Goal: Task Accomplishment & Management: Manage account settings

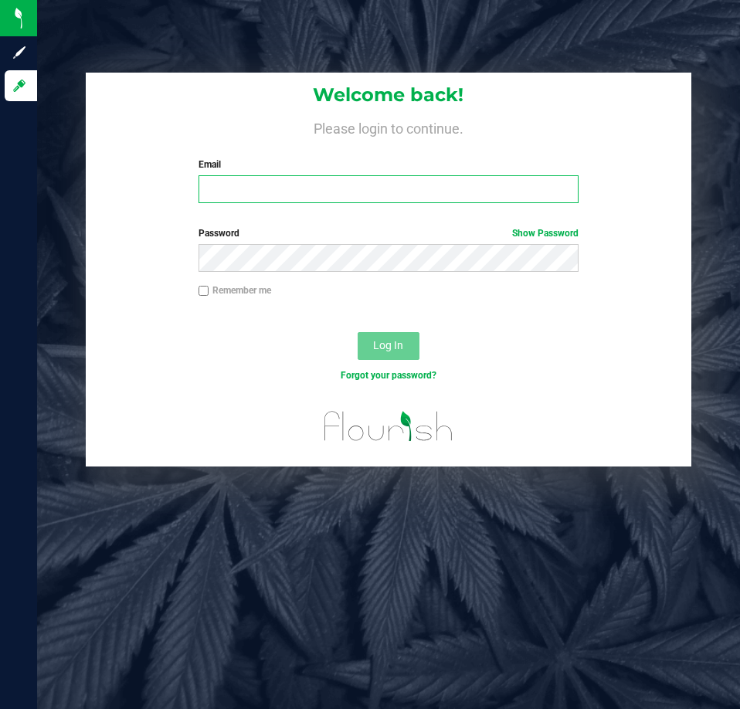
drag, startPoint x: 0, startPoint y: 0, endPoint x: 276, endPoint y: 184, distance: 331.6
click at [276, 184] on input "Email" at bounding box center [389, 189] width 380 height 28
type input "[EMAIL_ADDRESS][DOMAIN_NAME]"
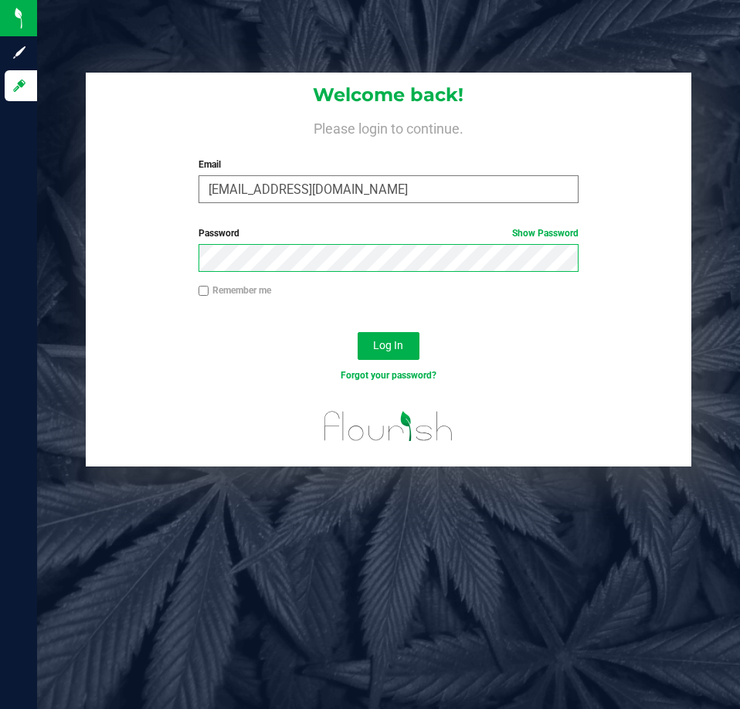
click at [358, 332] on button "Log In" at bounding box center [389, 346] width 62 height 28
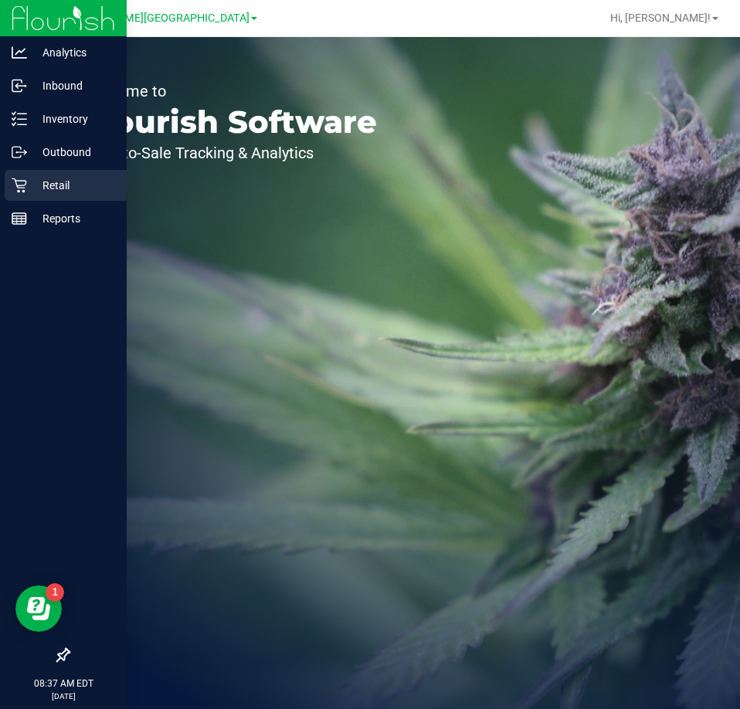
click at [62, 182] on p "Retail" at bounding box center [73, 185] width 93 height 19
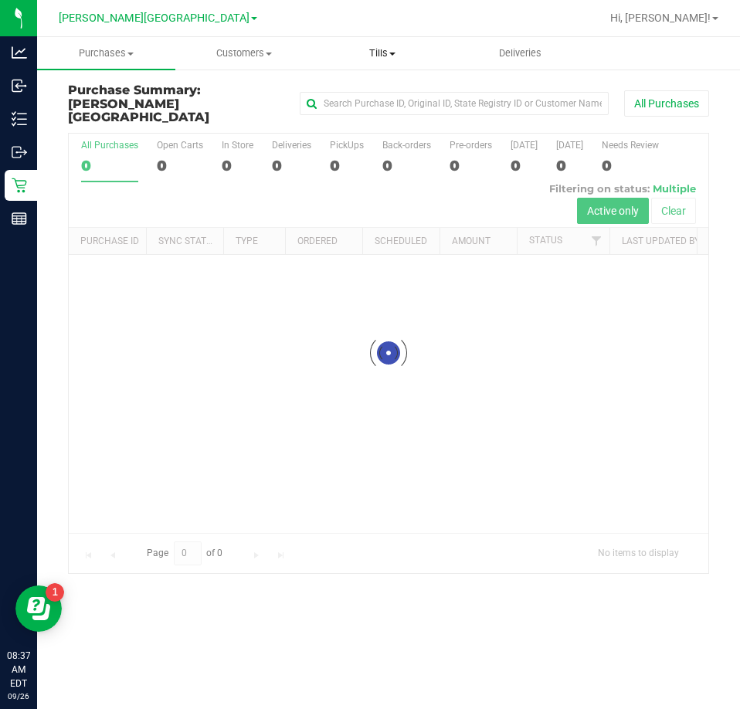
click at [393, 53] on span at bounding box center [393, 54] width 6 height 3
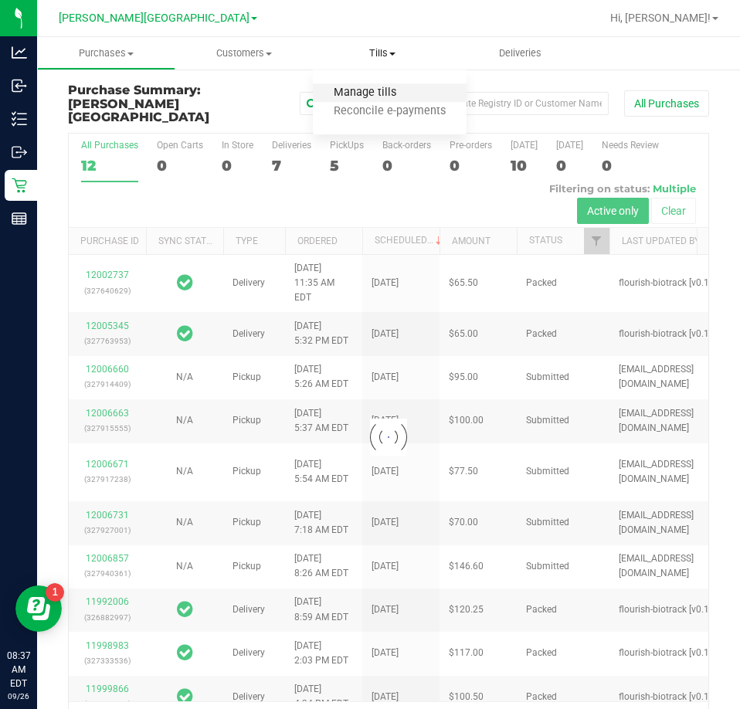
click at [369, 95] on span "Manage tills" at bounding box center [365, 93] width 104 height 13
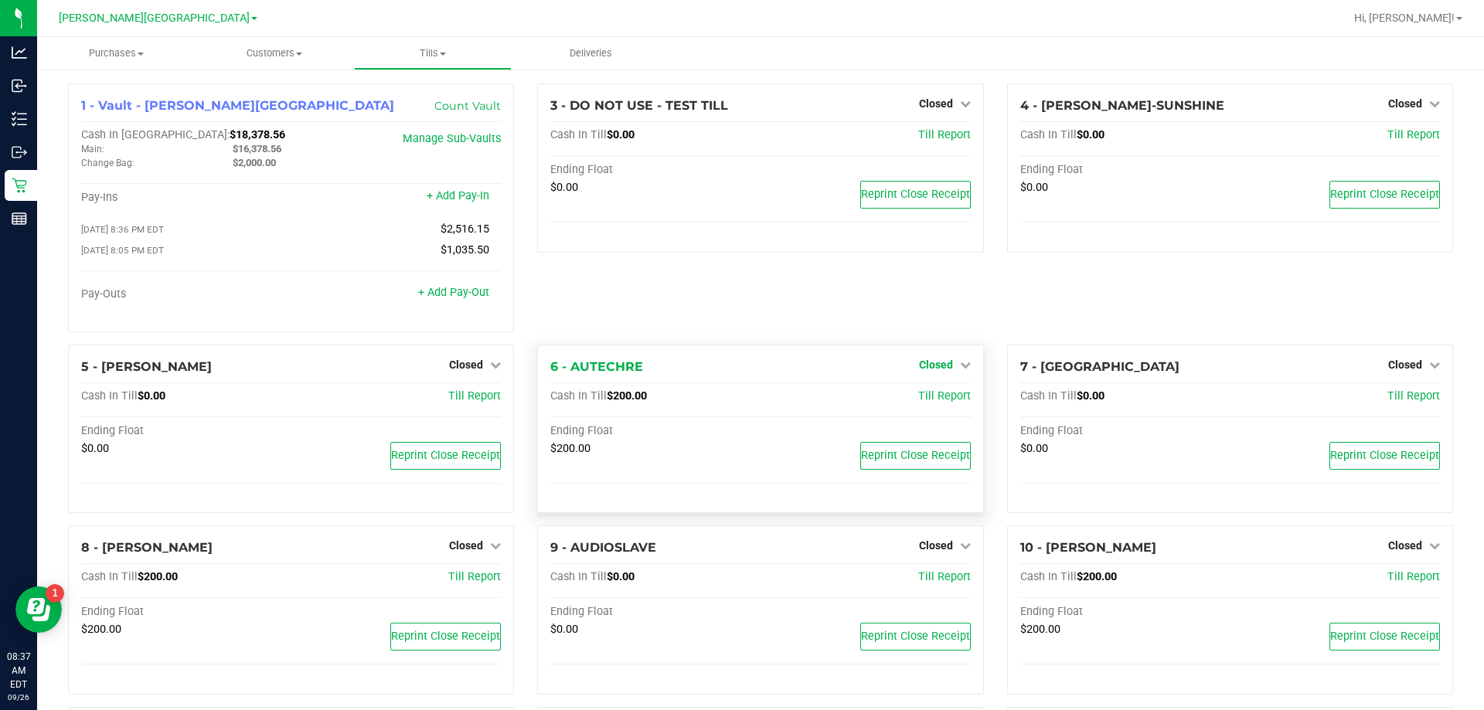
click at [740, 362] on span "Closed" at bounding box center [936, 365] width 34 height 12
click at [740, 399] on link "Open Till" at bounding box center [935, 396] width 41 height 12
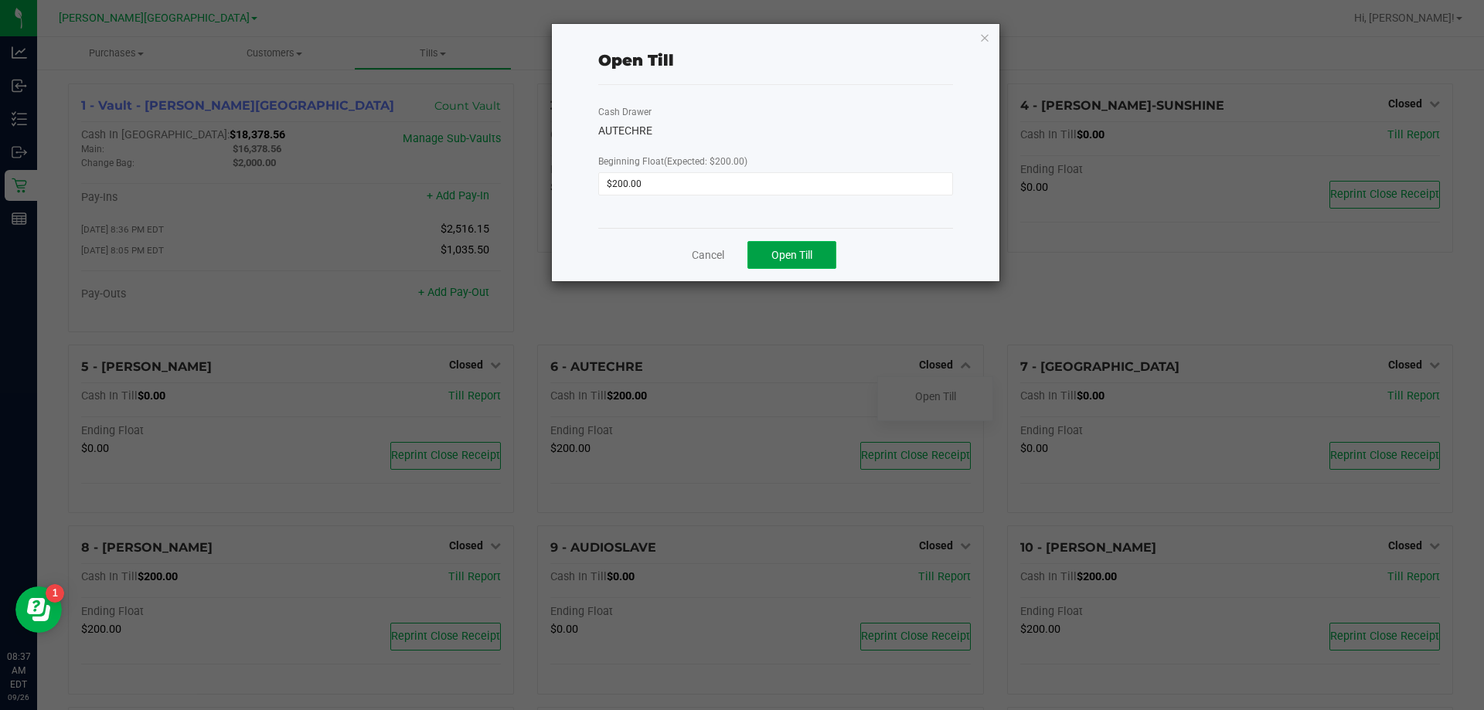
click at [740, 247] on button "Open Till" at bounding box center [791, 255] width 89 height 28
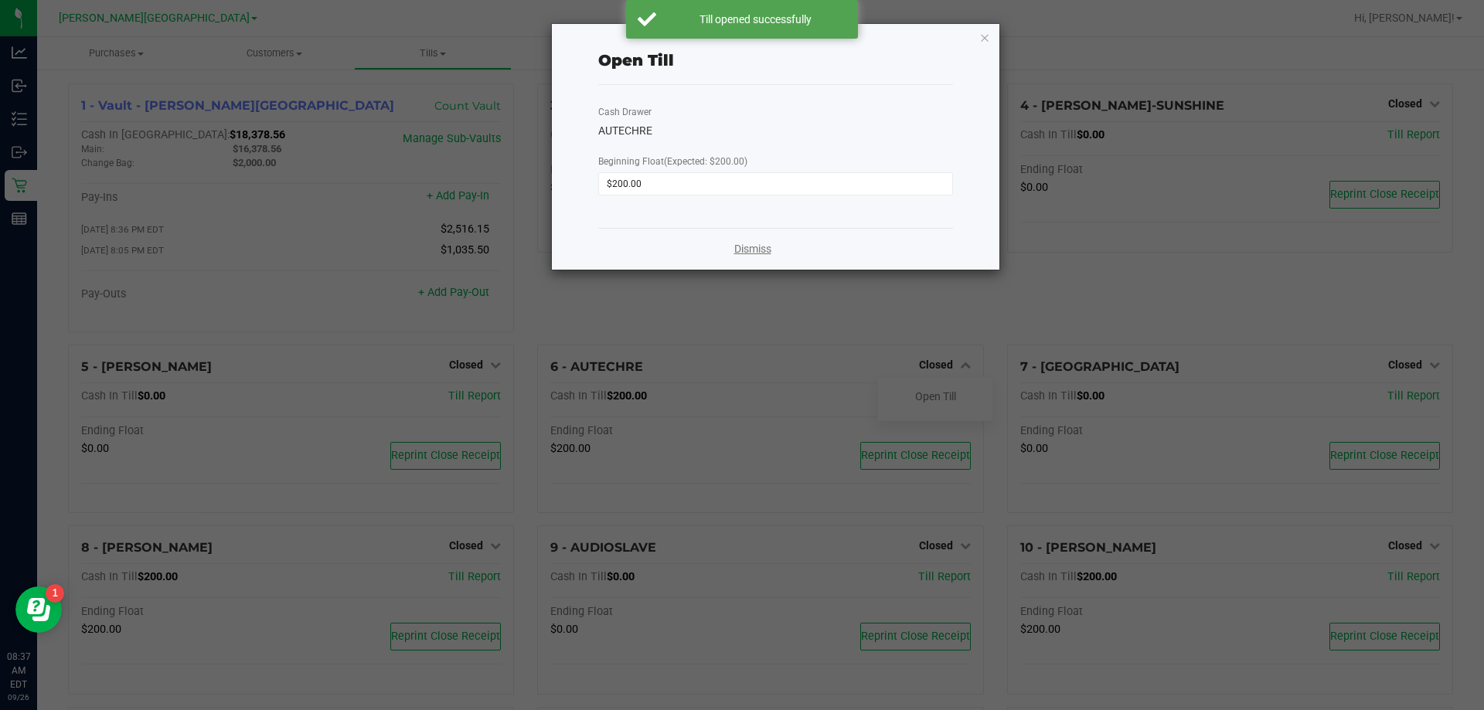
click at [740, 242] on link "Dismiss" at bounding box center [752, 249] width 37 height 16
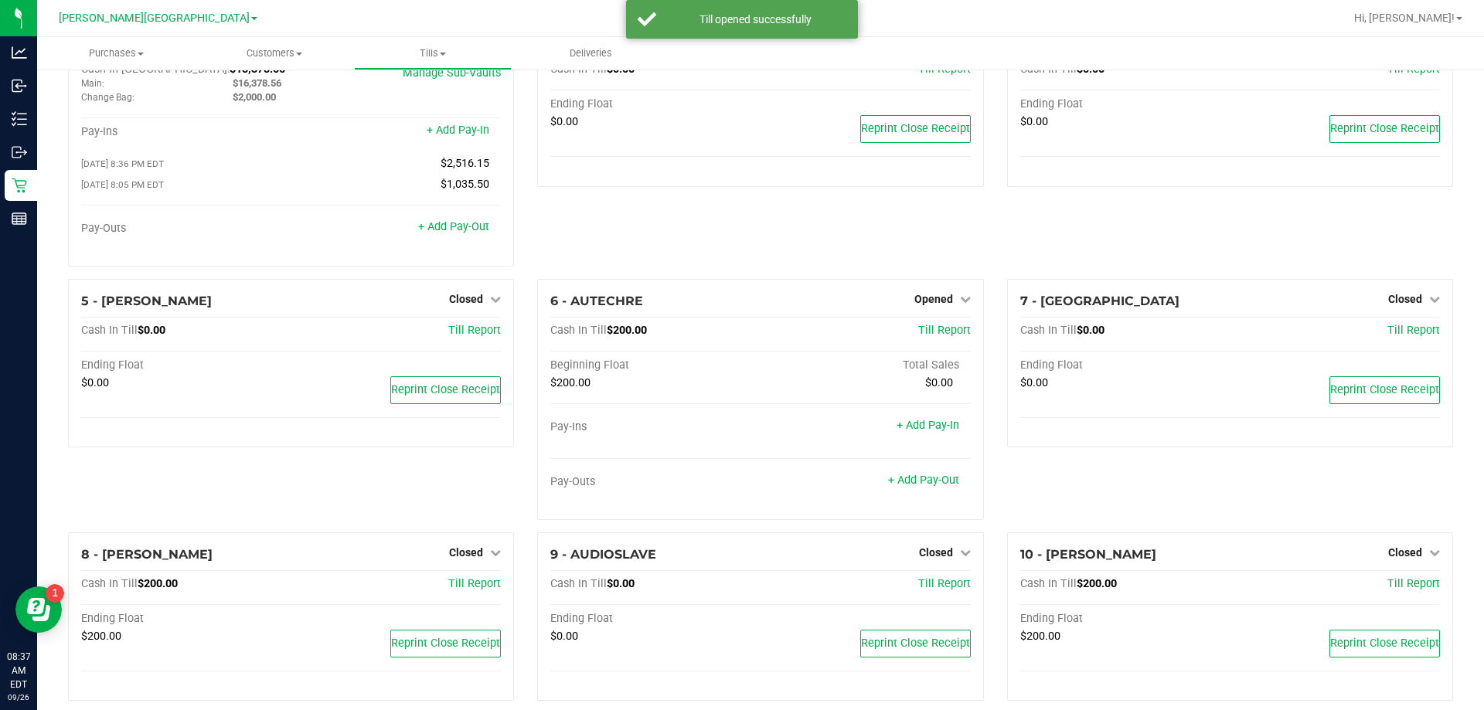
scroll to position [155, 0]
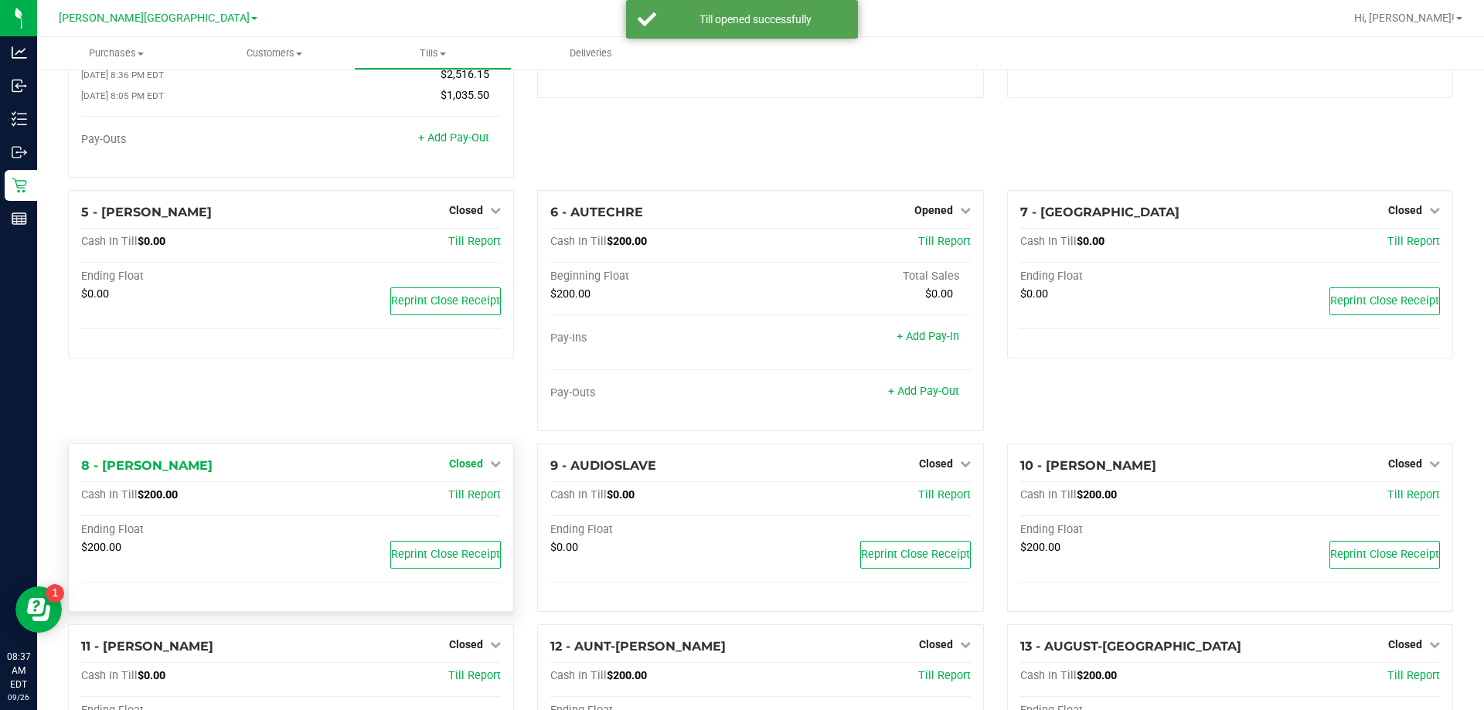
click at [464, 467] on span "Closed" at bounding box center [466, 464] width 34 height 12
click at [457, 499] on link "Open Till" at bounding box center [465, 495] width 41 height 12
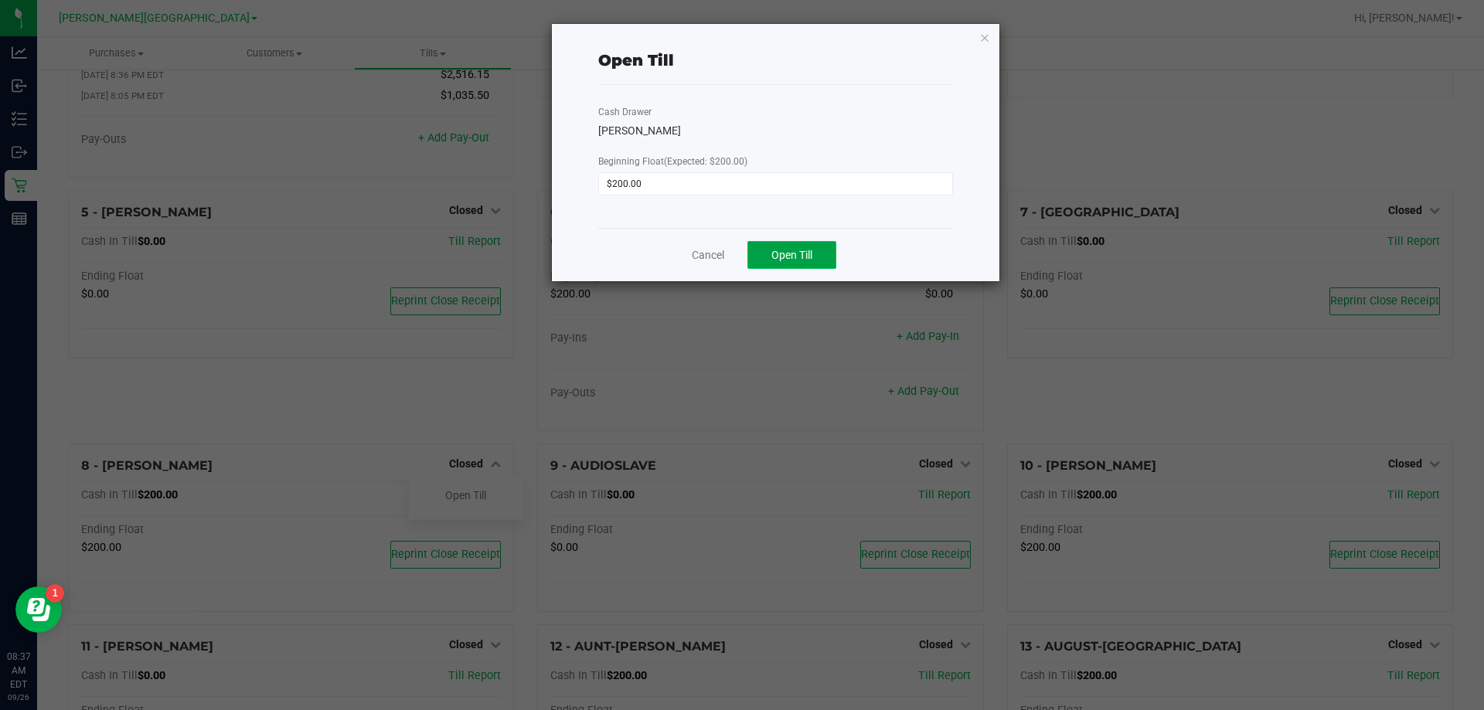
click at [740, 257] on span "Open Till" at bounding box center [791, 255] width 41 height 12
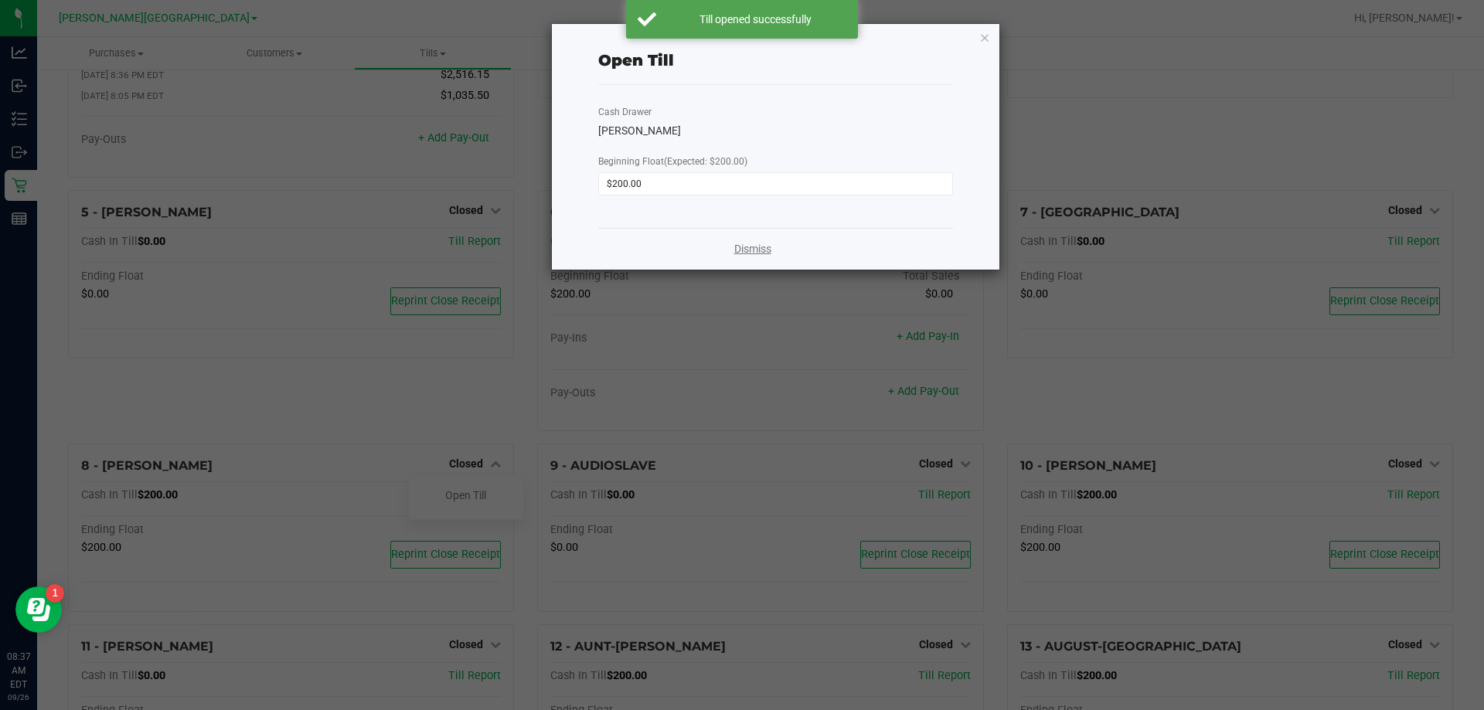
click at [740, 251] on link "Dismiss" at bounding box center [752, 249] width 37 height 16
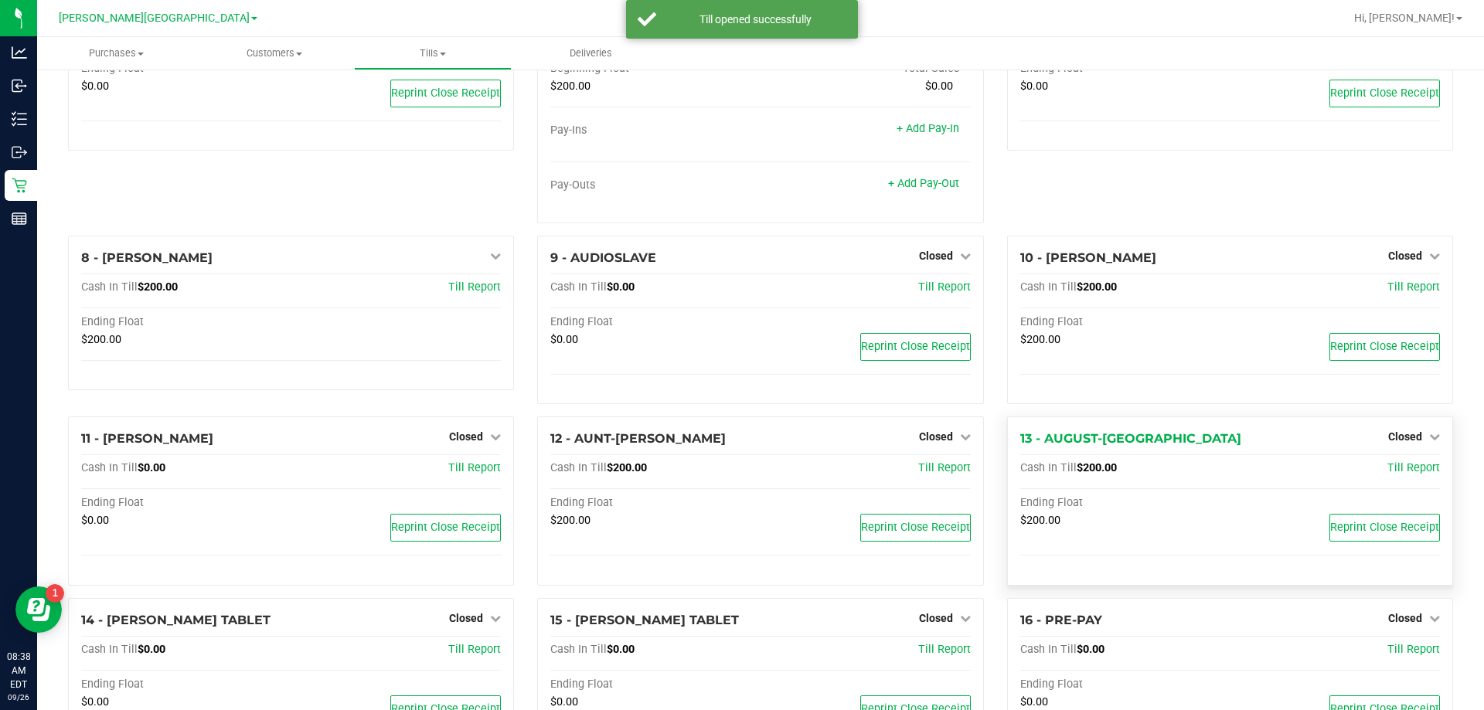
scroll to position [386, 0]
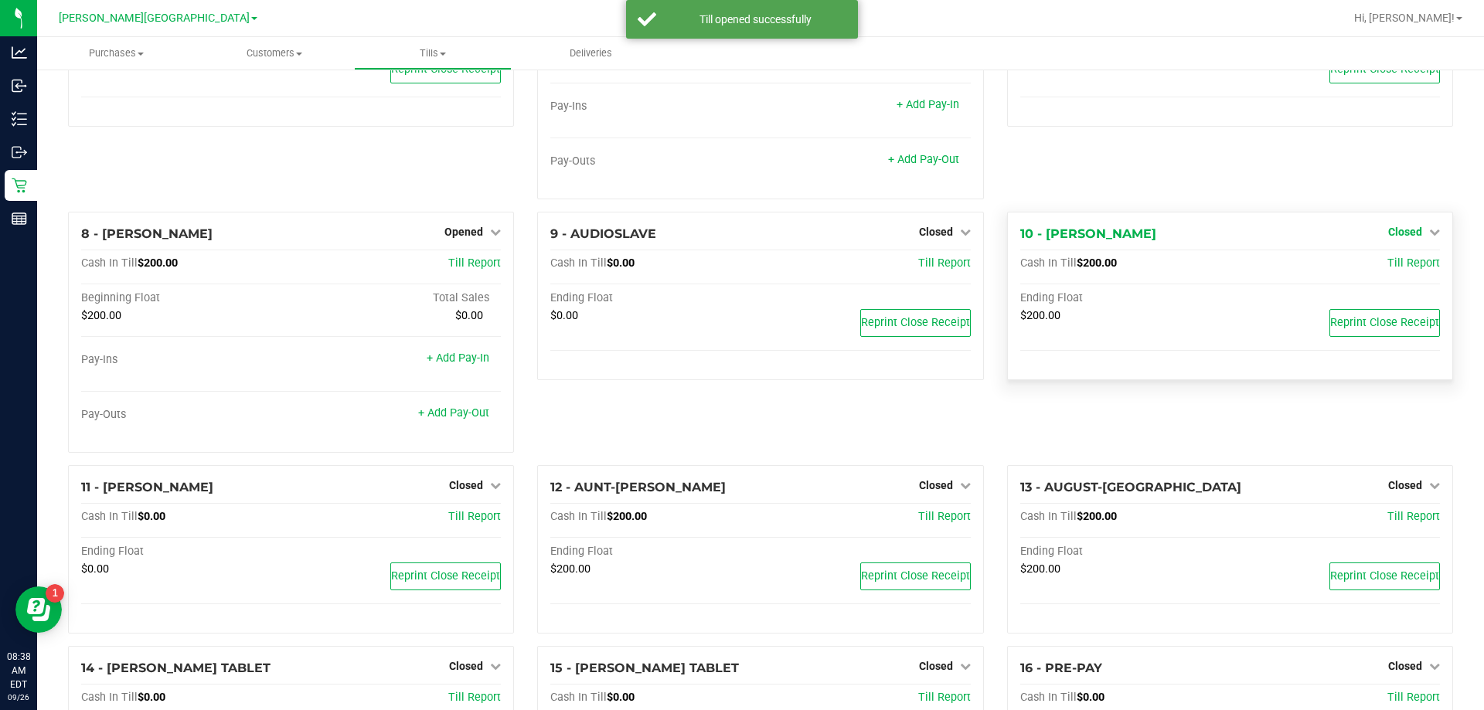
click at [740, 230] on span "Closed" at bounding box center [1405, 232] width 34 height 12
click at [740, 270] on link "Open Till" at bounding box center [1404, 263] width 41 height 12
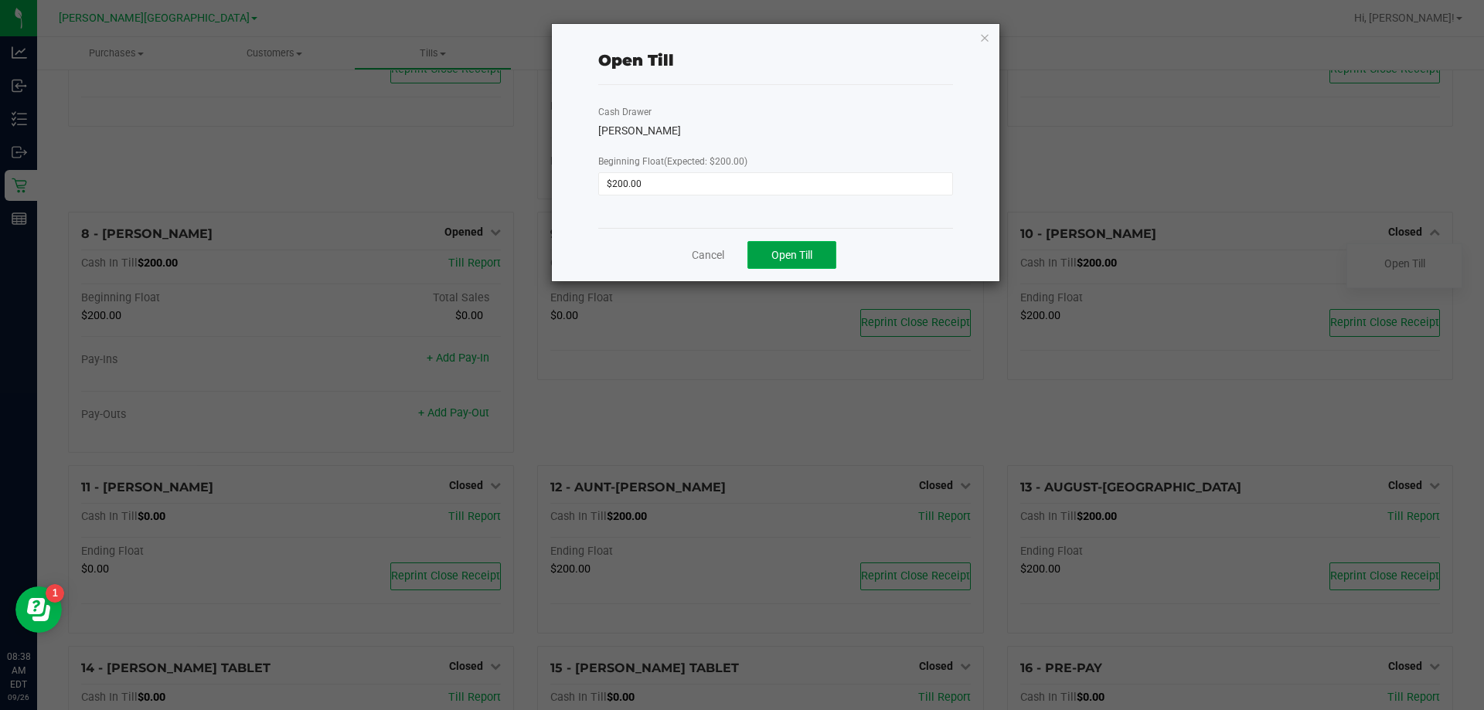
click at [740, 254] on span "Open Till" at bounding box center [791, 255] width 41 height 12
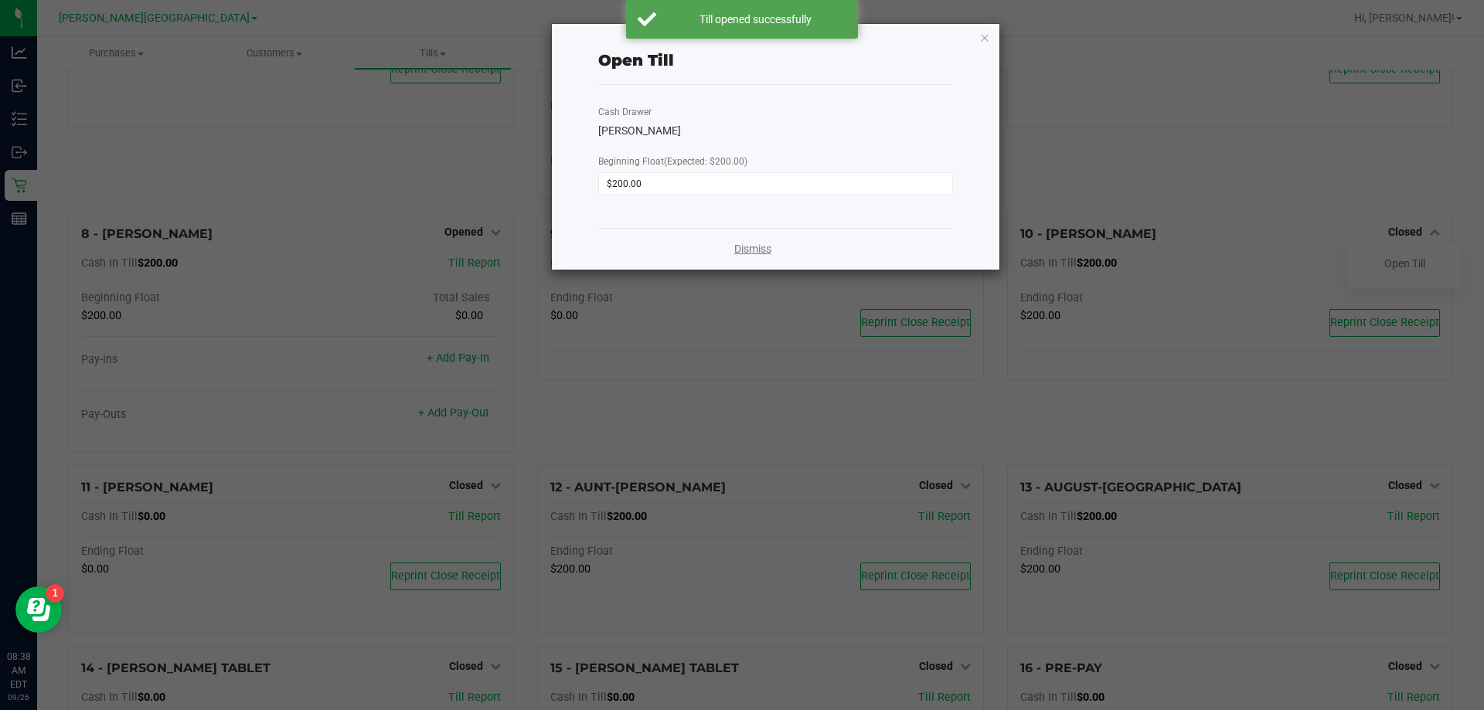
click at [740, 246] on link "Dismiss" at bounding box center [752, 249] width 37 height 16
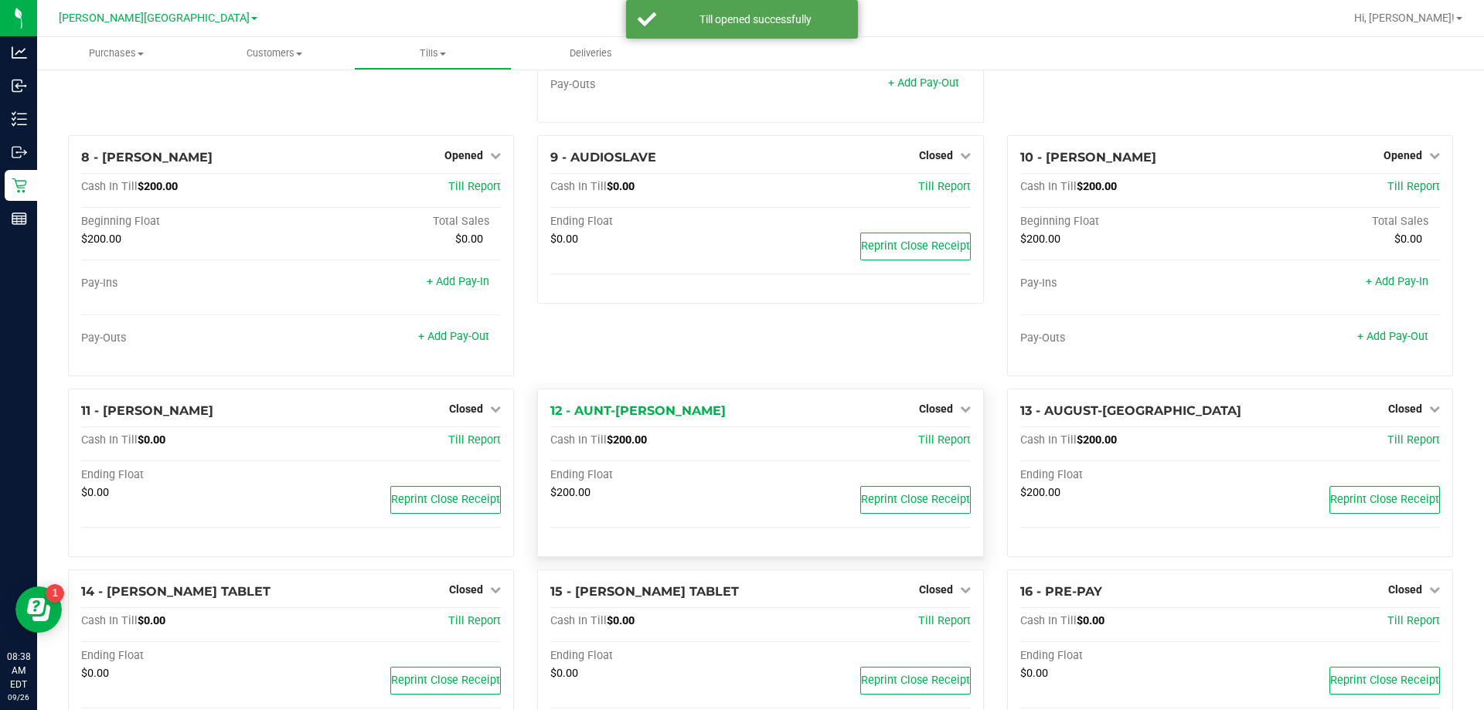
scroll to position [464, 0]
click at [740, 413] on span "Closed" at bounding box center [936, 408] width 34 height 12
click at [740, 440] on link "Open Till" at bounding box center [935, 440] width 41 height 12
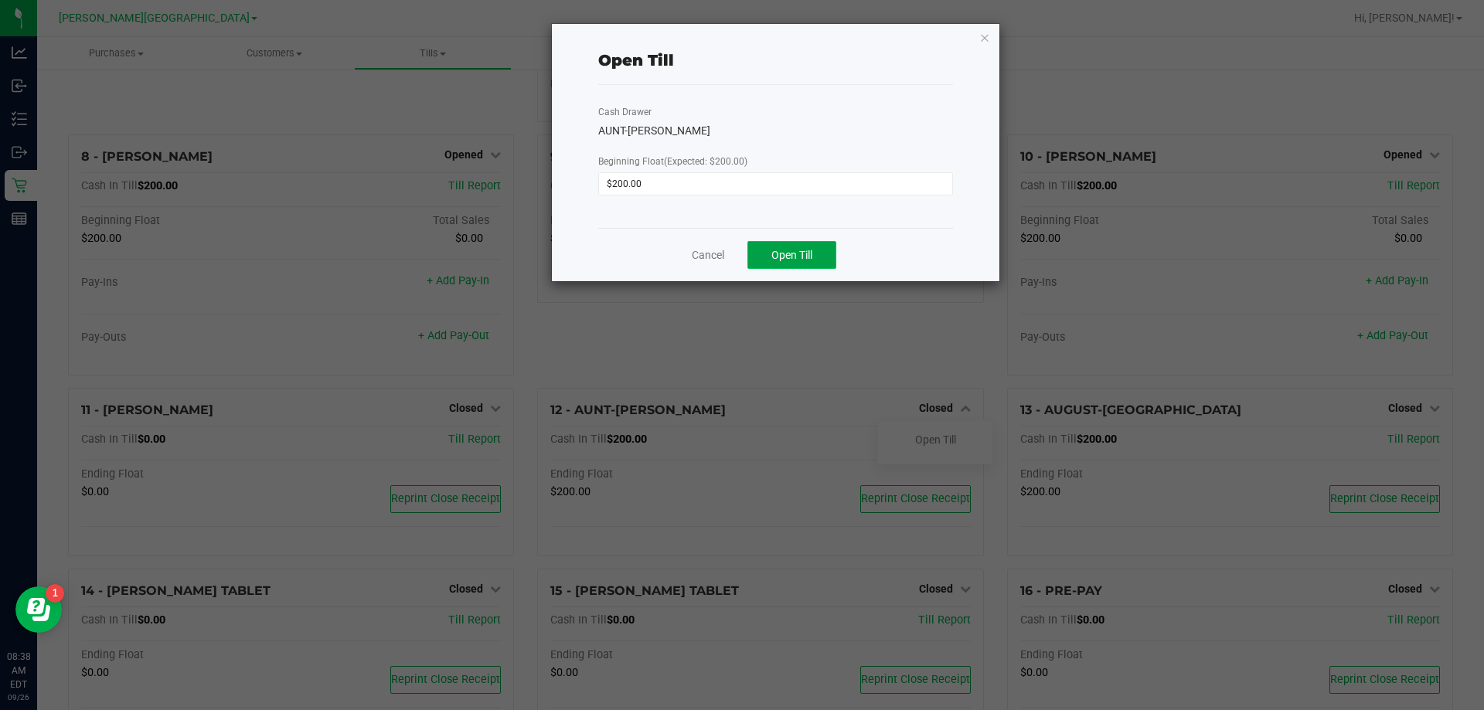
click at [740, 256] on span "Open Till" at bounding box center [791, 255] width 41 height 12
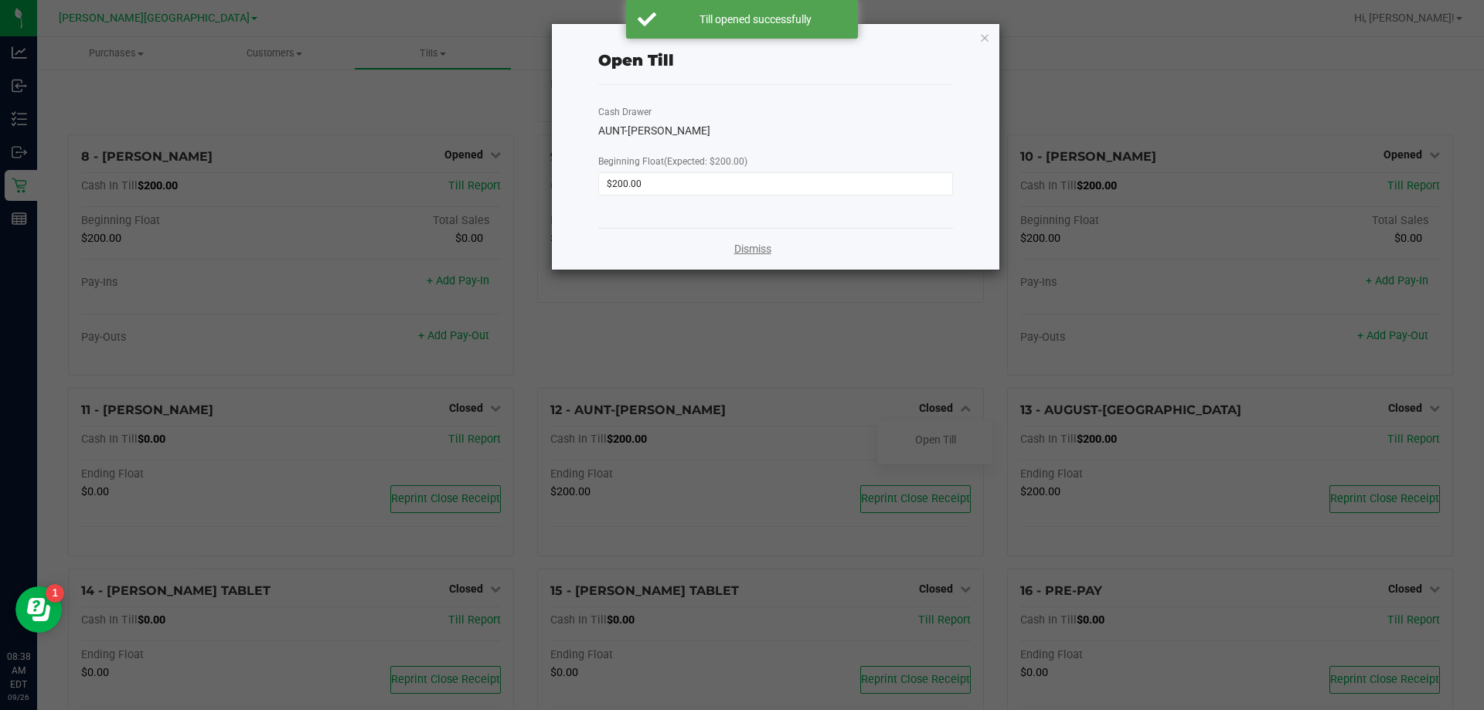
click at [740, 252] on link "Dismiss" at bounding box center [752, 249] width 37 height 16
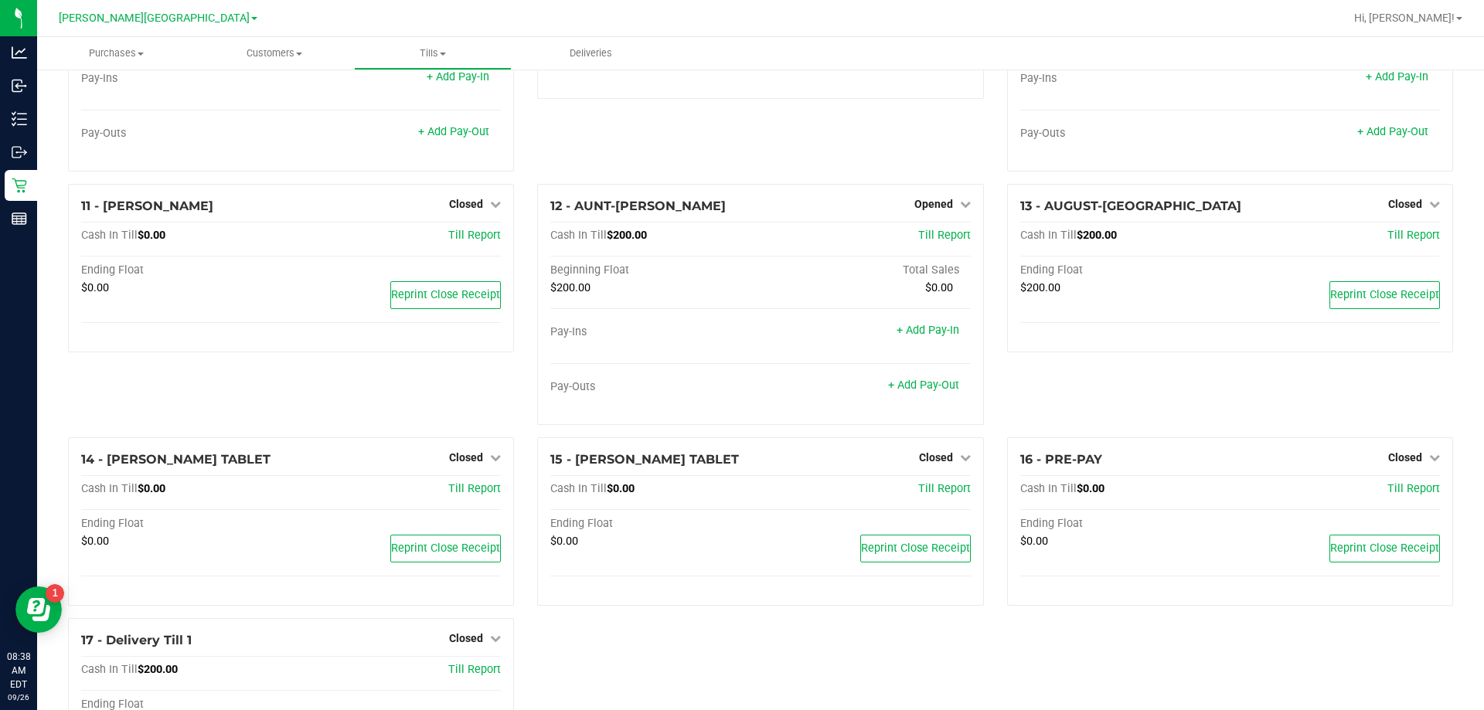
scroll to position [696, 0]
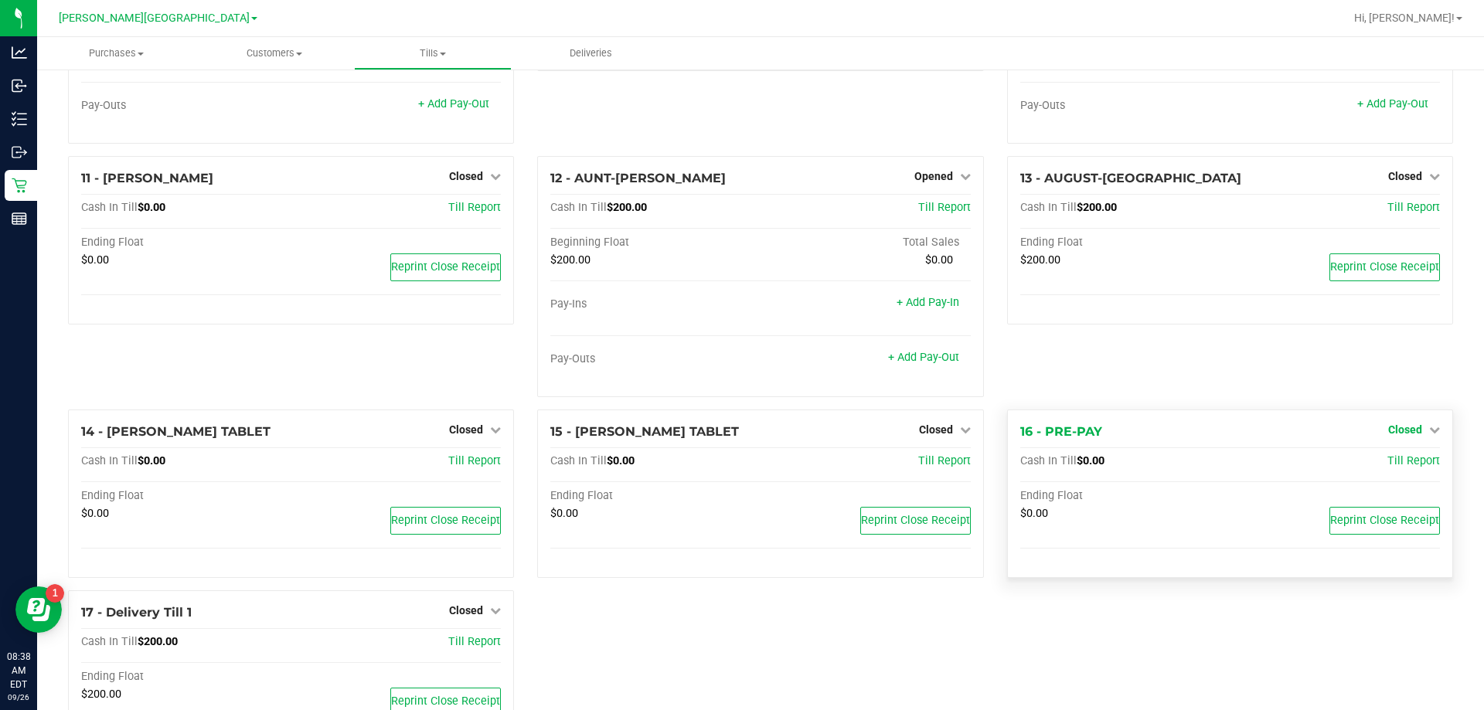
click at [740, 430] on span "Closed" at bounding box center [1405, 430] width 34 height 12
click at [740, 468] on link "Open Till" at bounding box center [1404, 461] width 41 height 12
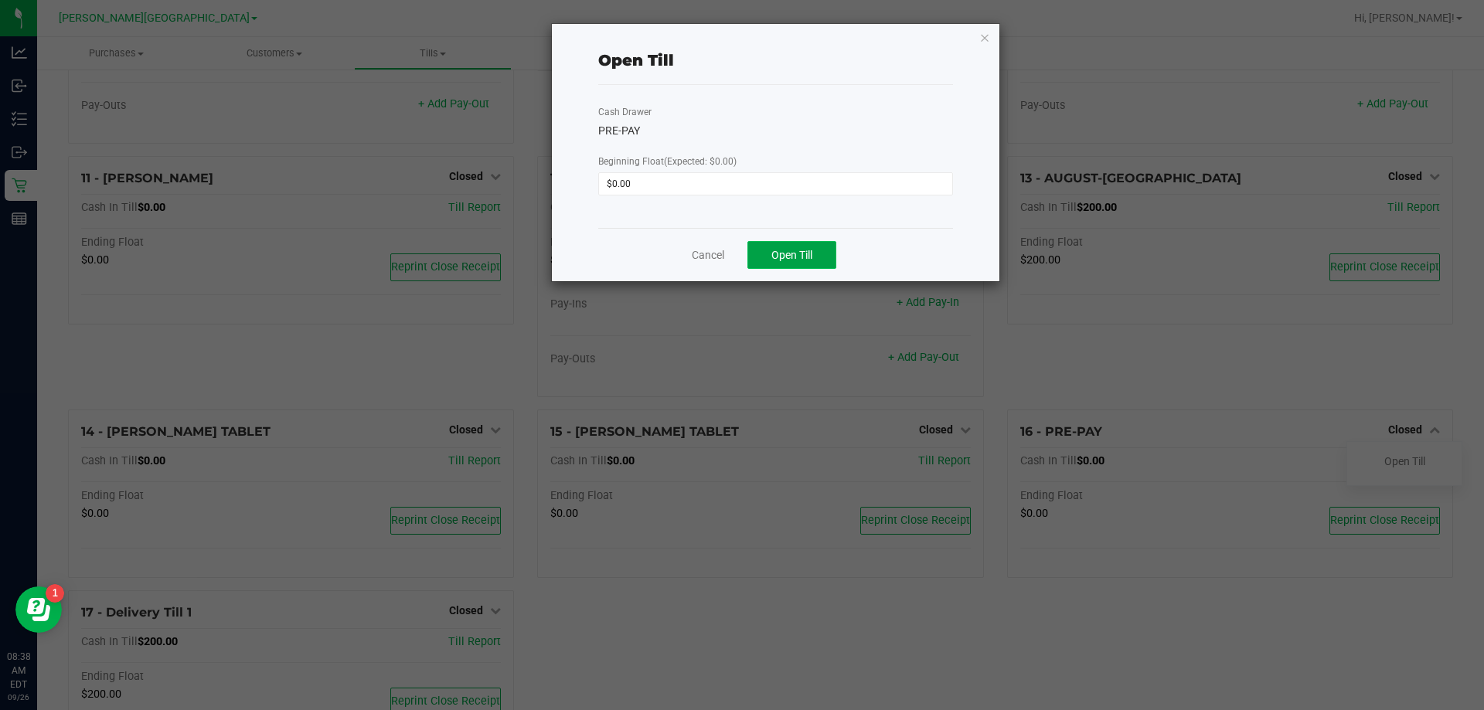
click at [740, 250] on button "Open Till" at bounding box center [791, 255] width 89 height 28
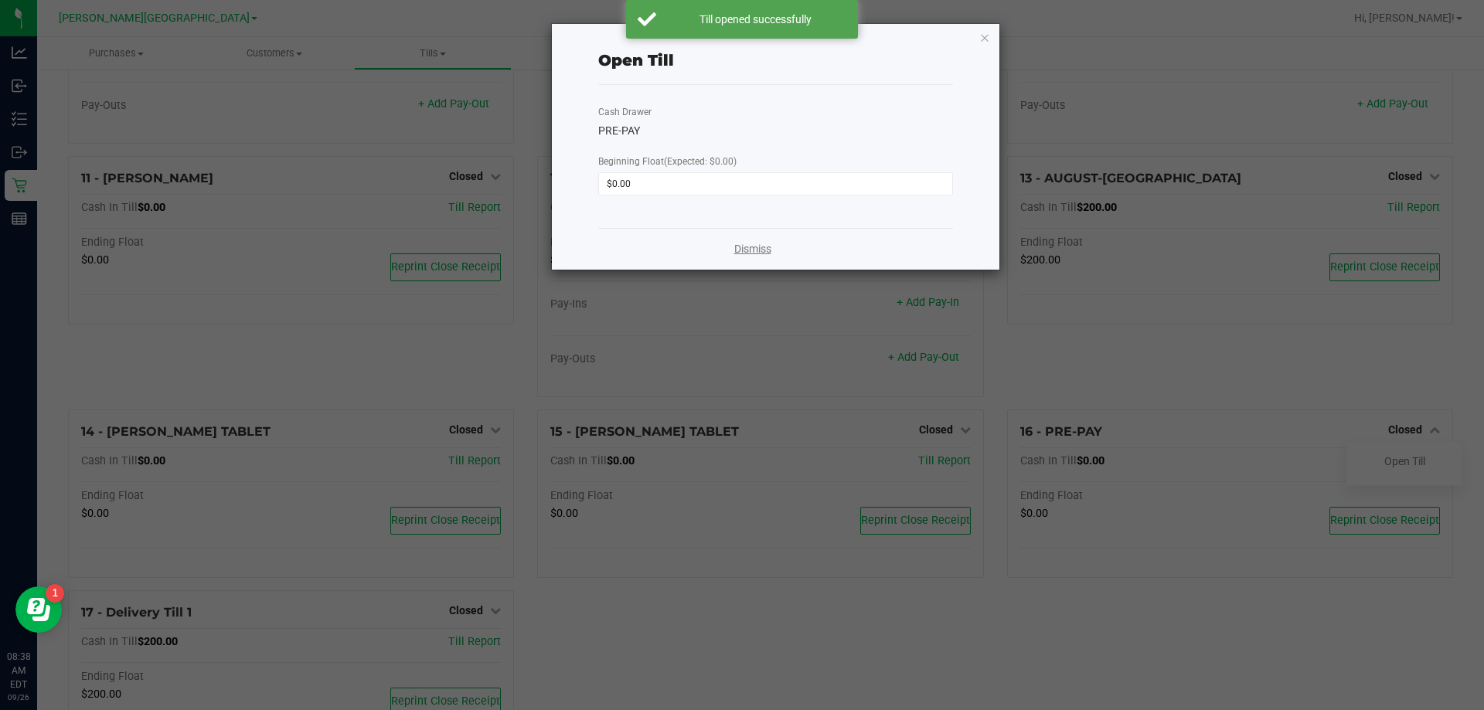
click at [740, 248] on link "Dismiss" at bounding box center [752, 249] width 37 height 16
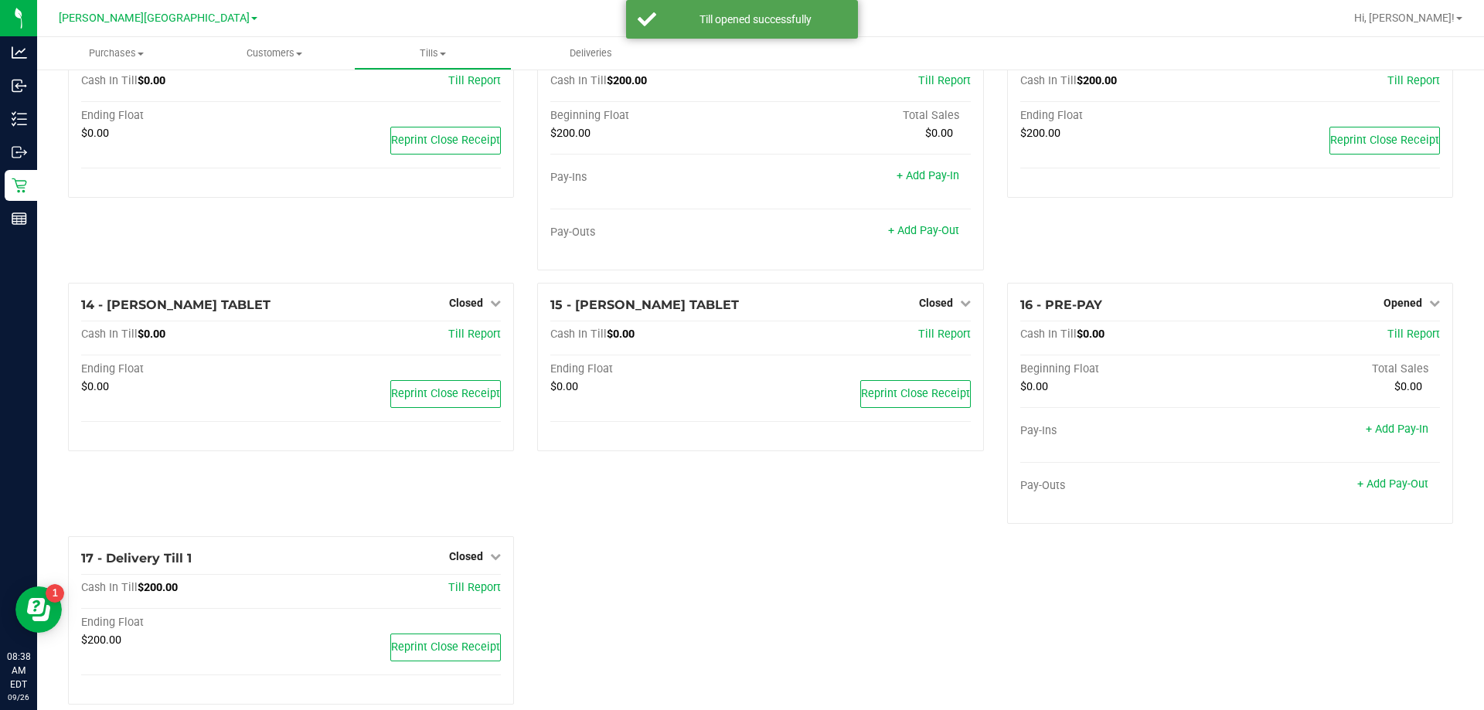
scroll to position [848, 0]
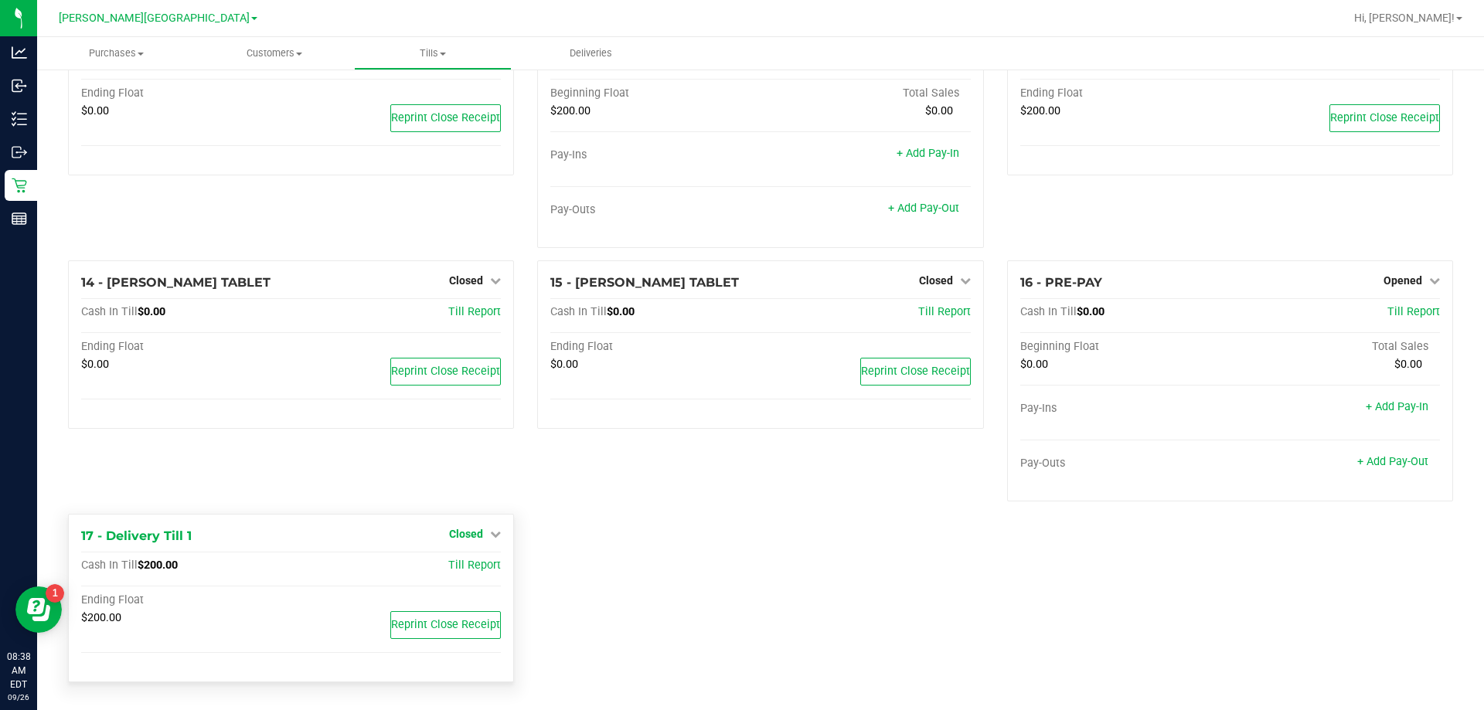
click at [471, 535] on span "Closed" at bounding box center [466, 534] width 34 height 12
click at [465, 566] on link "Open Till" at bounding box center [465, 566] width 41 height 12
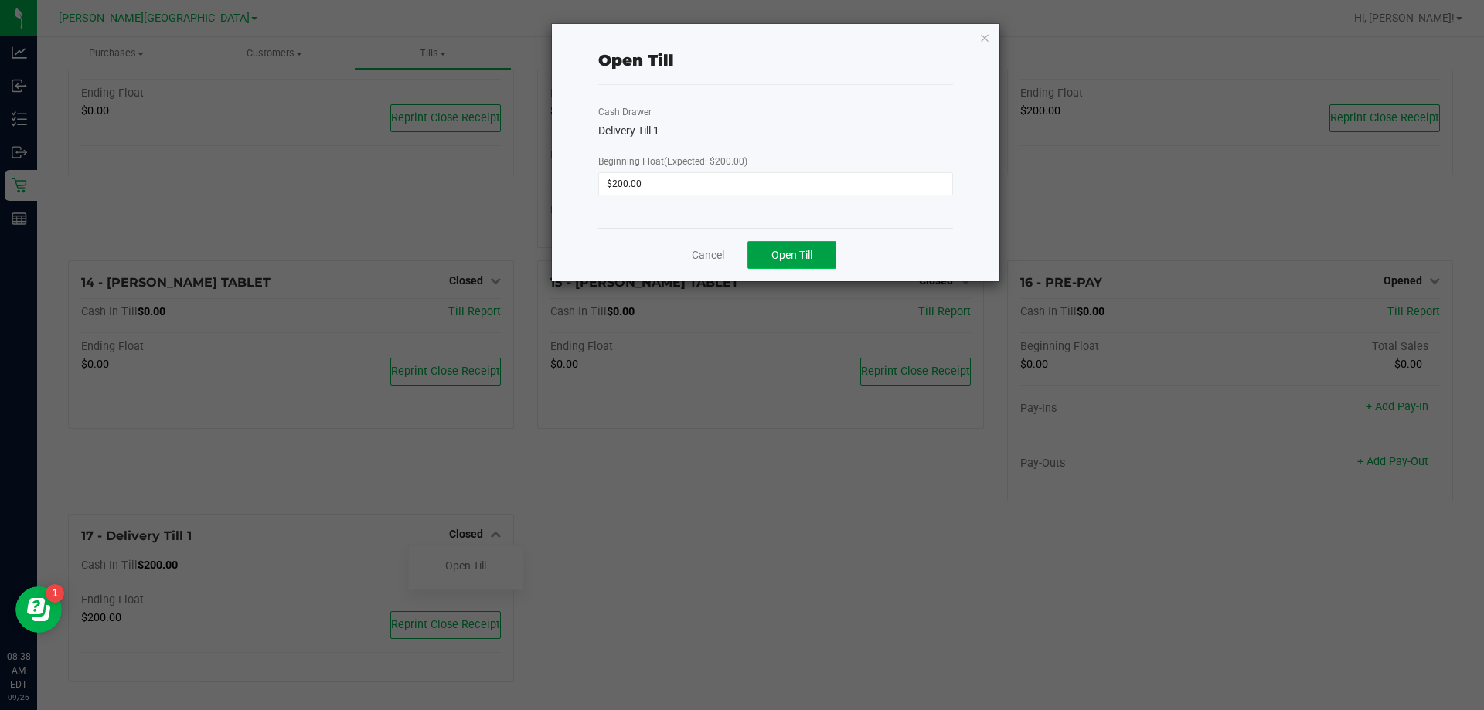
click at [740, 256] on span "Open Till" at bounding box center [791, 255] width 41 height 12
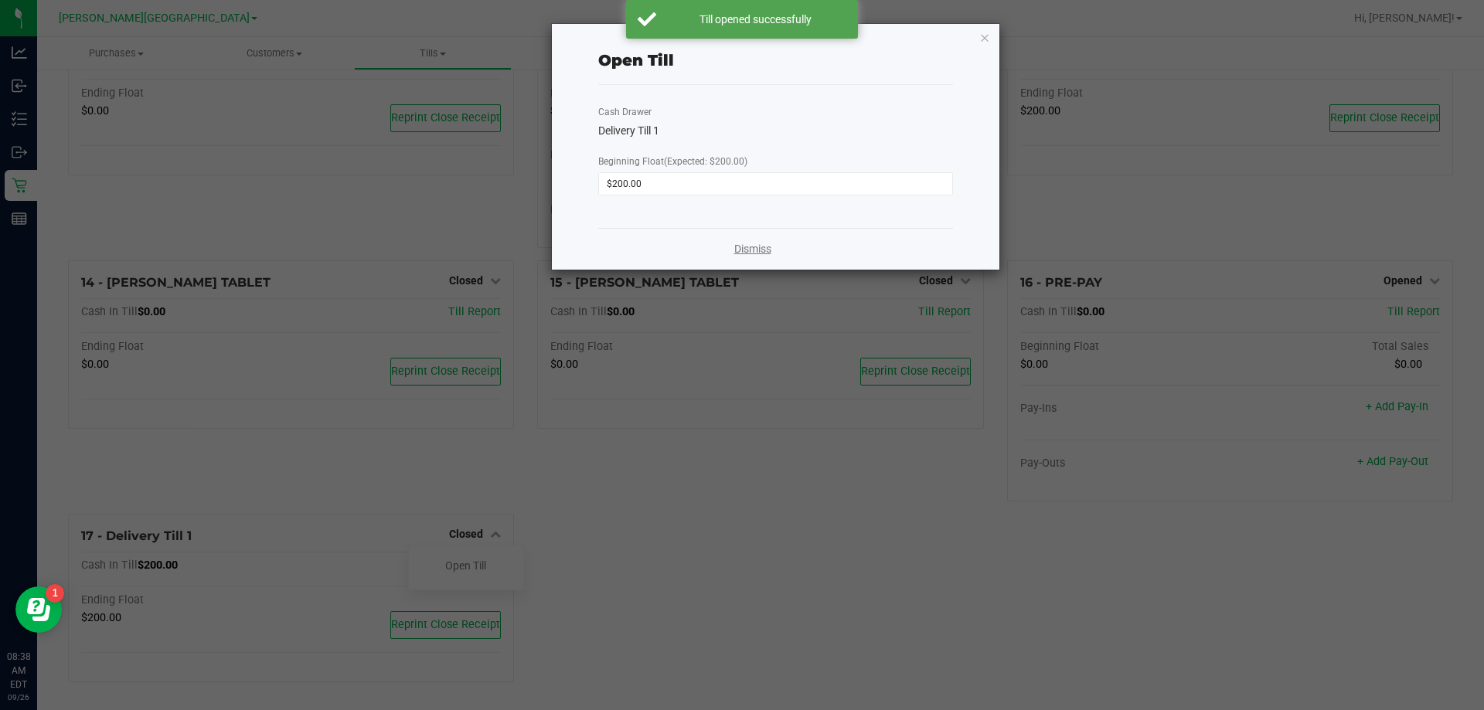
click at [740, 249] on link "Dismiss" at bounding box center [752, 249] width 37 height 16
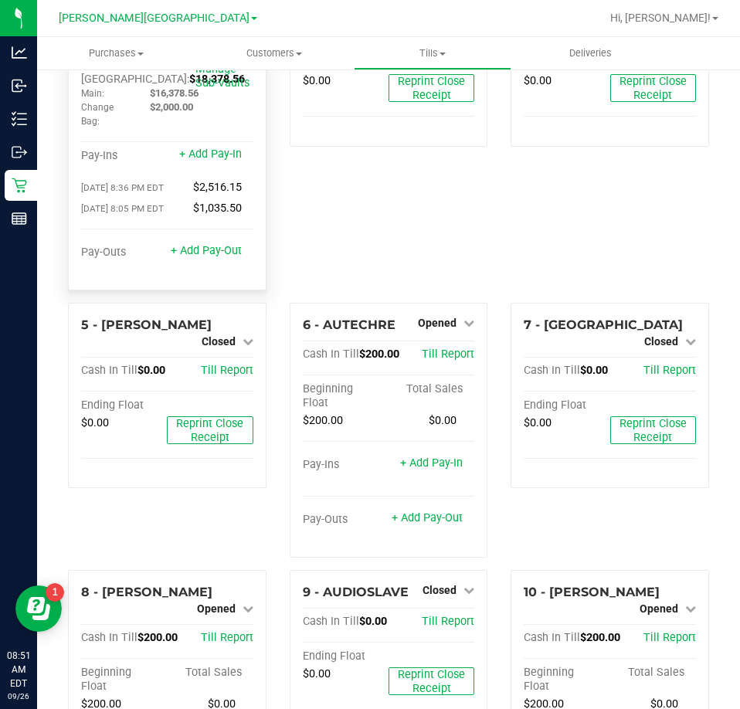
scroll to position [0, 0]
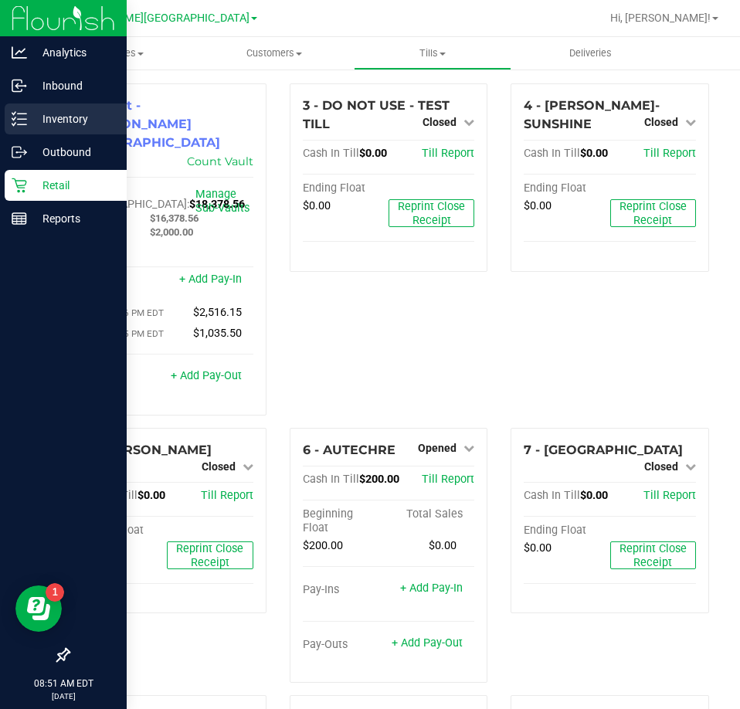
click at [46, 114] on p "Inventory" at bounding box center [73, 119] width 93 height 19
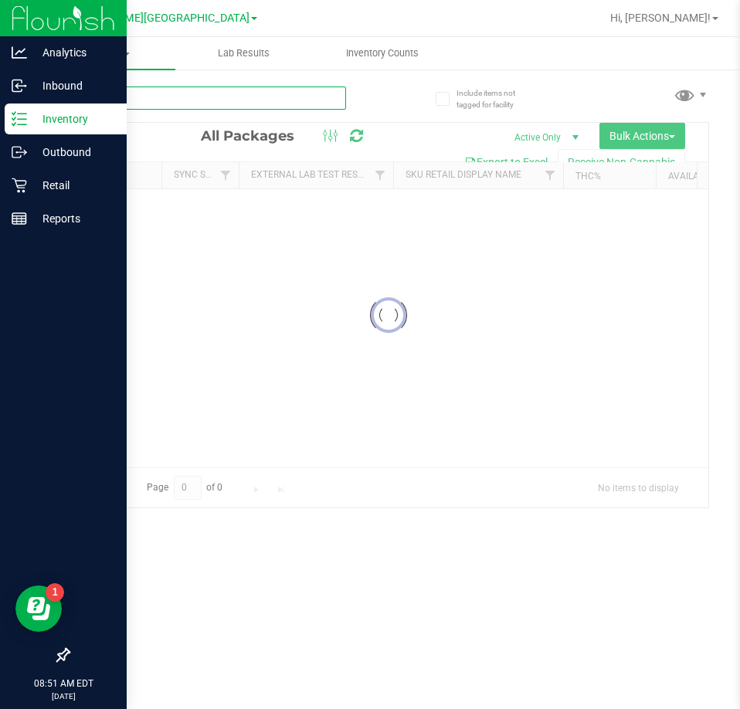
click at [145, 97] on input "text" at bounding box center [207, 98] width 278 height 23
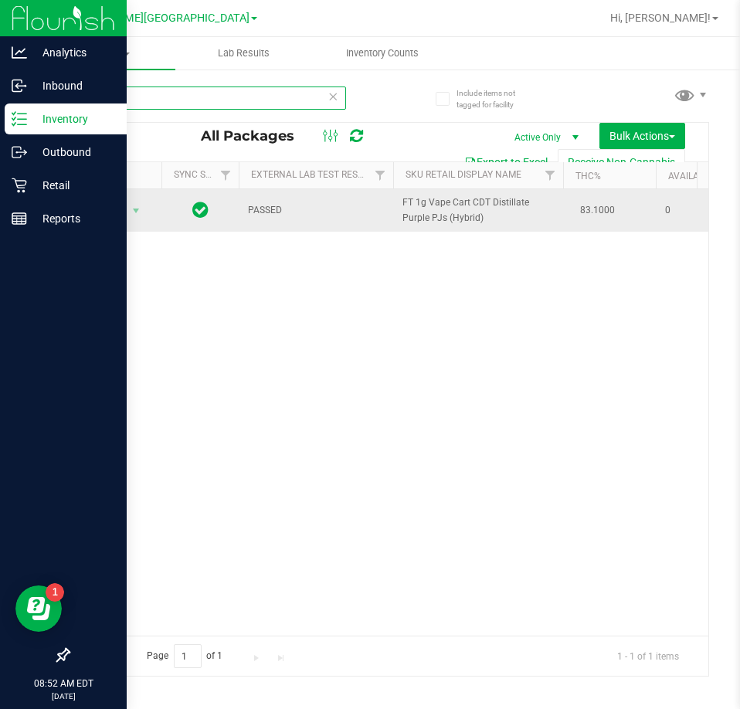
type input "PJ1"
click at [113, 210] on span "Action" at bounding box center [105, 211] width 42 height 22
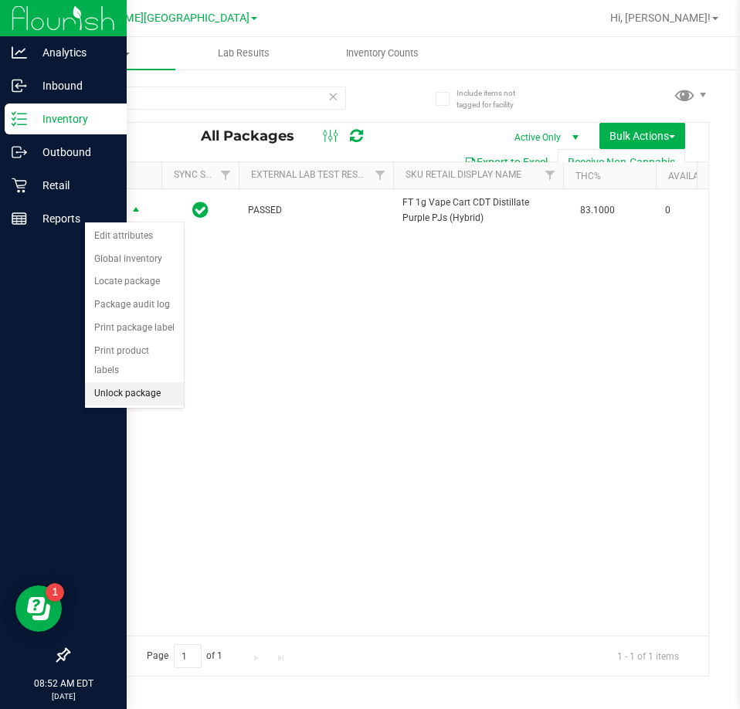
click at [119, 383] on li "Unlock package" at bounding box center [134, 394] width 99 height 23
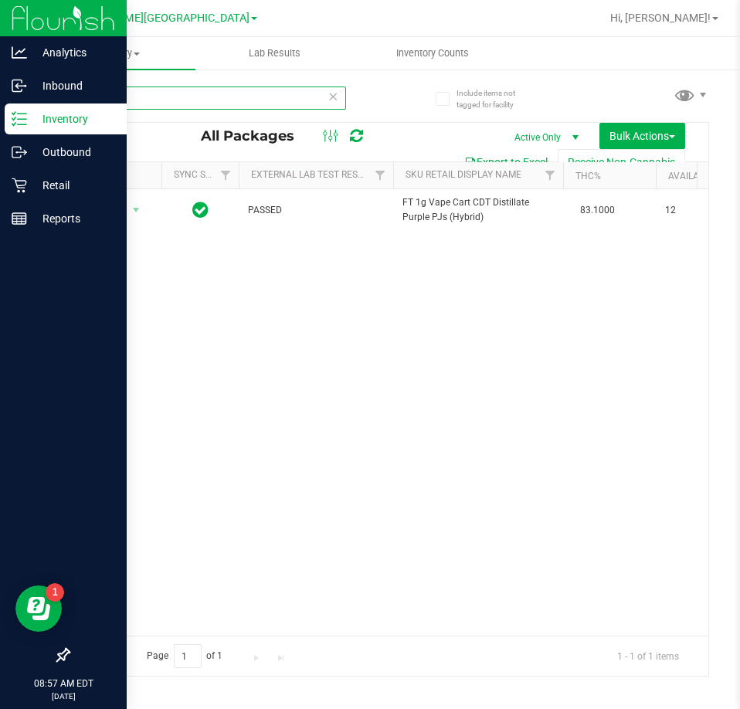
click at [141, 98] on input "PJ1" at bounding box center [207, 98] width 278 height 23
type input "P"
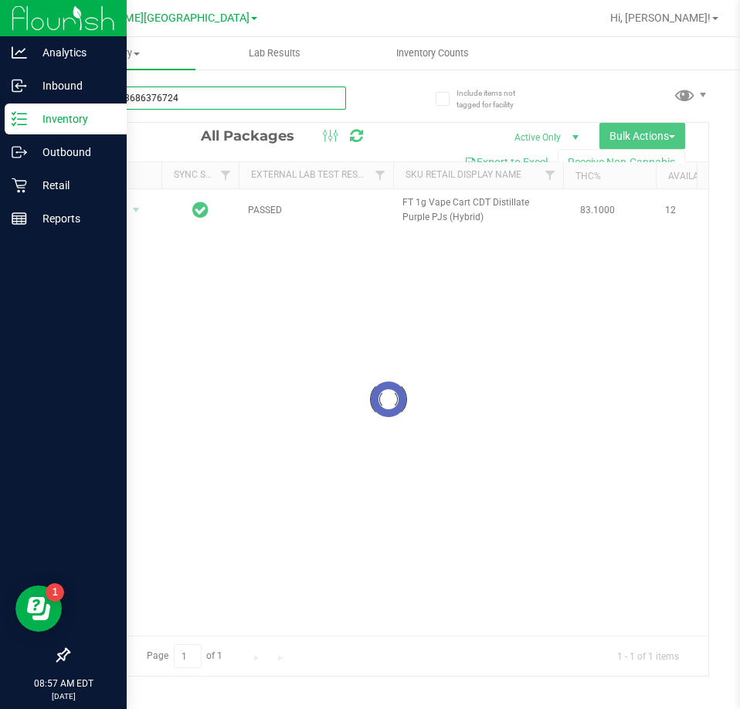
type input "6342583686376724"
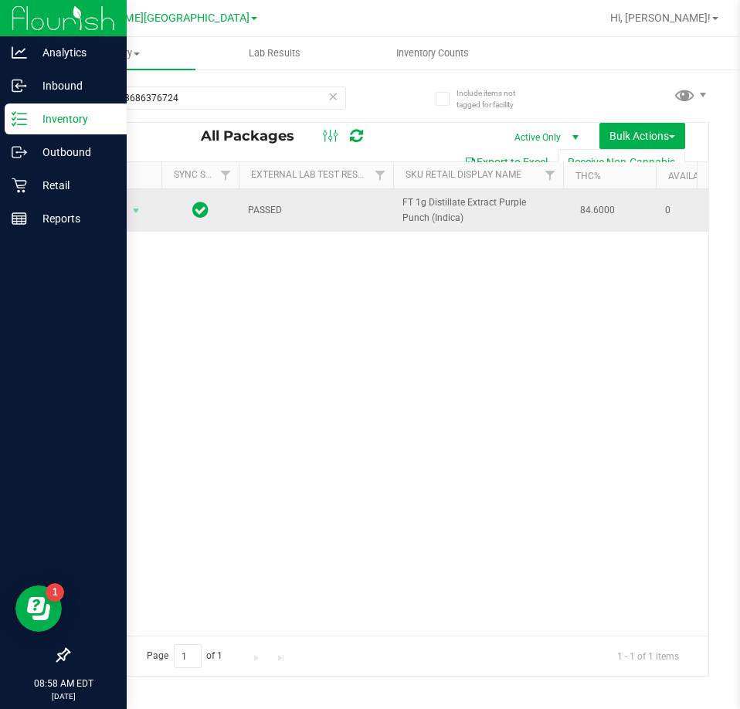
click at [114, 211] on span "Action" at bounding box center [105, 211] width 42 height 22
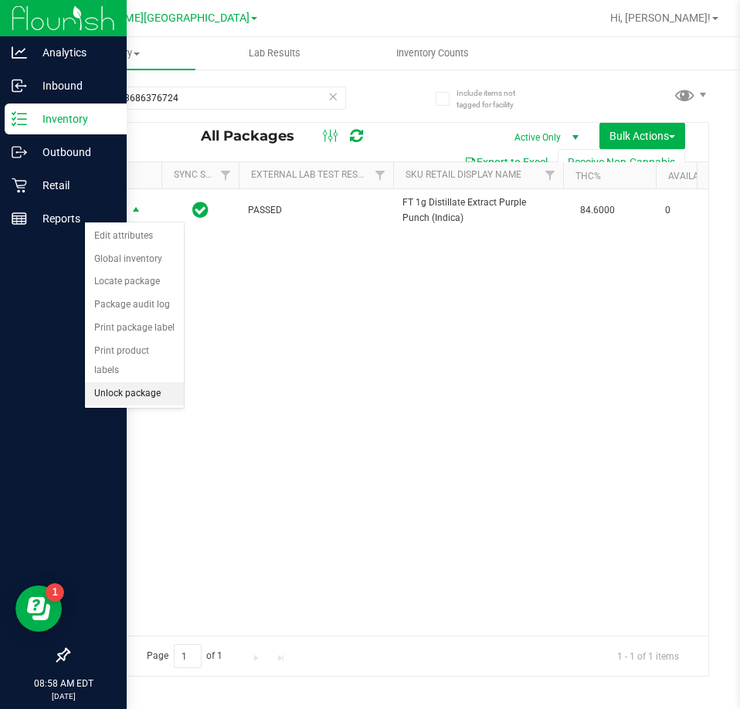
click at [124, 383] on li "Unlock package" at bounding box center [134, 394] width 99 height 23
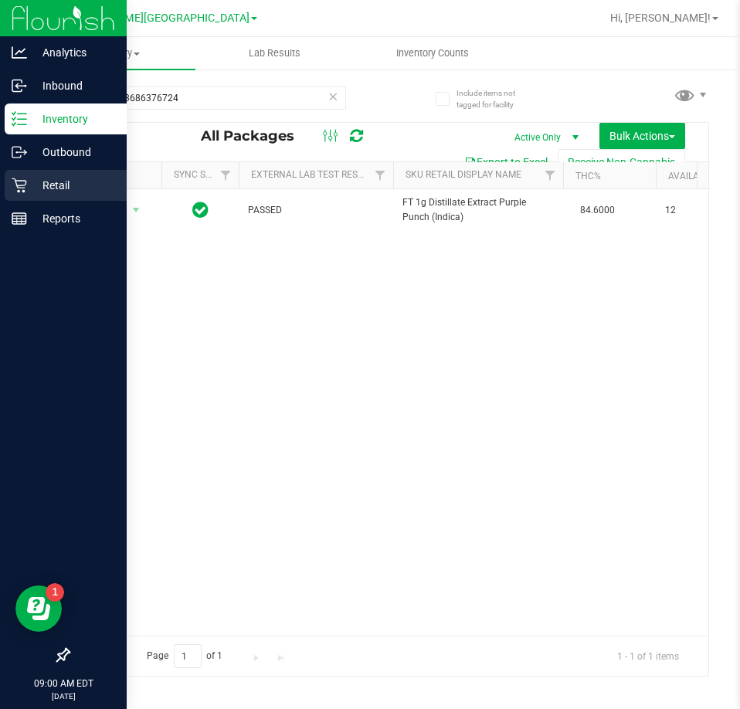
click at [6, 183] on div "Retail" at bounding box center [66, 185] width 122 height 31
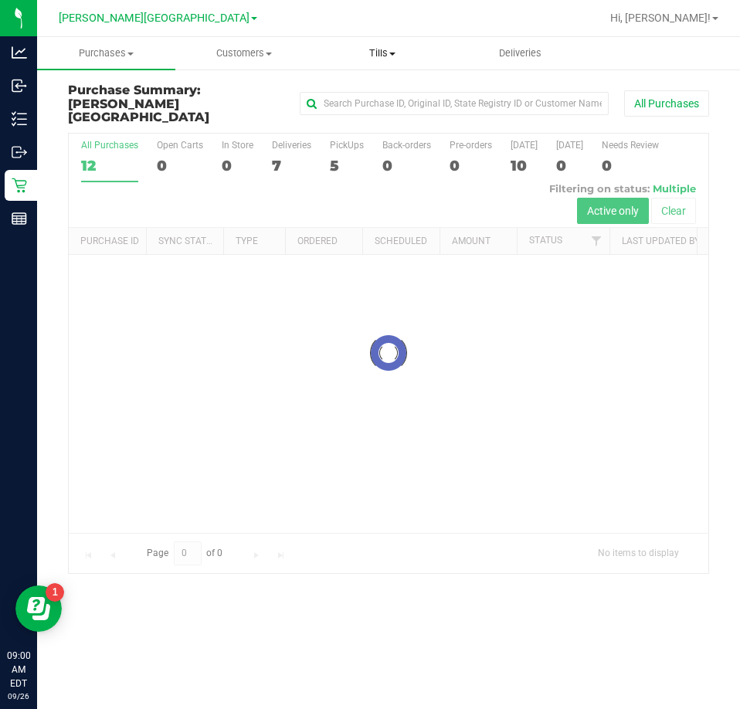
click at [390, 53] on span at bounding box center [393, 54] width 6 height 3
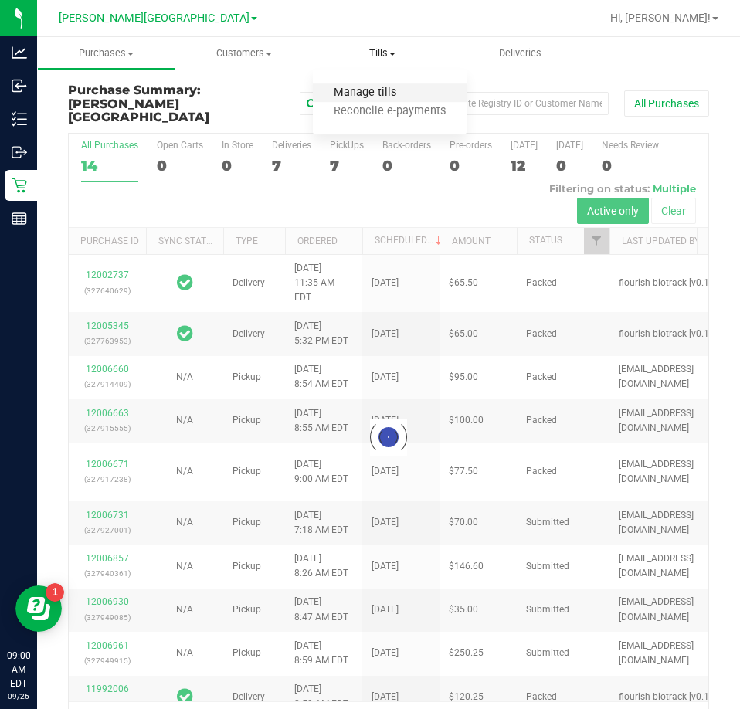
click at [362, 91] on span "Manage tills" at bounding box center [365, 93] width 104 height 13
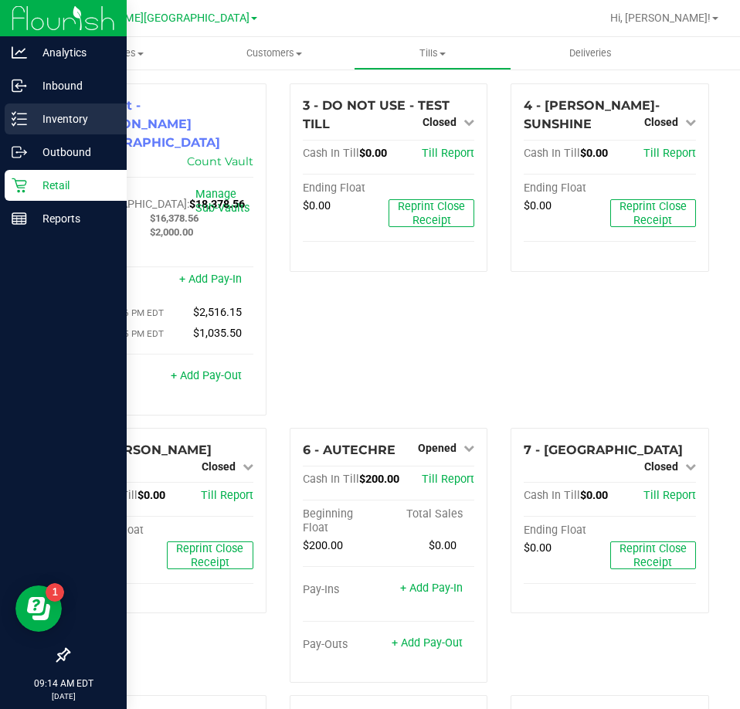
click at [22, 124] on line at bounding box center [22, 124] width 9 height 0
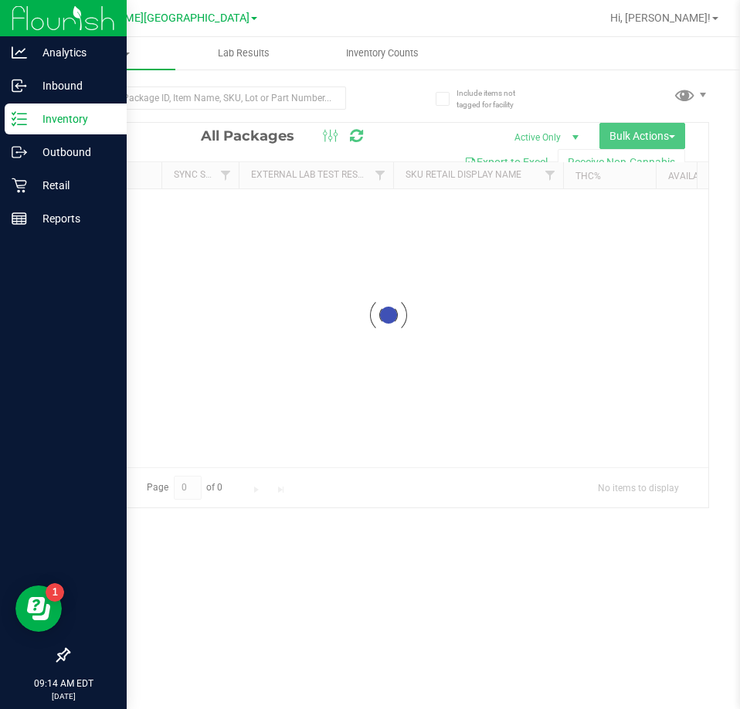
click at [75, 118] on p "Inventory" at bounding box center [73, 119] width 93 height 19
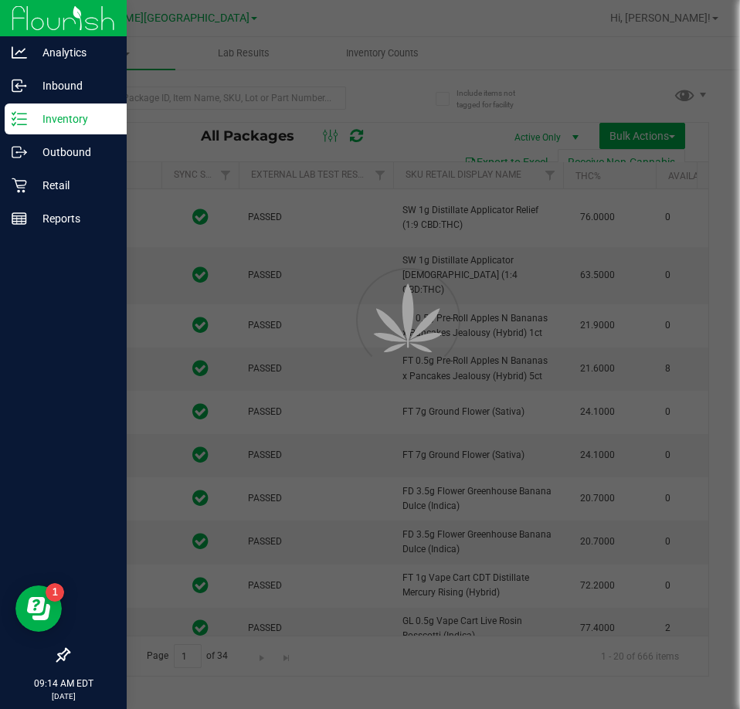
type input "[DATE]"
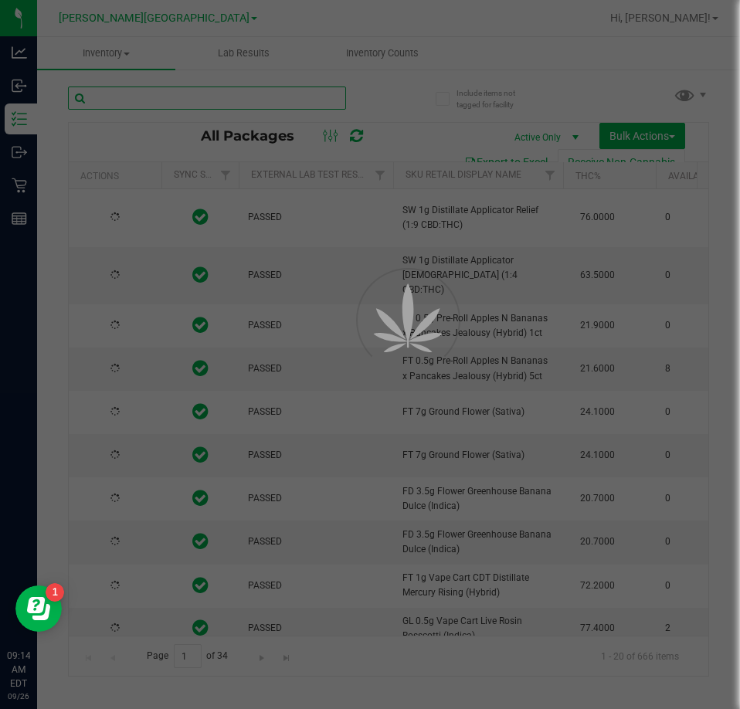
click at [167, 102] on input "text" at bounding box center [207, 98] width 278 height 23
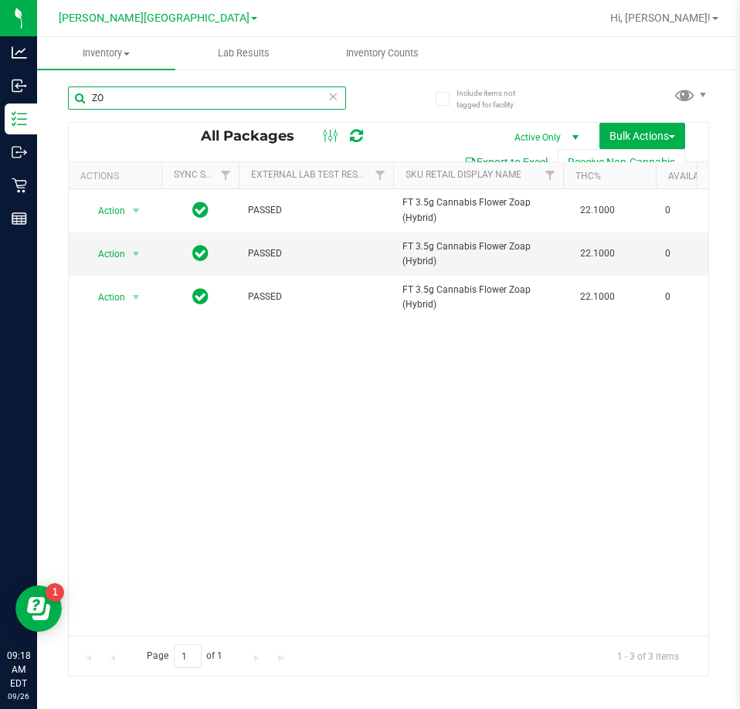
type input "Z"
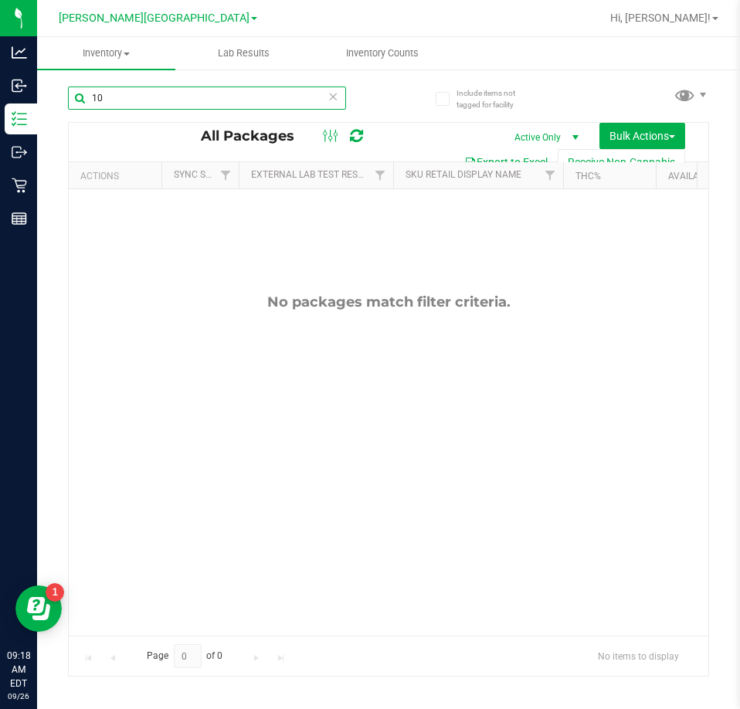
type input "1"
drag, startPoint x: 723, startPoint y: 508, endPoint x: 628, endPoint y: 342, distance: 191.2
click at [628, 342] on div "No packages match filter criteria." at bounding box center [389, 464] width 640 height 551
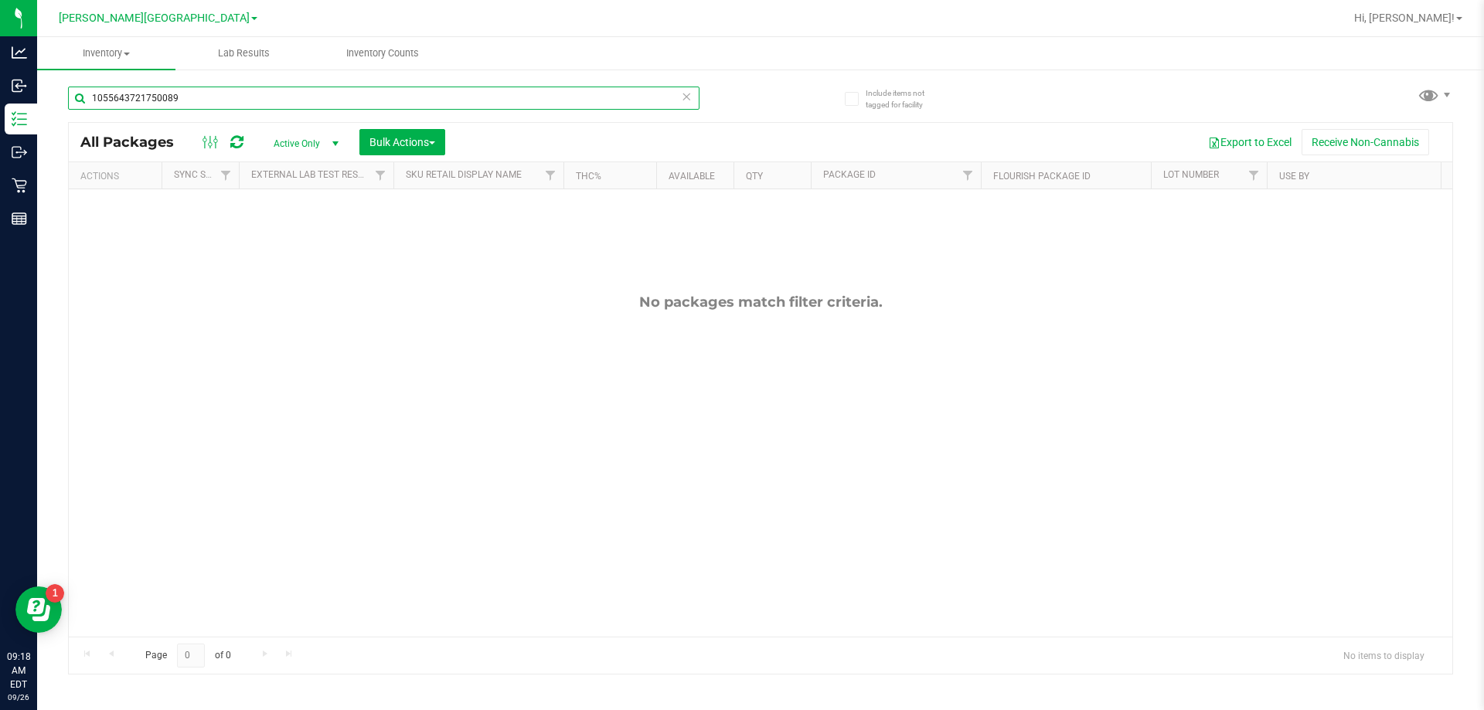
click at [271, 101] on input "1055643721750089" at bounding box center [383, 98] width 631 height 23
type input "1"
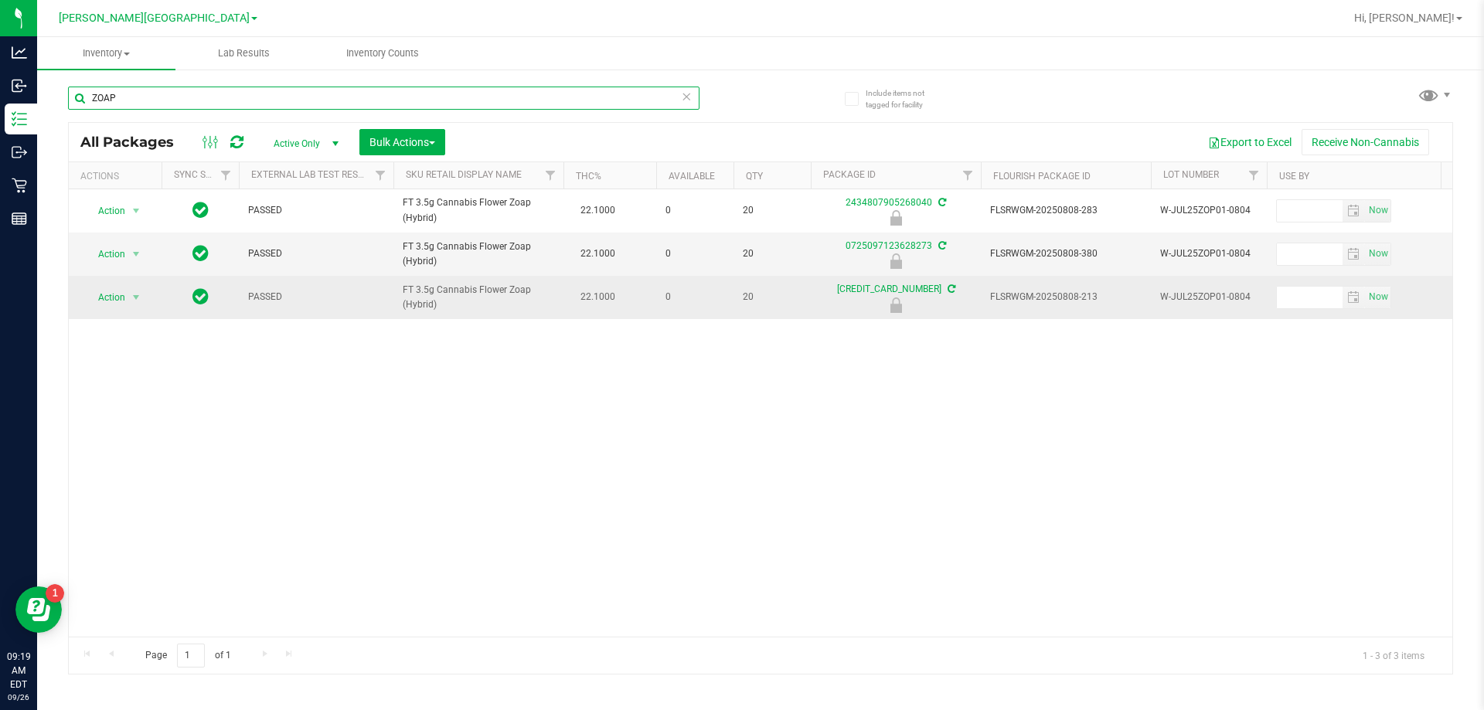
type input "ZOAP"
click at [111, 299] on span "Action" at bounding box center [105, 298] width 42 height 22
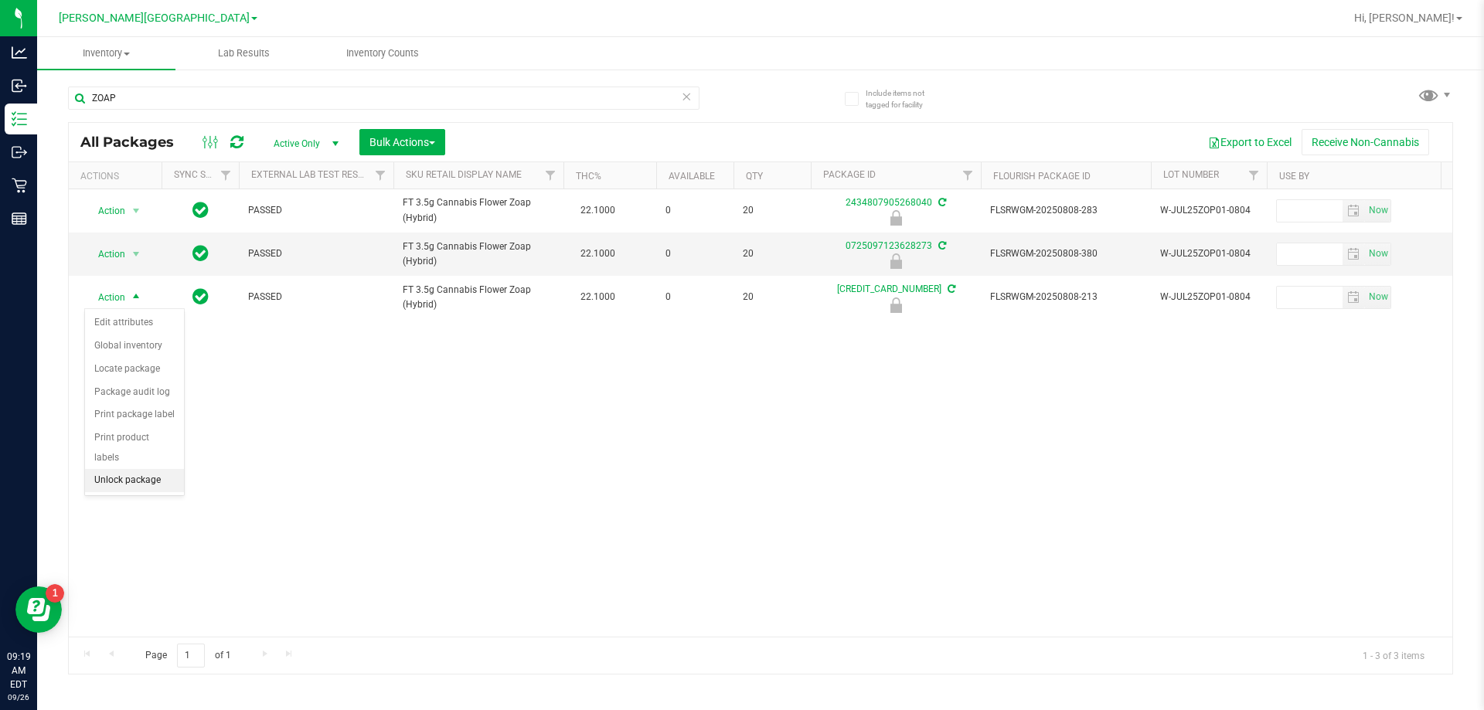
click at [121, 469] on li "Unlock package" at bounding box center [134, 480] width 99 height 23
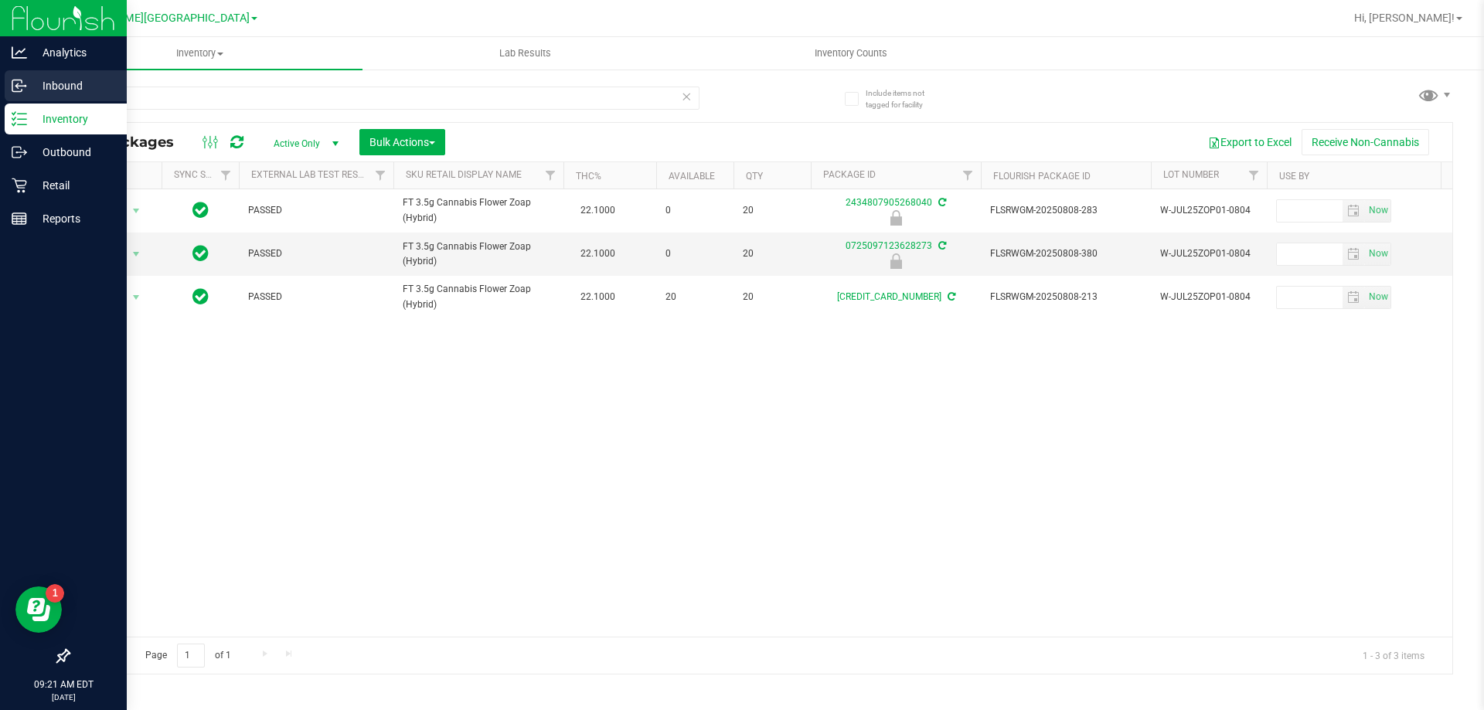
click at [26, 86] on circle at bounding box center [25, 86] width 2 height 2
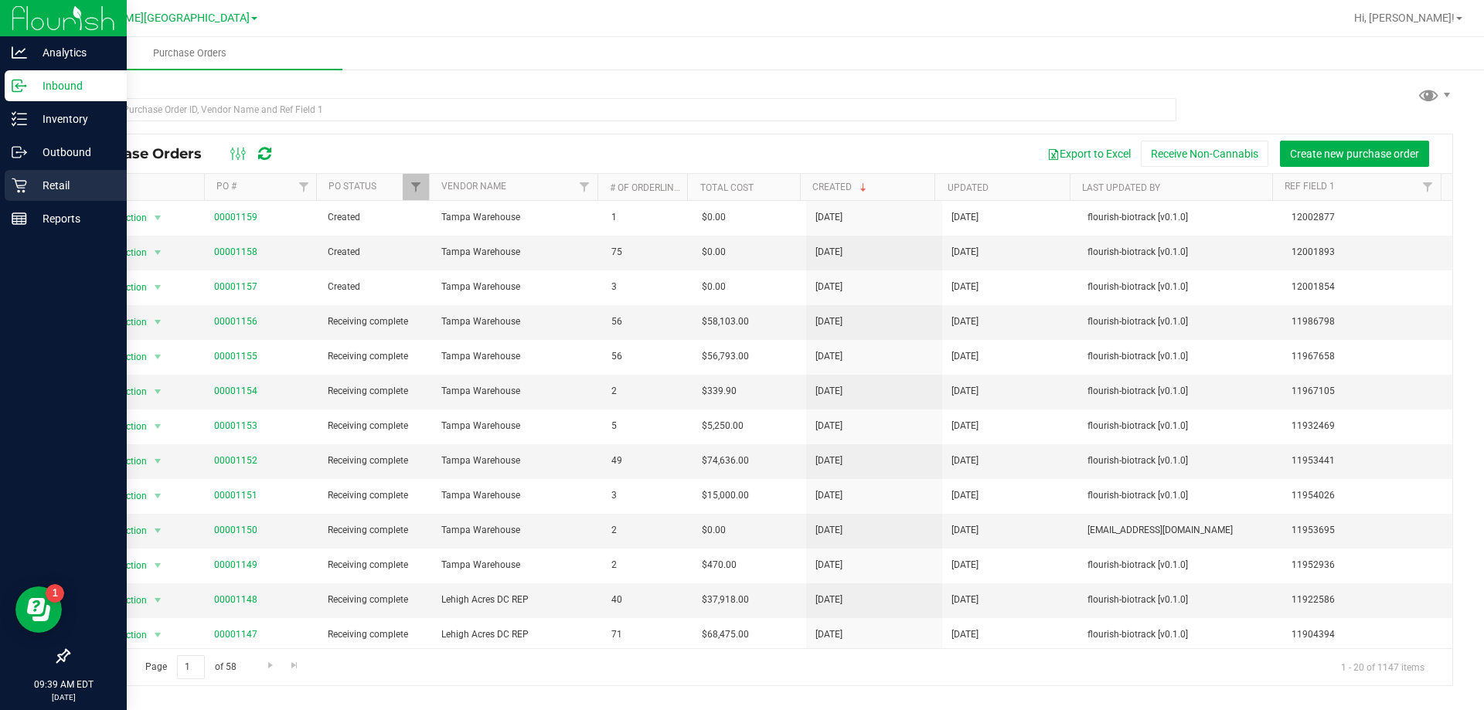
click at [39, 179] on p "Retail" at bounding box center [73, 185] width 93 height 19
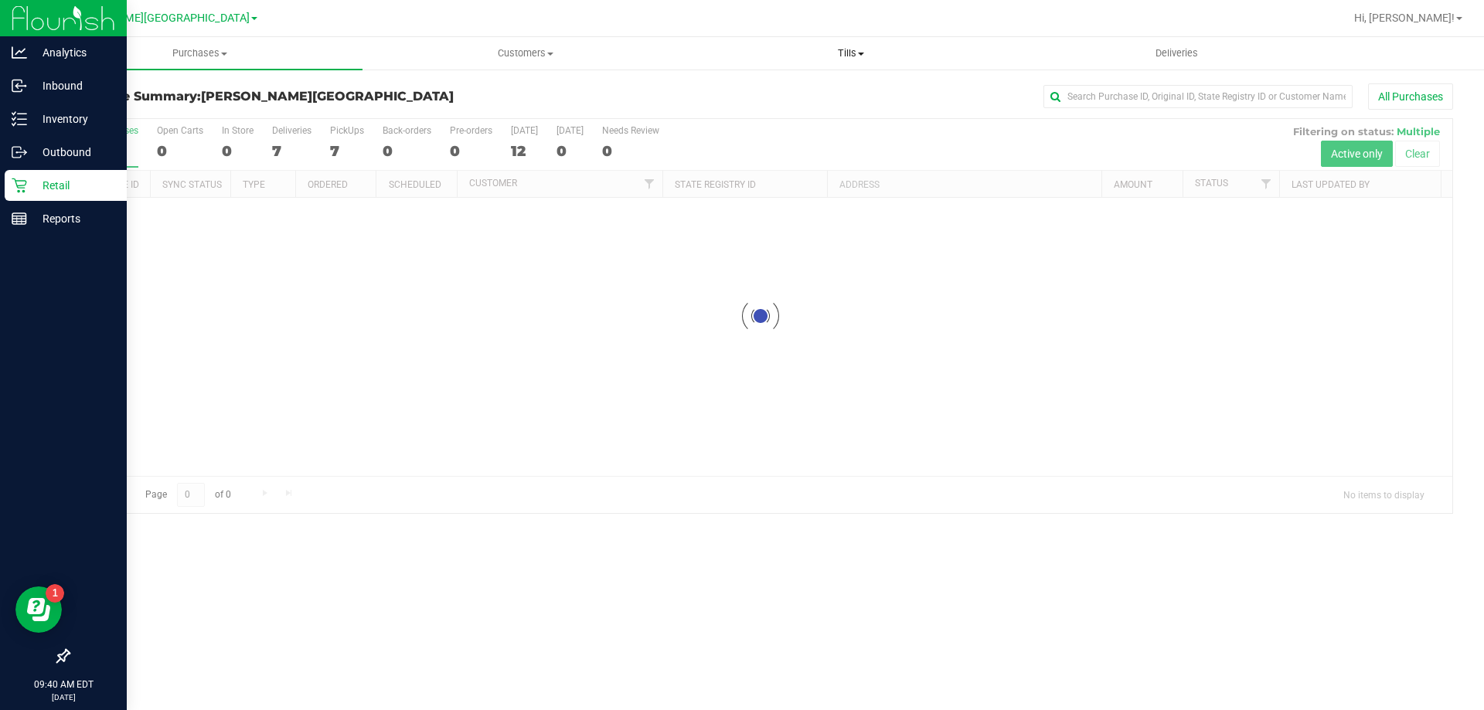
click at [740, 53] on span "Tills" at bounding box center [851, 53] width 324 height 14
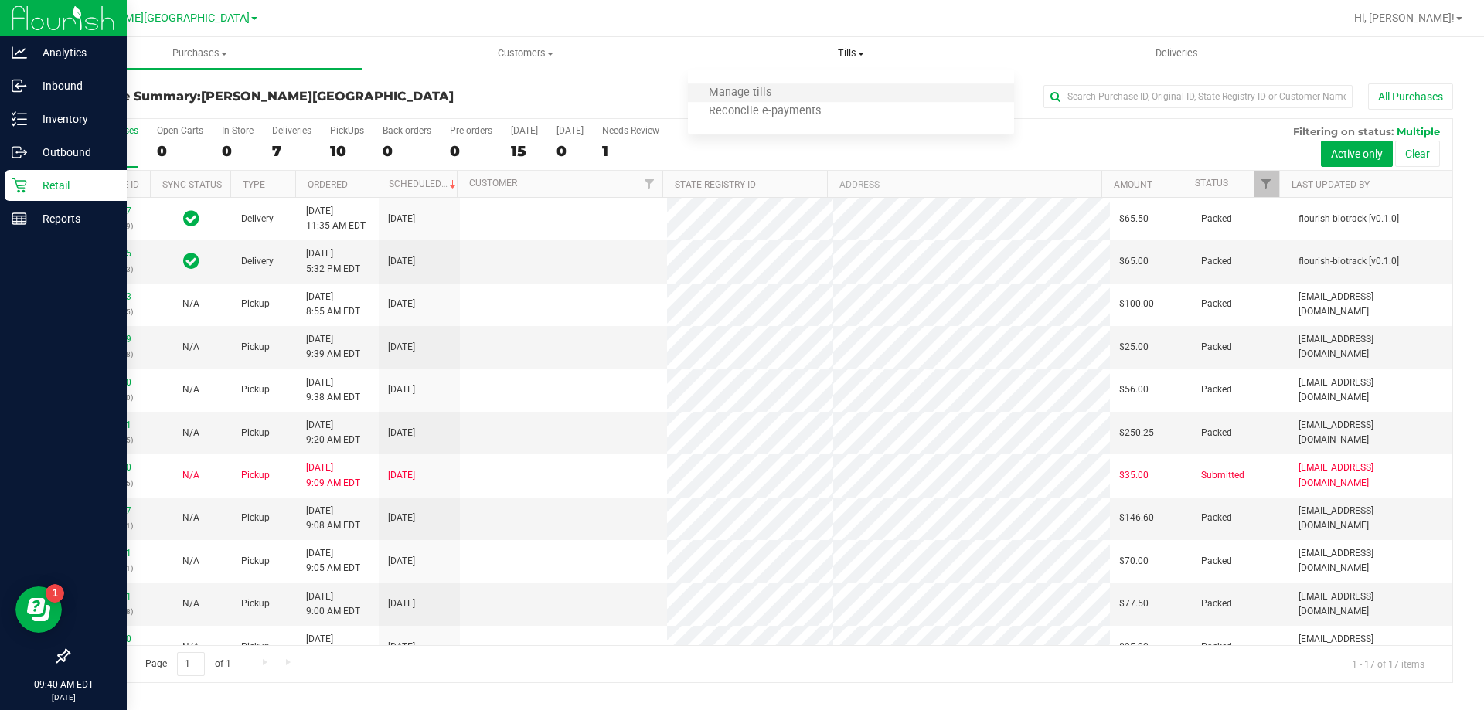
click at [740, 98] on li "Manage tills" at bounding box center [850, 93] width 325 height 19
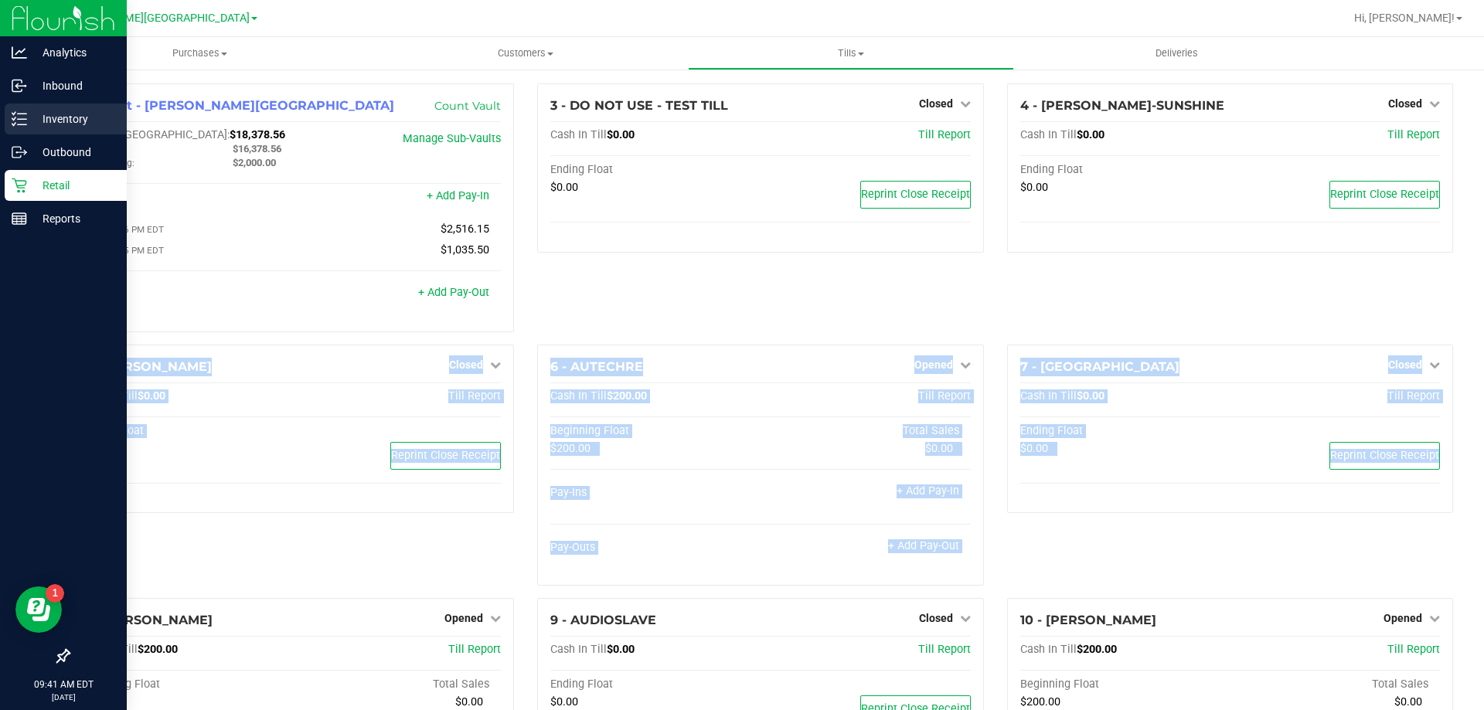
click at [34, 115] on p "Inventory" at bounding box center [73, 119] width 93 height 19
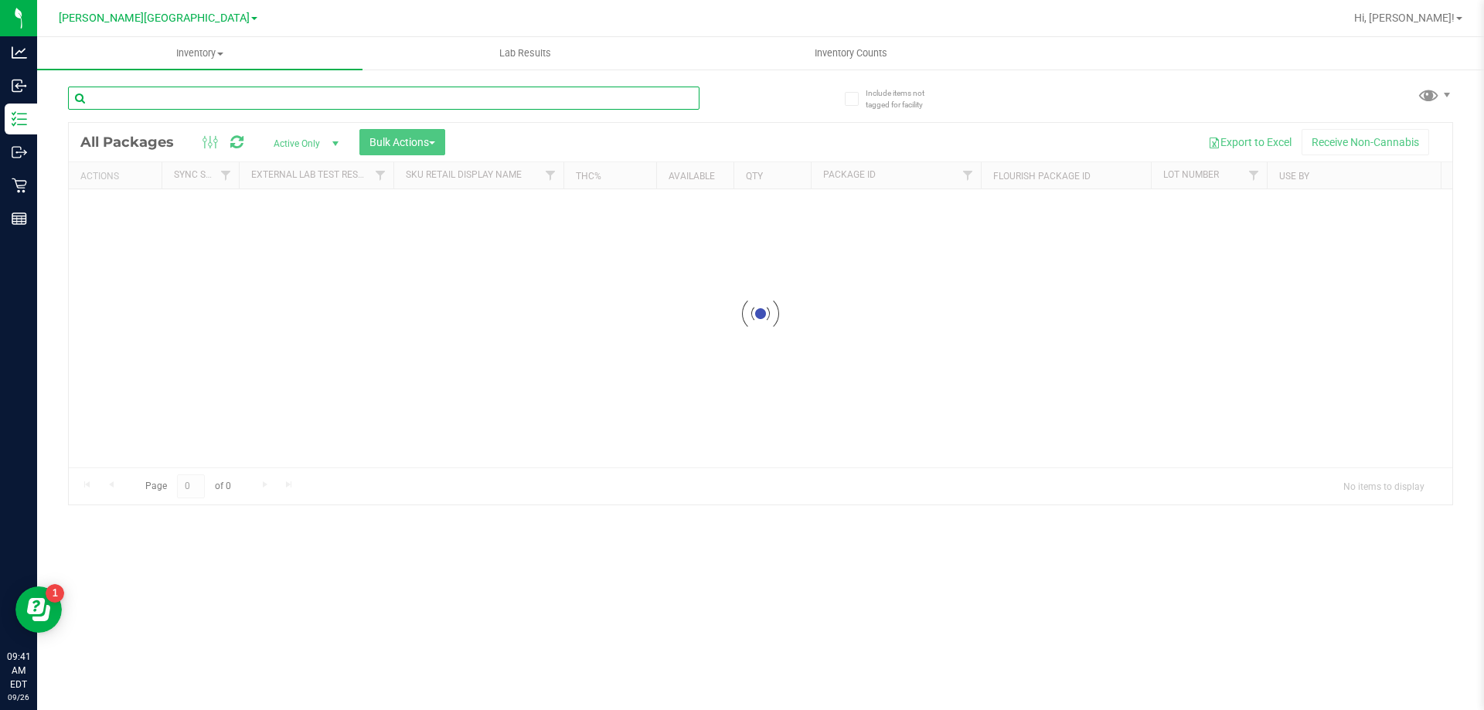
click at [190, 95] on input "text" at bounding box center [383, 98] width 631 height 23
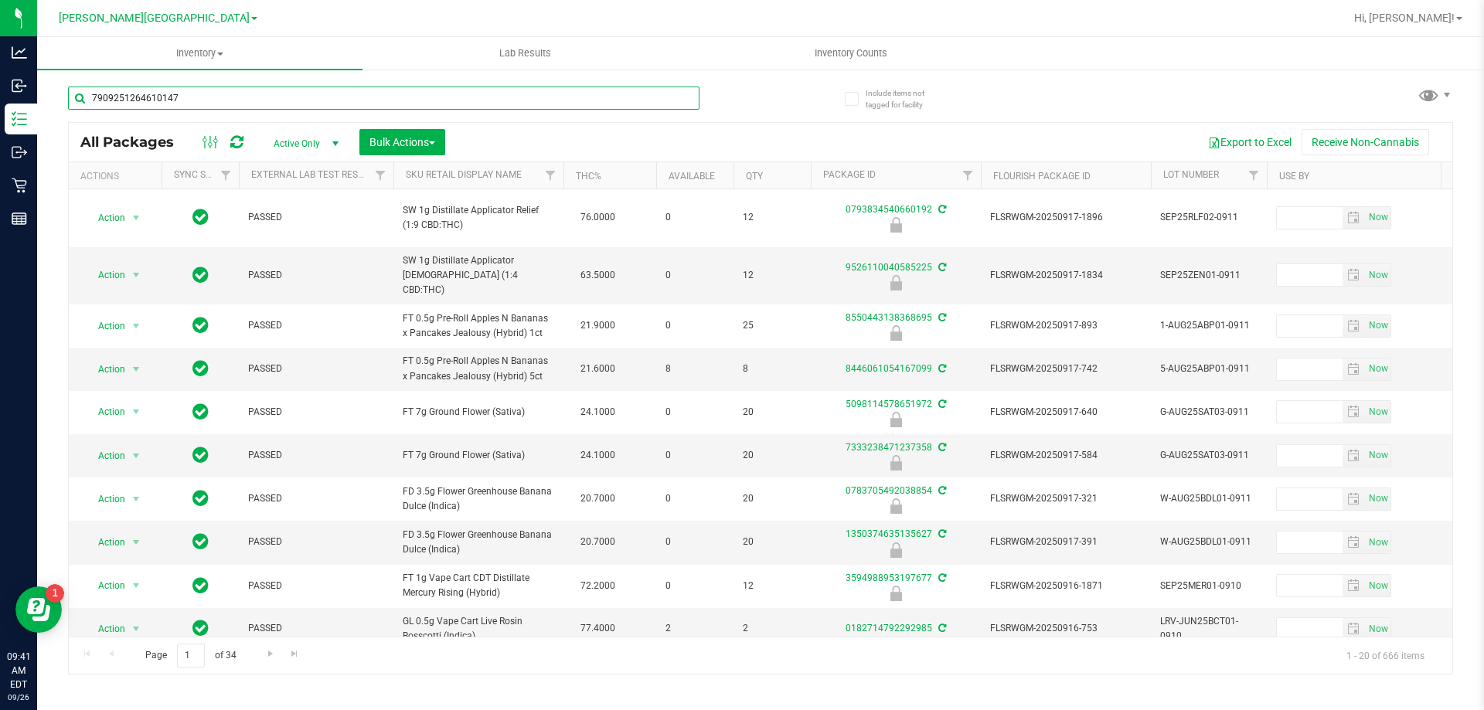
type input "7909251264610147"
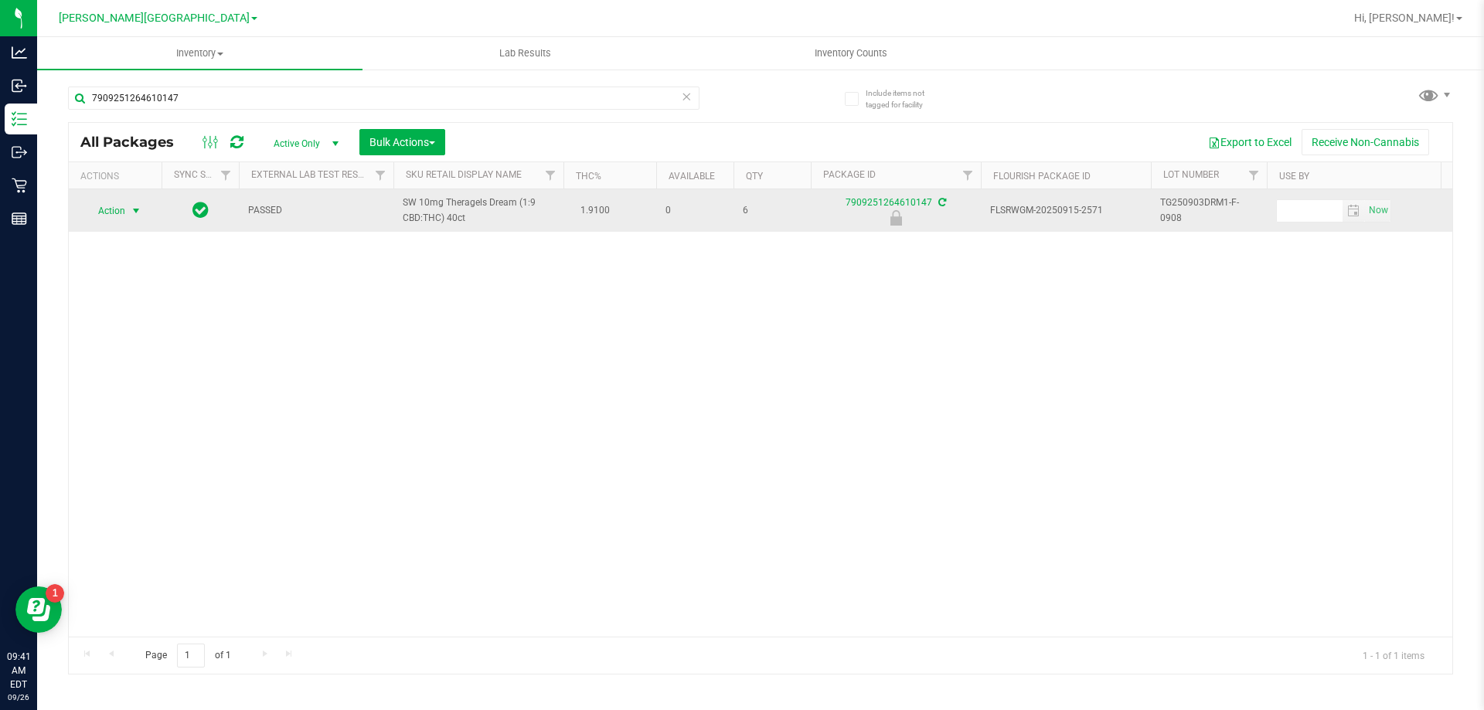
click at [104, 216] on span "Action" at bounding box center [105, 211] width 42 height 22
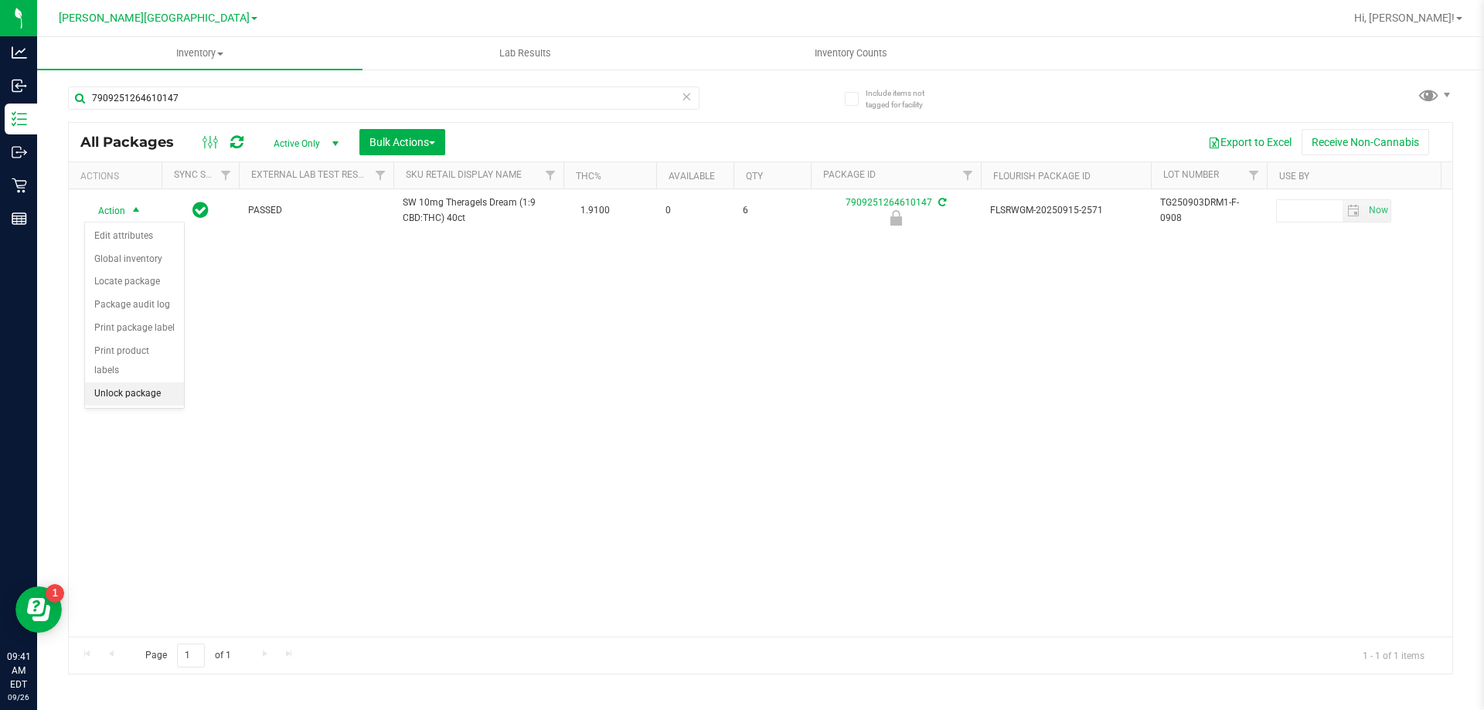
click at [119, 383] on li "Unlock package" at bounding box center [134, 394] width 99 height 23
click at [740, 17] on span "Hi, [PERSON_NAME]!" at bounding box center [1404, 18] width 100 height 12
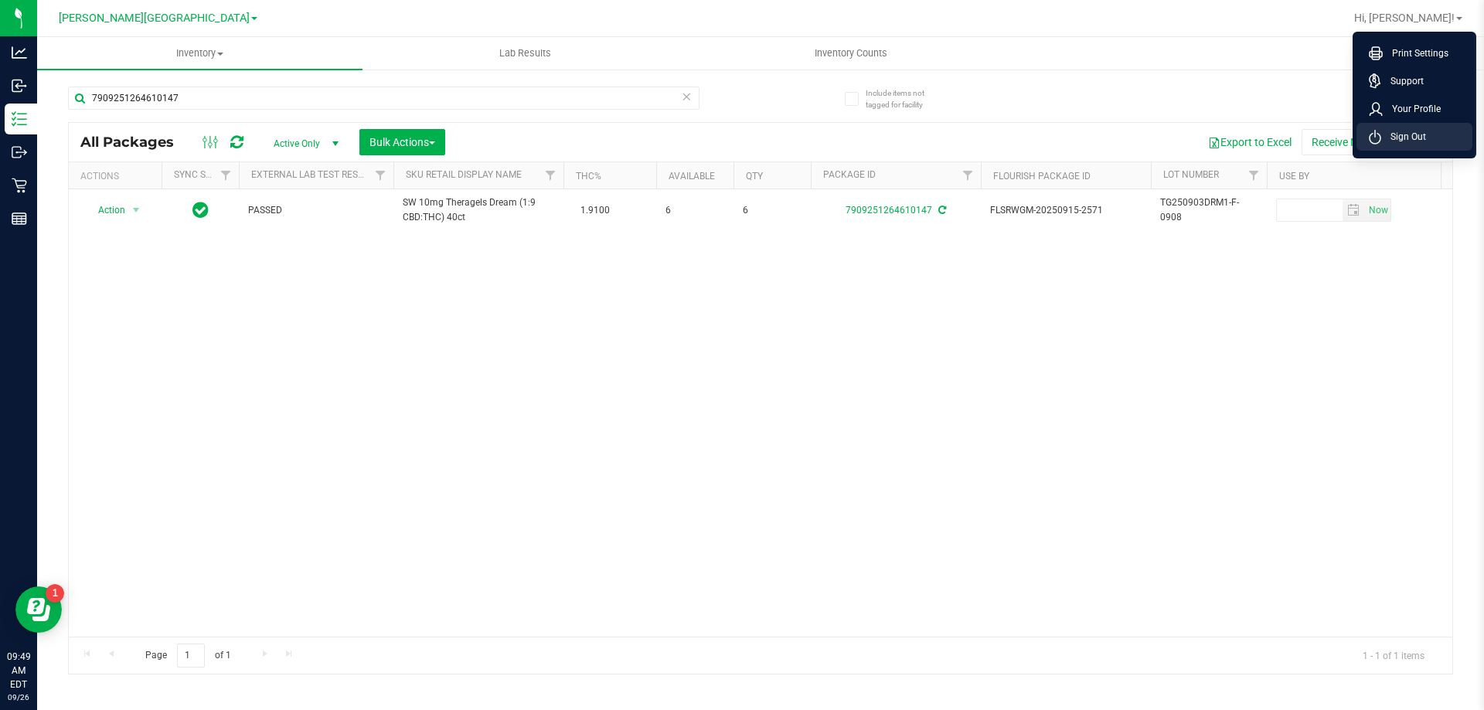
click at [740, 133] on span "Sign Out" at bounding box center [1403, 136] width 45 height 15
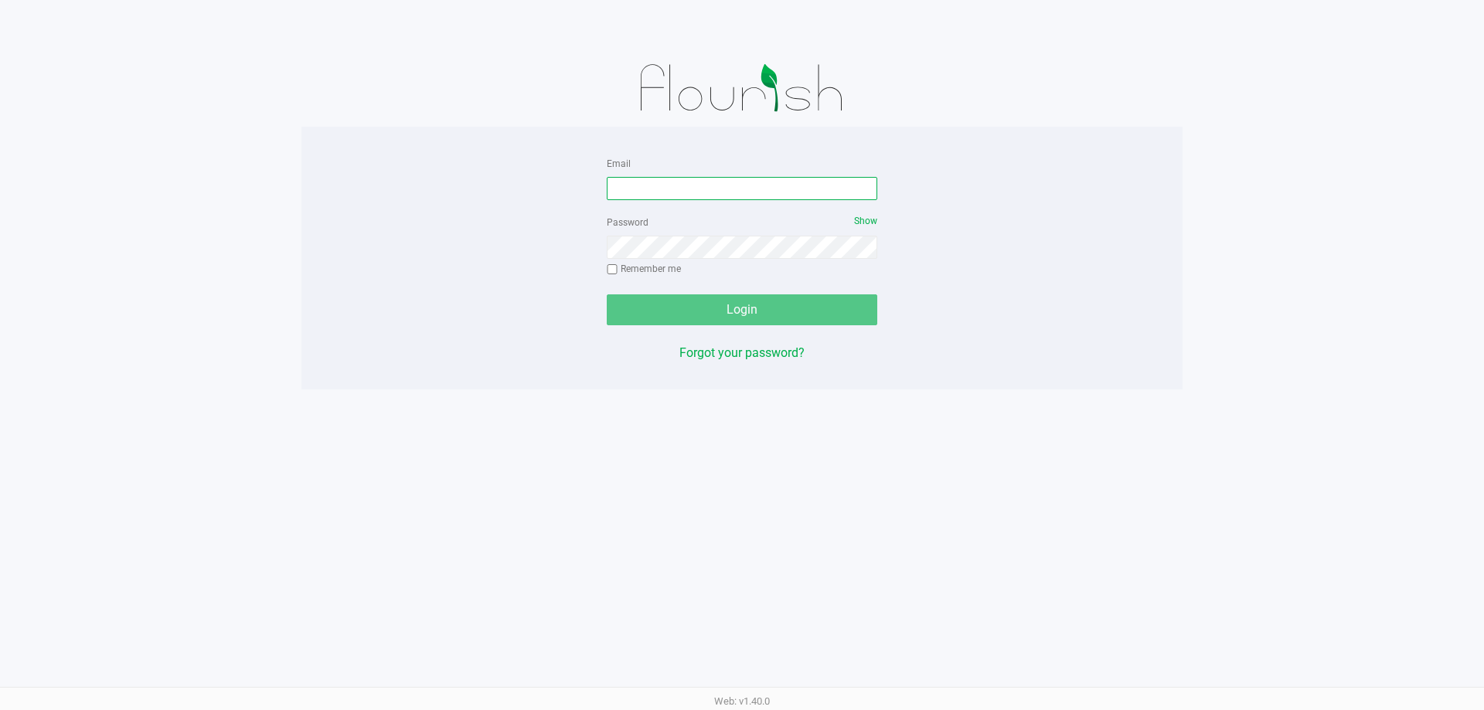
click at [660, 184] on input "Email" at bounding box center [742, 188] width 271 height 23
type input "[EMAIL_ADDRESS][DOMAIN_NAME]"
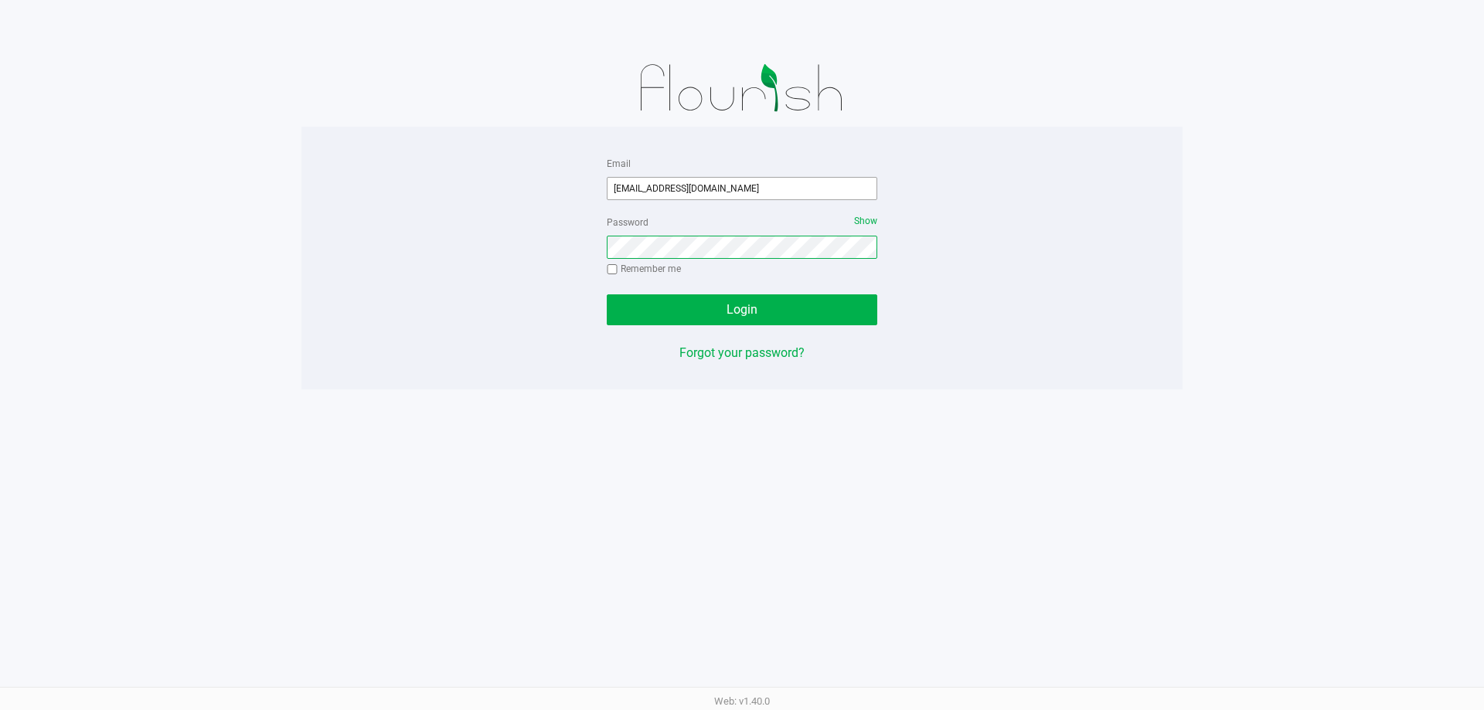
click at [607, 294] on button "Login" at bounding box center [742, 309] width 271 height 31
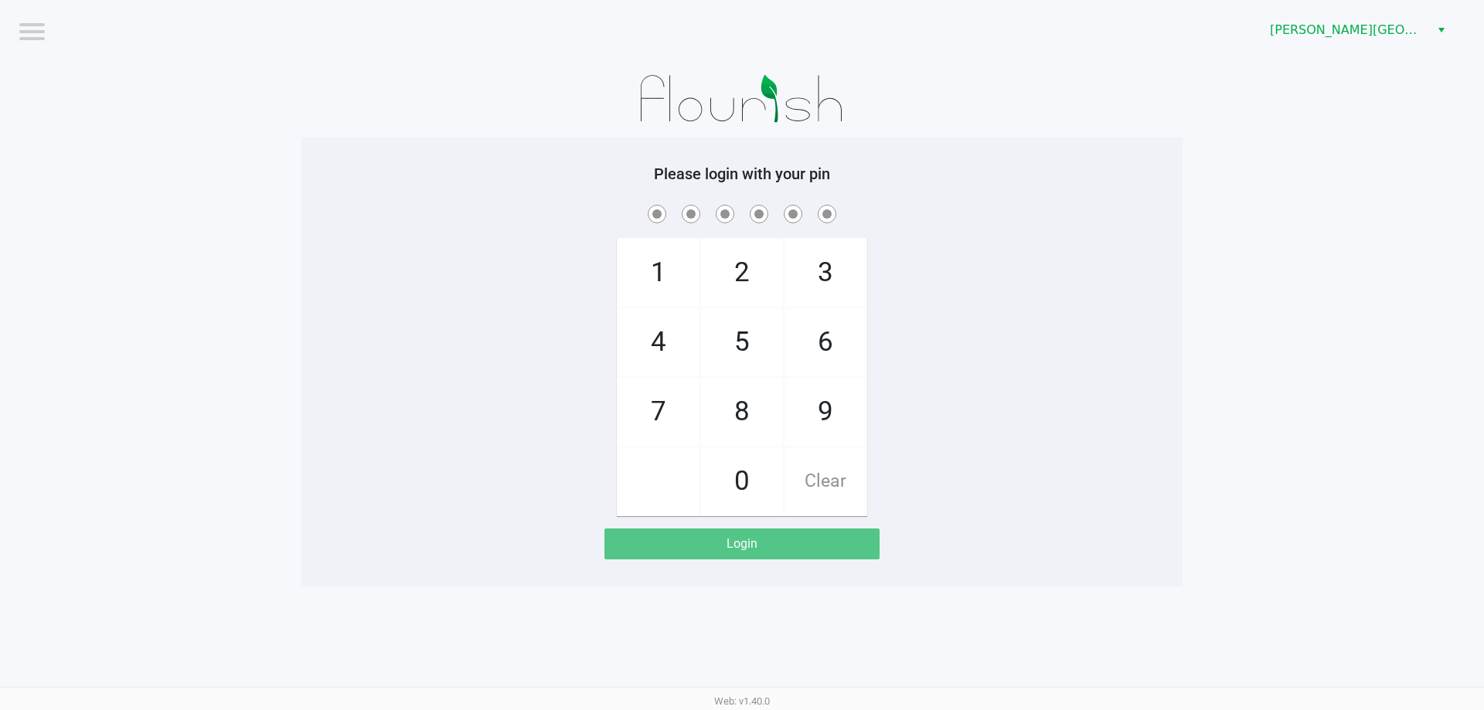
click at [938, 317] on div "1 4 7 2 5 8 0 3 6 9 Clear" at bounding box center [741, 359] width 881 height 315
checkbox input "true"
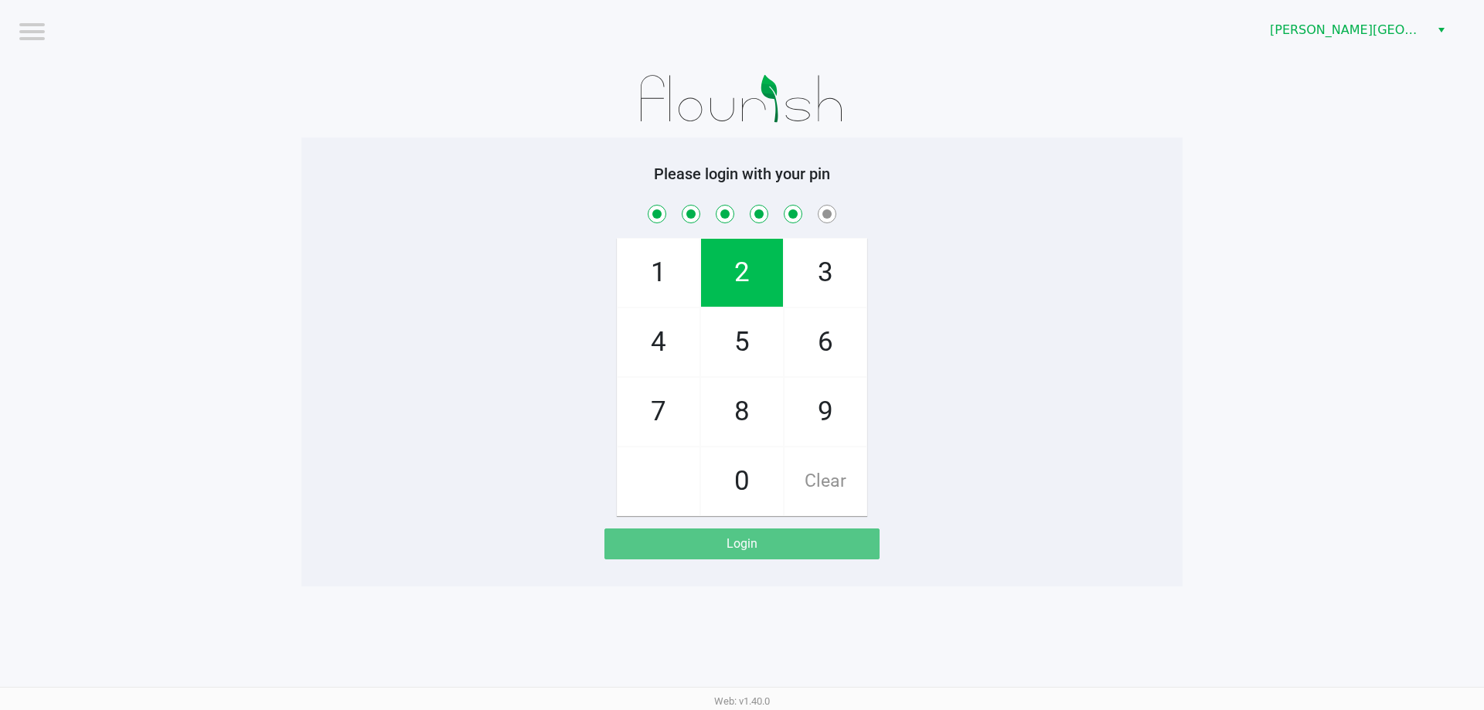
checkbox input "true"
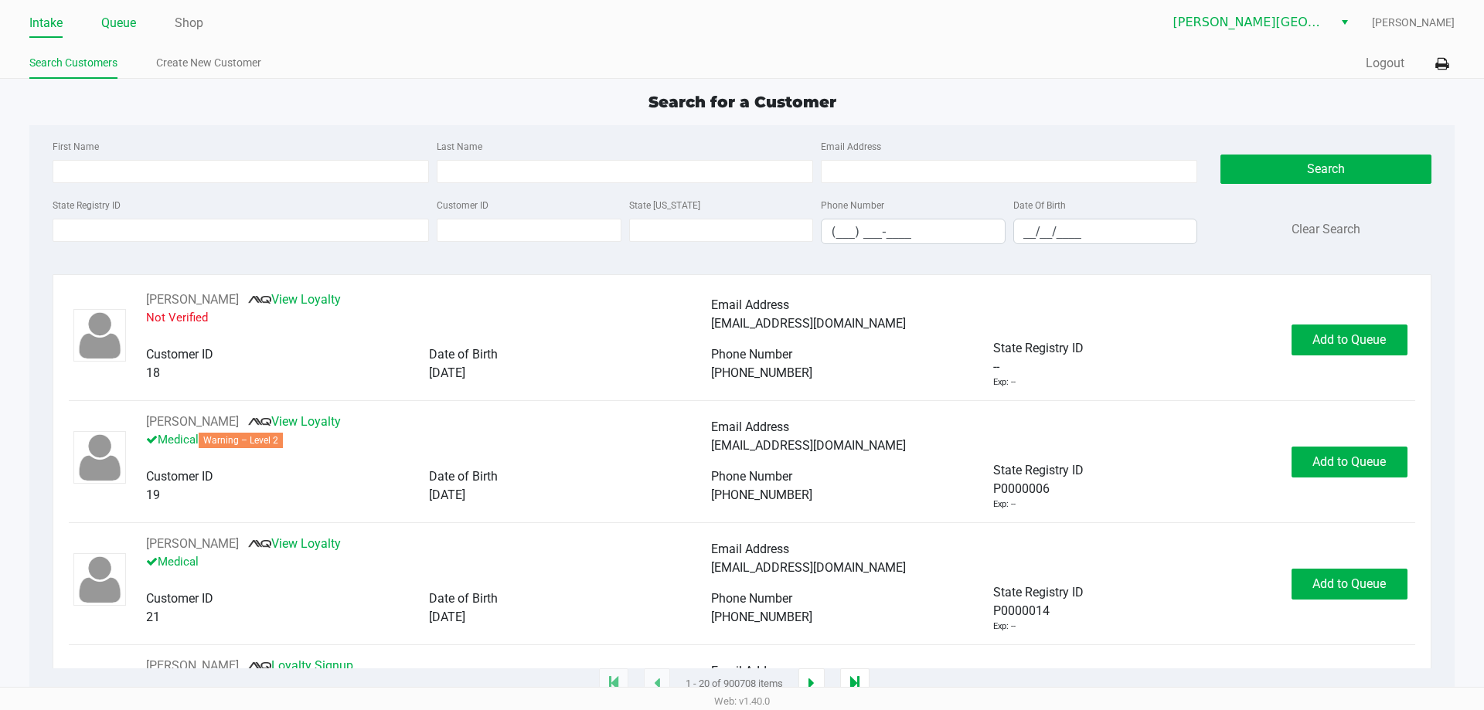
click at [120, 22] on link "Queue" at bounding box center [118, 23] width 35 height 22
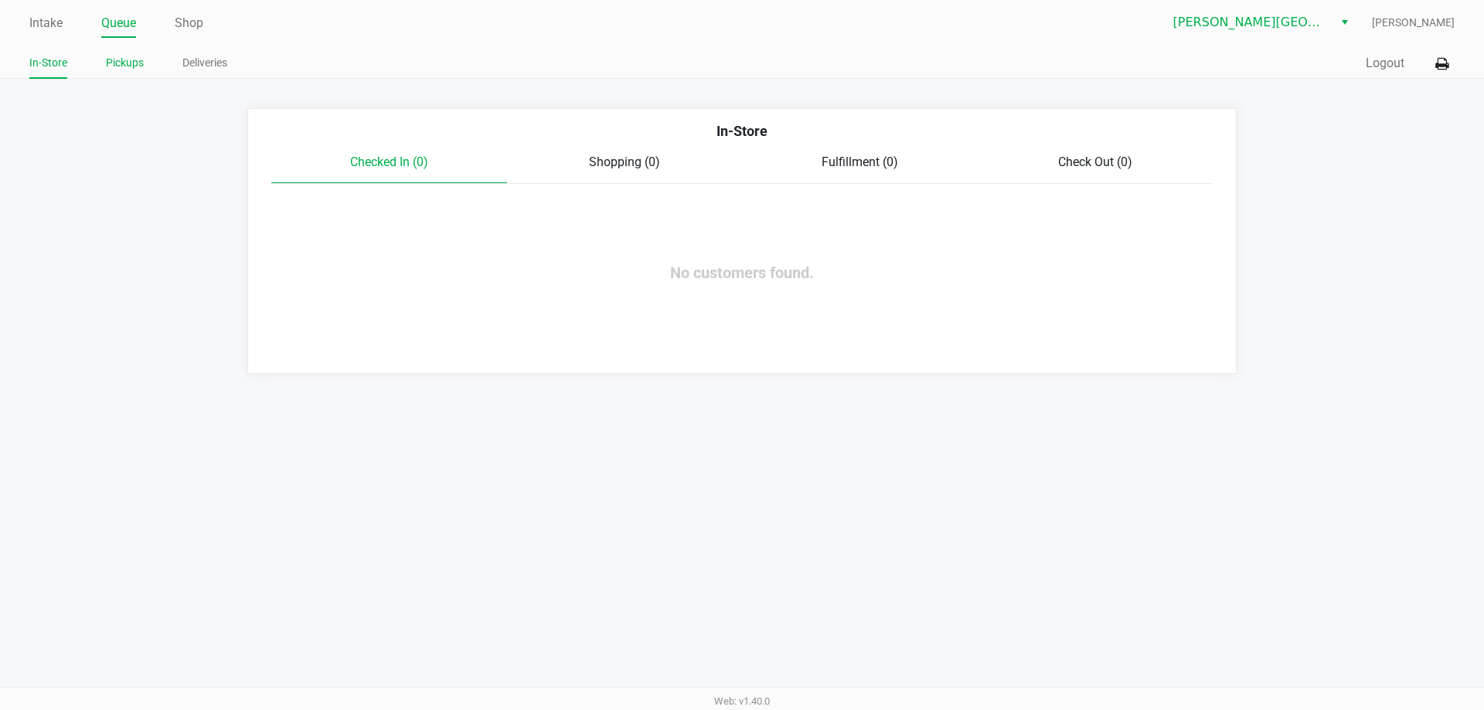
click at [130, 63] on link "Pickups" at bounding box center [125, 62] width 38 height 19
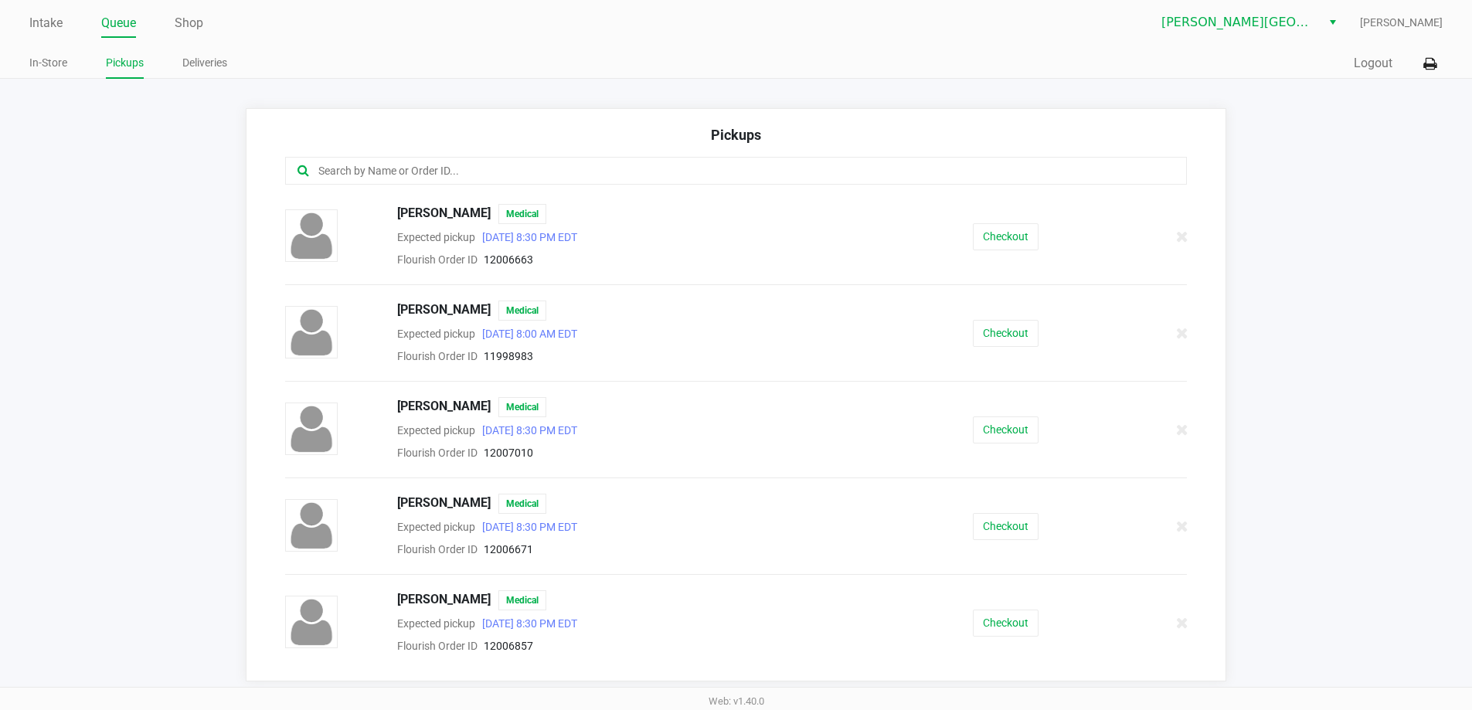
click at [402, 169] on input "text" at bounding box center [712, 171] width 790 height 18
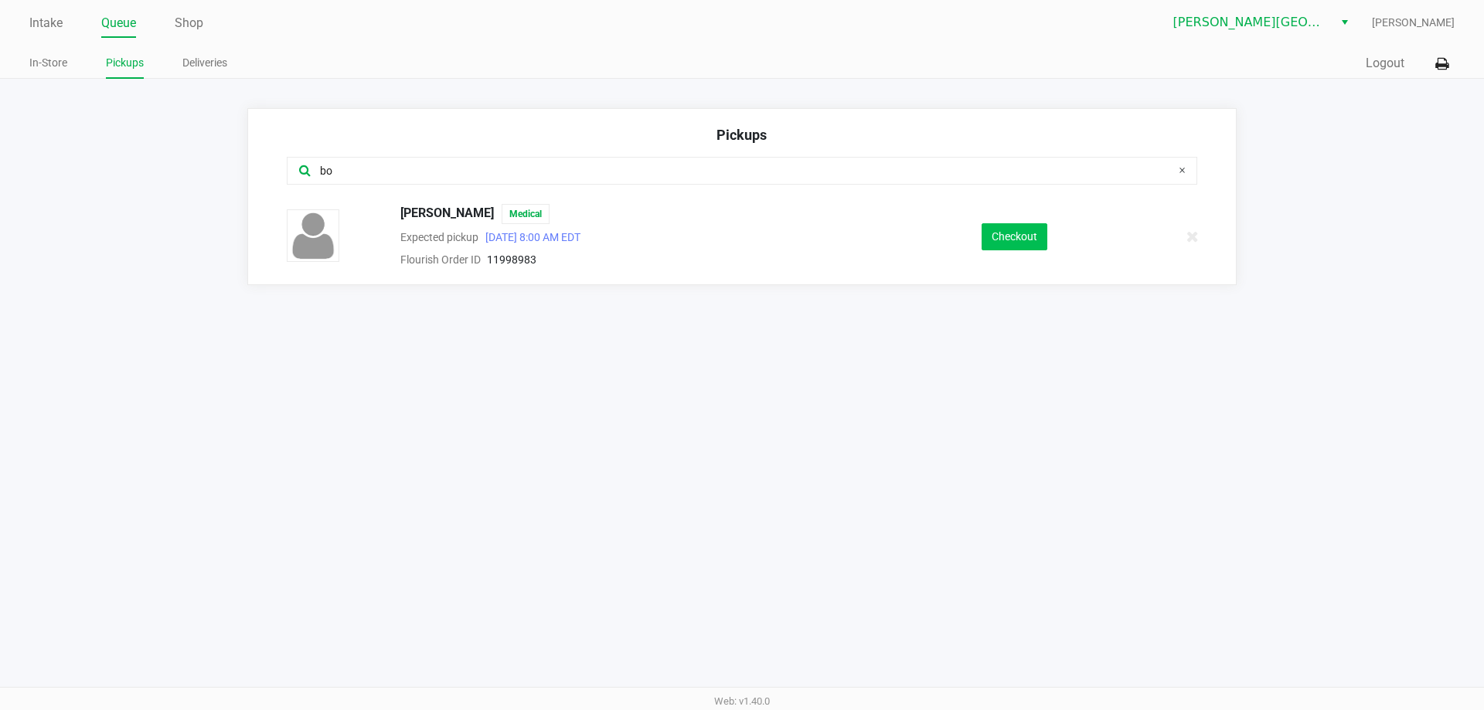
type input "bo"
click at [1005, 245] on button "Checkout" at bounding box center [1015, 236] width 66 height 27
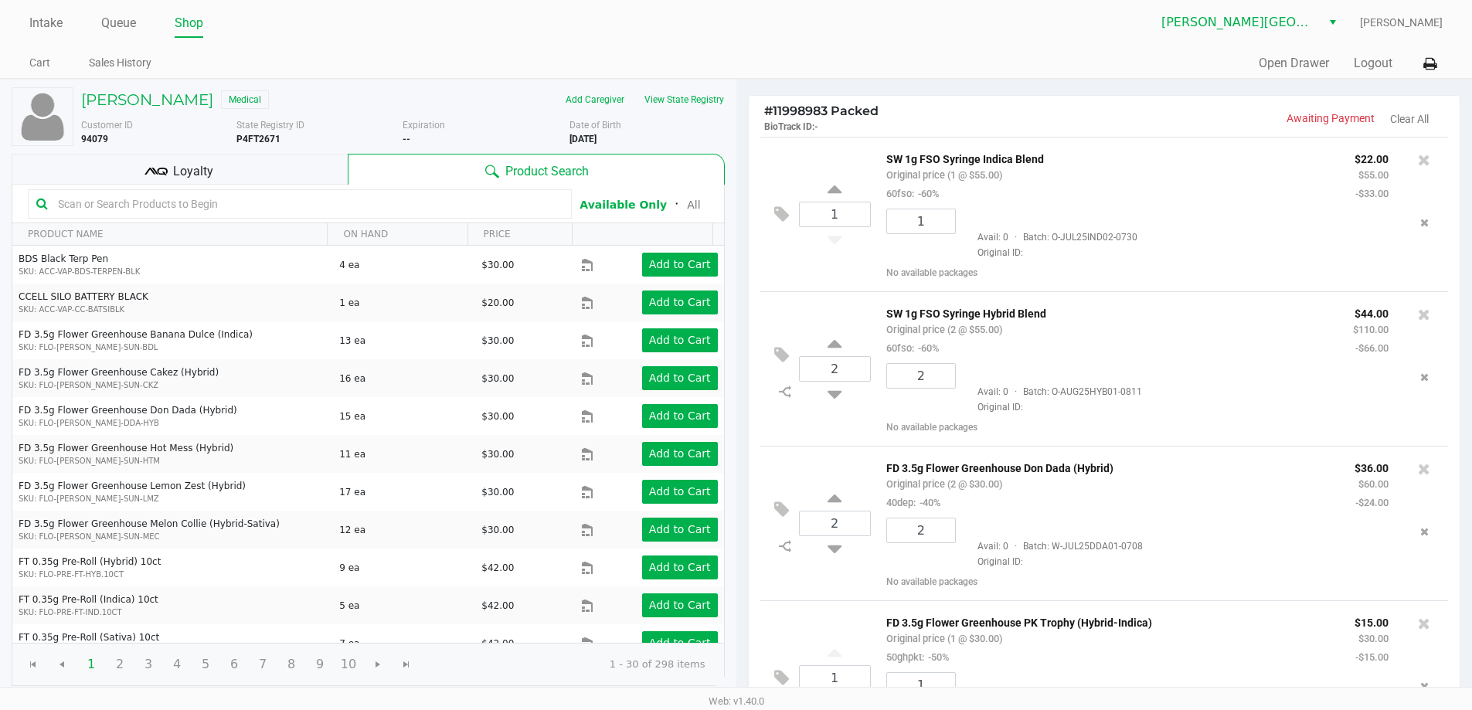
click at [174, 166] on span "Loyalty" at bounding box center [193, 171] width 40 height 19
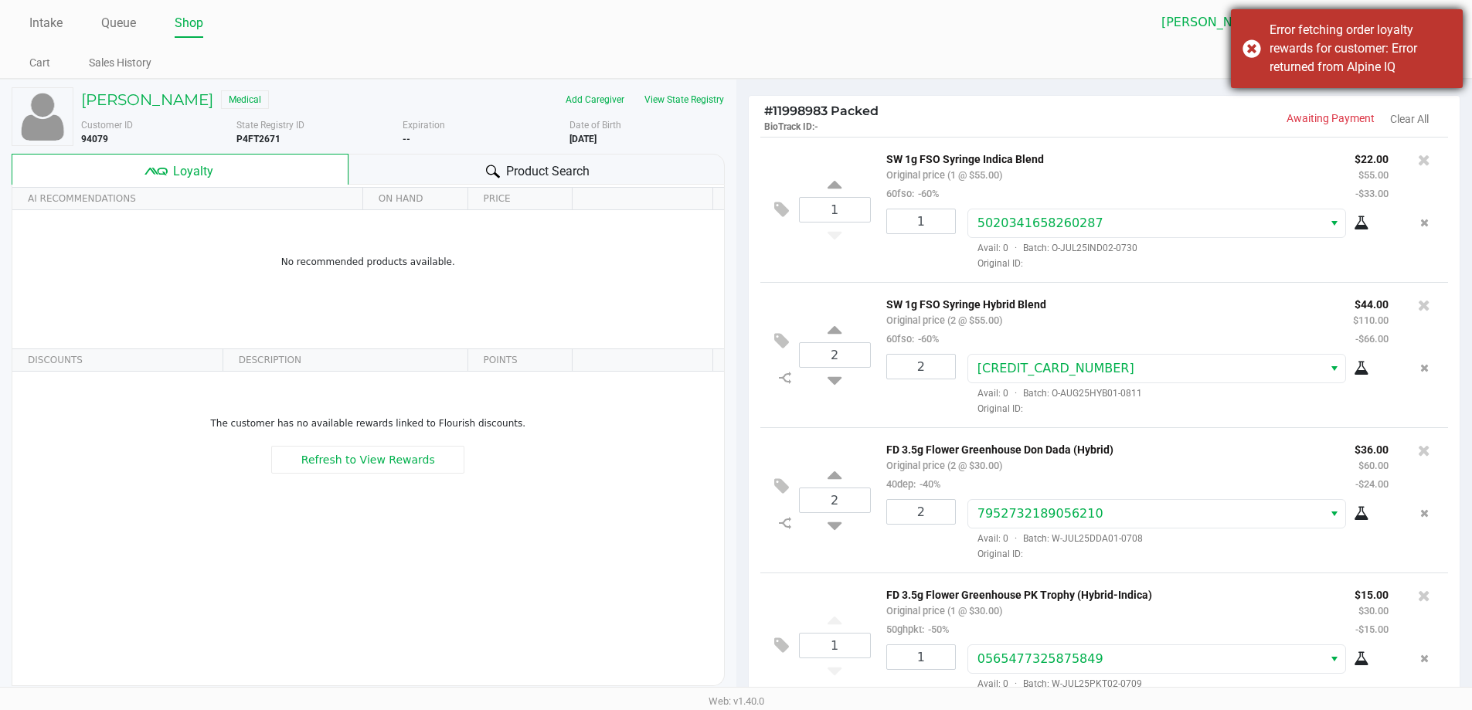
click at [1248, 51] on div "Error fetching order loyalty rewards for customer: Error returned from Alpine IQ" at bounding box center [1347, 48] width 232 height 79
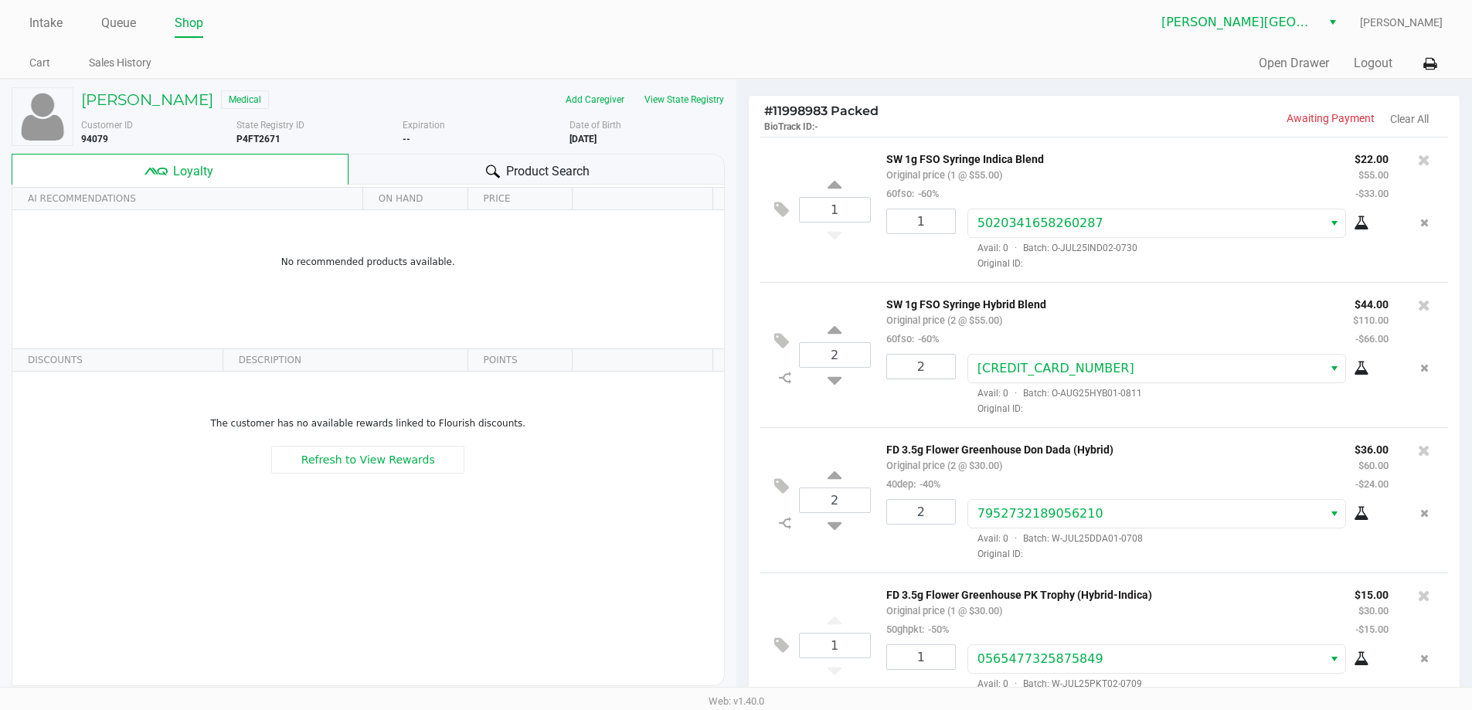
click at [190, 168] on span "Loyalty" at bounding box center [193, 171] width 40 height 19
drag, startPoint x: 189, startPoint y: 168, endPoint x: 176, endPoint y: 169, distance: 12.5
click at [176, 169] on span "Loyalty" at bounding box center [193, 171] width 40 height 19
click at [527, 169] on span "Product Search" at bounding box center [547, 171] width 83 height 19
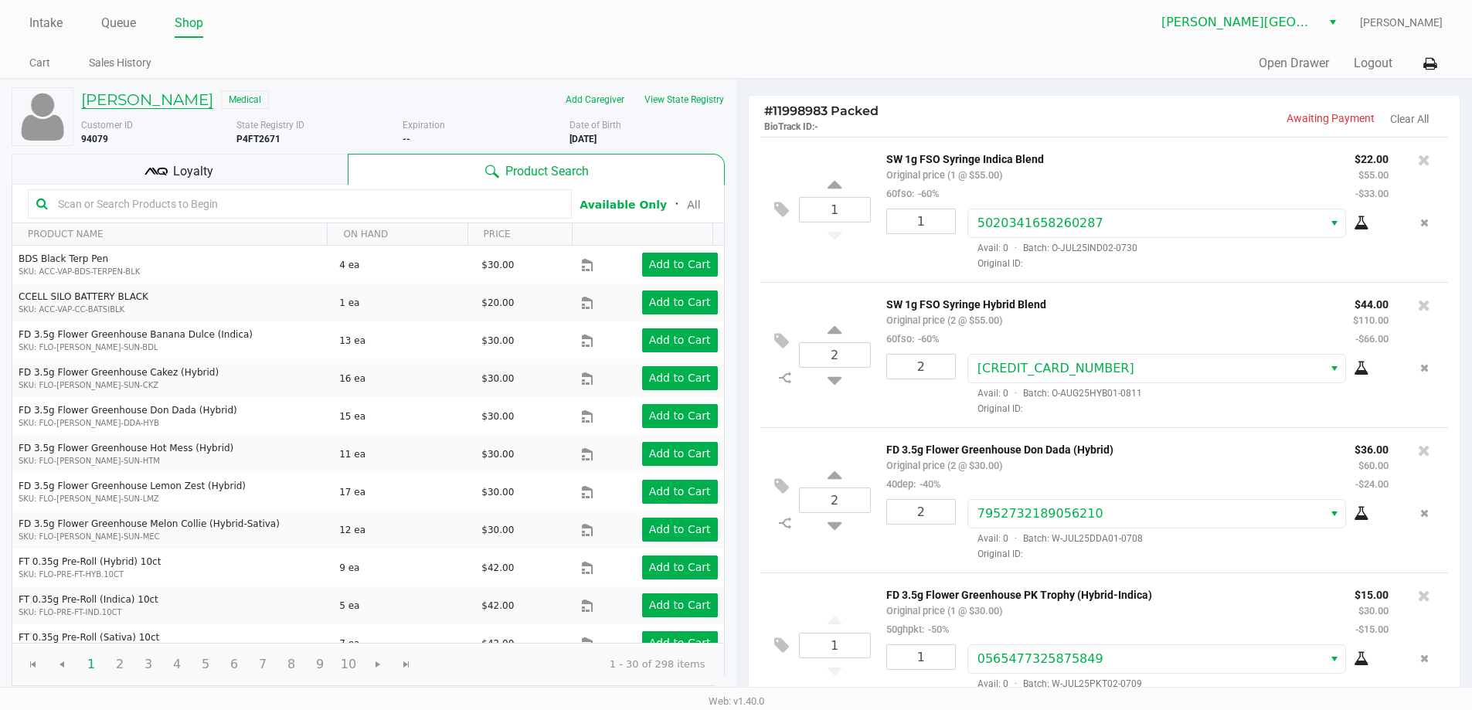
click at [159, 101] on h5 "BONNIE KUBICSEK" at bounding box center [147, 99] width 132 height 19
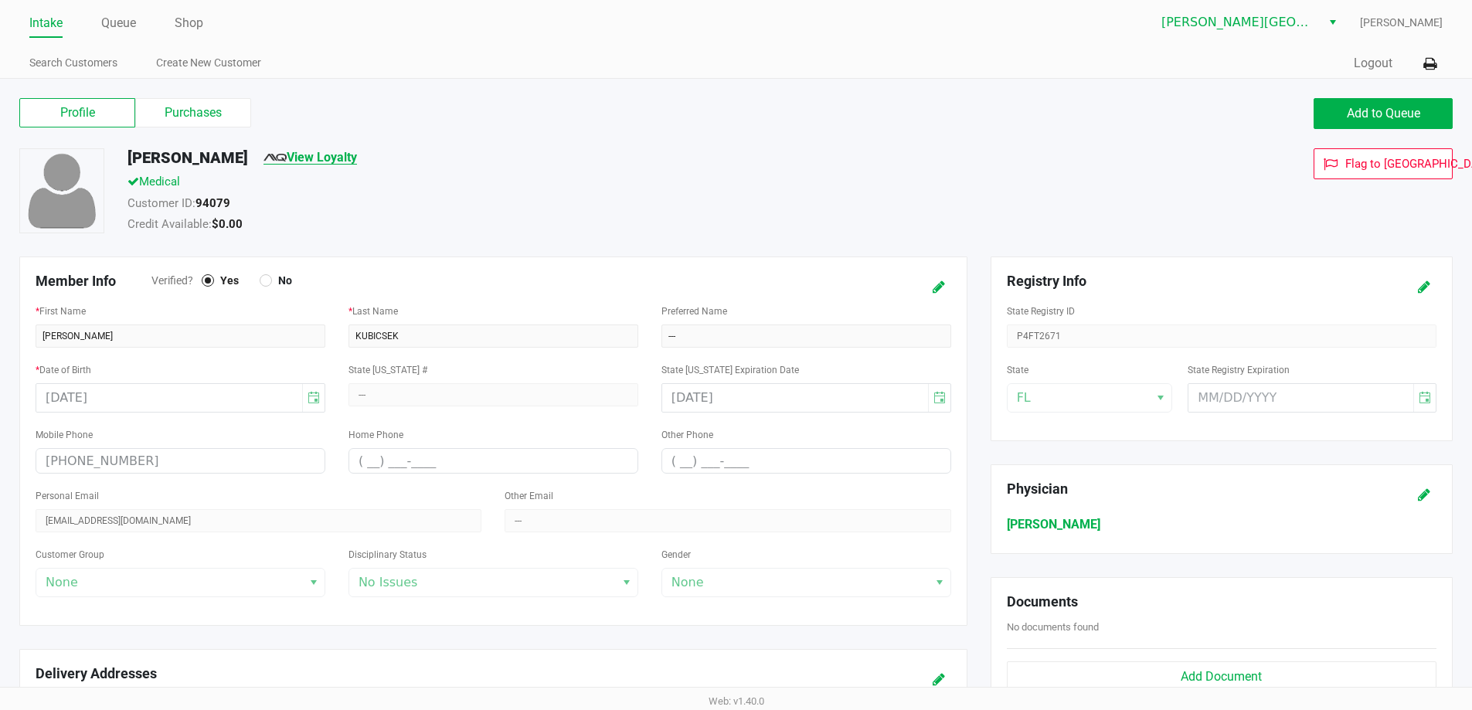
click at [335, 158] on link "View Loyalty" at bounding box center [311, 157] width 94 height 15
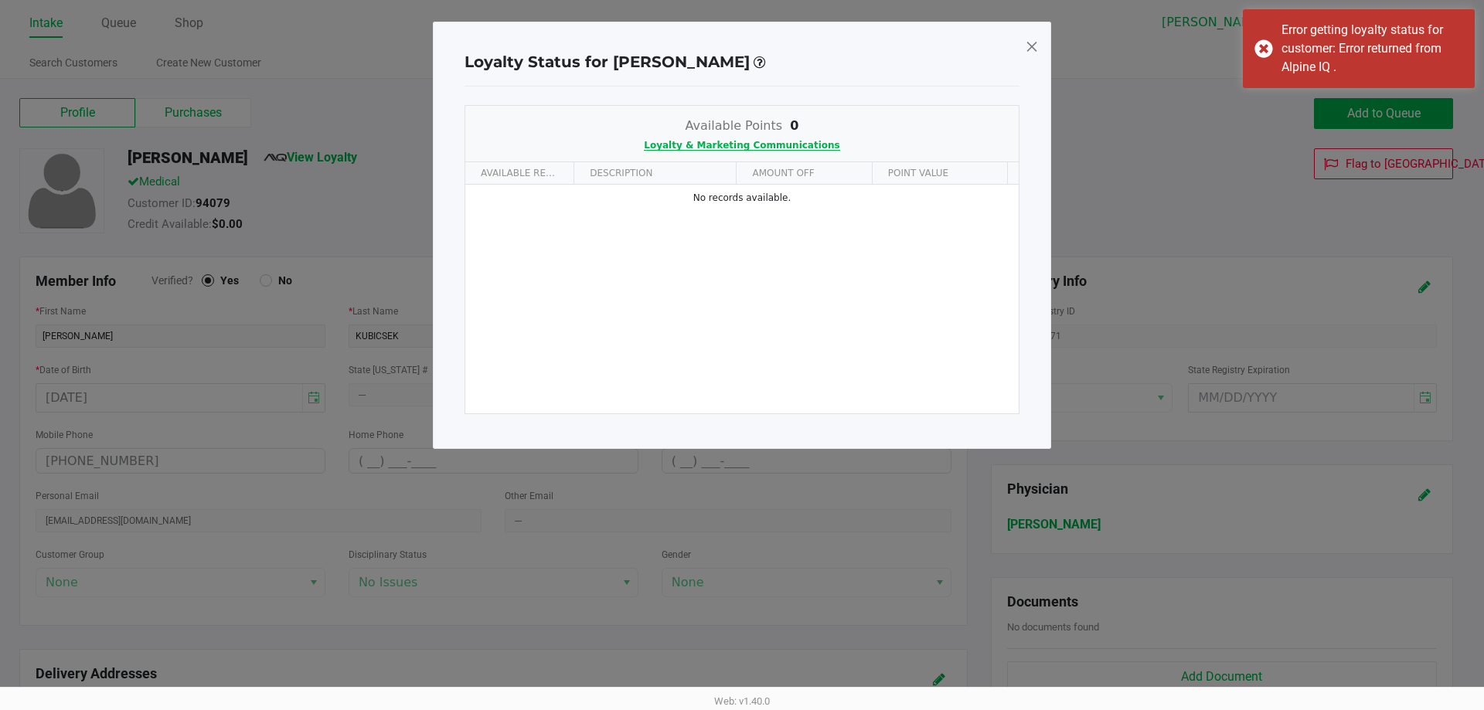
click at [777, 151] on span "Loyalty & Marketing Communications" at bounding box center [742, 145] width 196 height 11
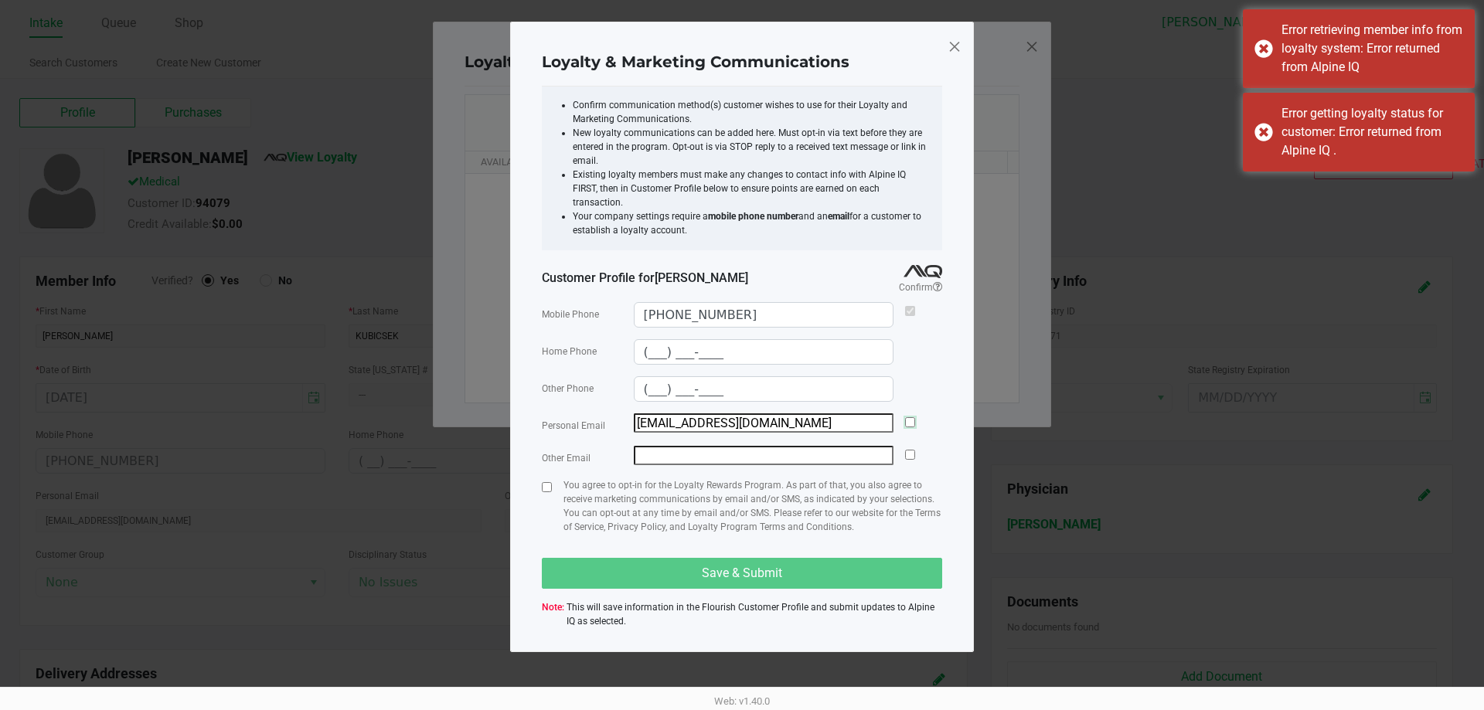
click at [907, 417] on input "checkbox" at bounding box center [910, 422] width 10 height 10
checkbox input "true"
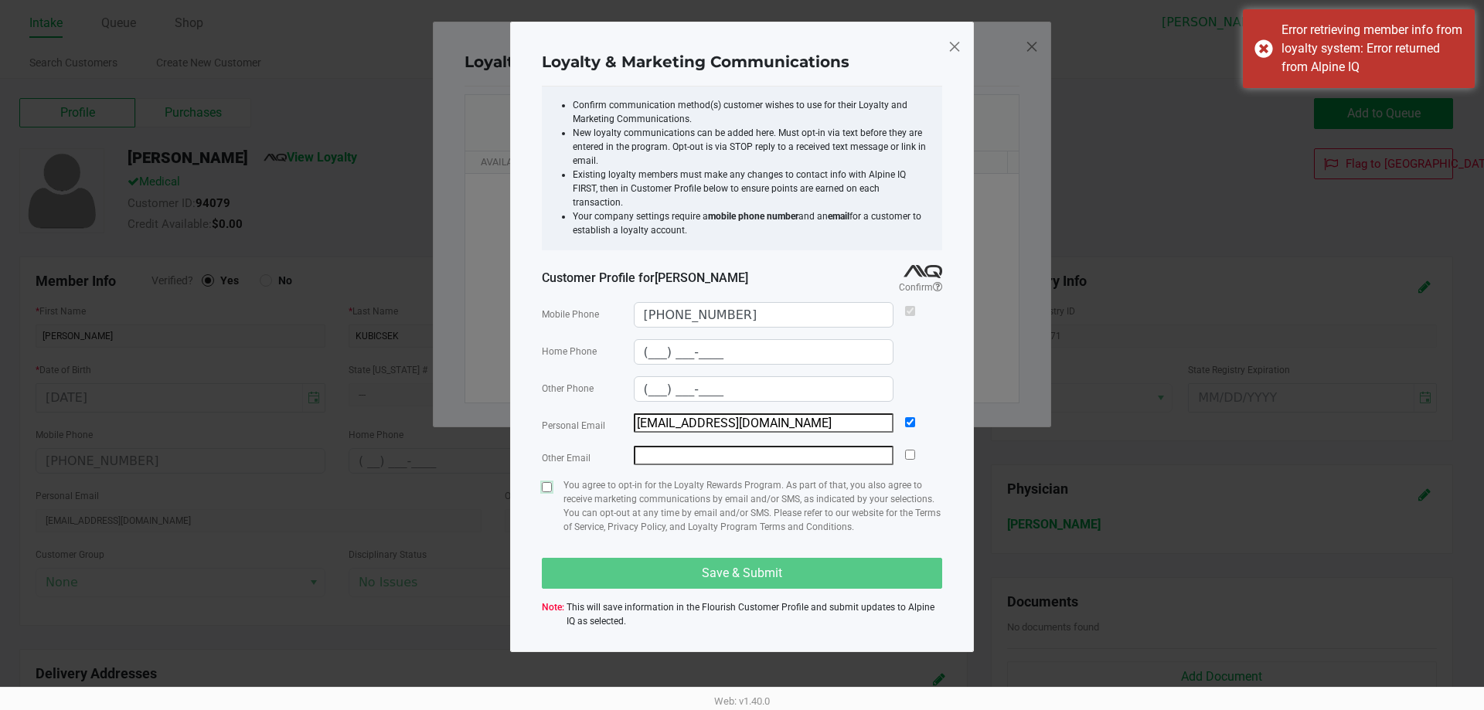
click at [549, 482] on input "checkbox" at bounding box center [547, 487] width 10 height 10
checkbox input "true"
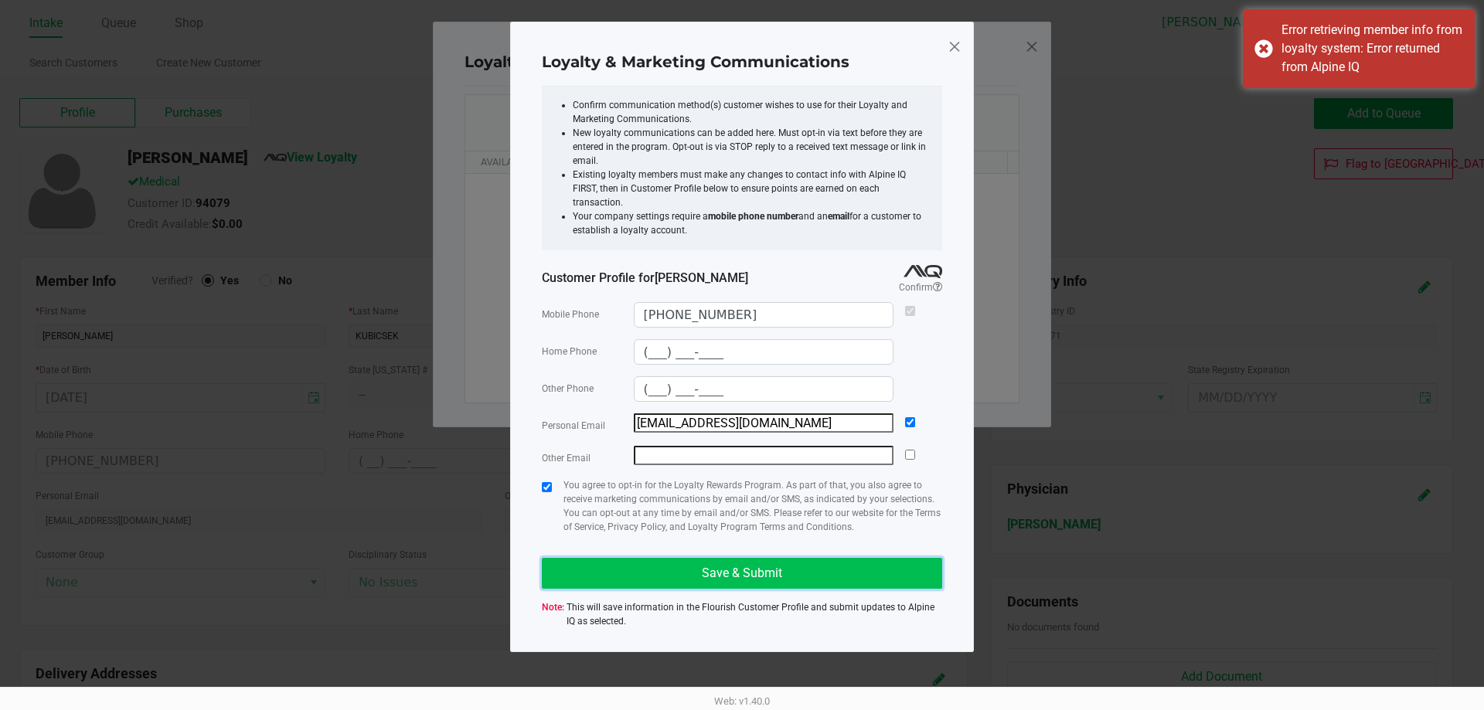
click at [627, 563] on button "Save & Submit" at bounding box center [742, 573] width 400 height 31
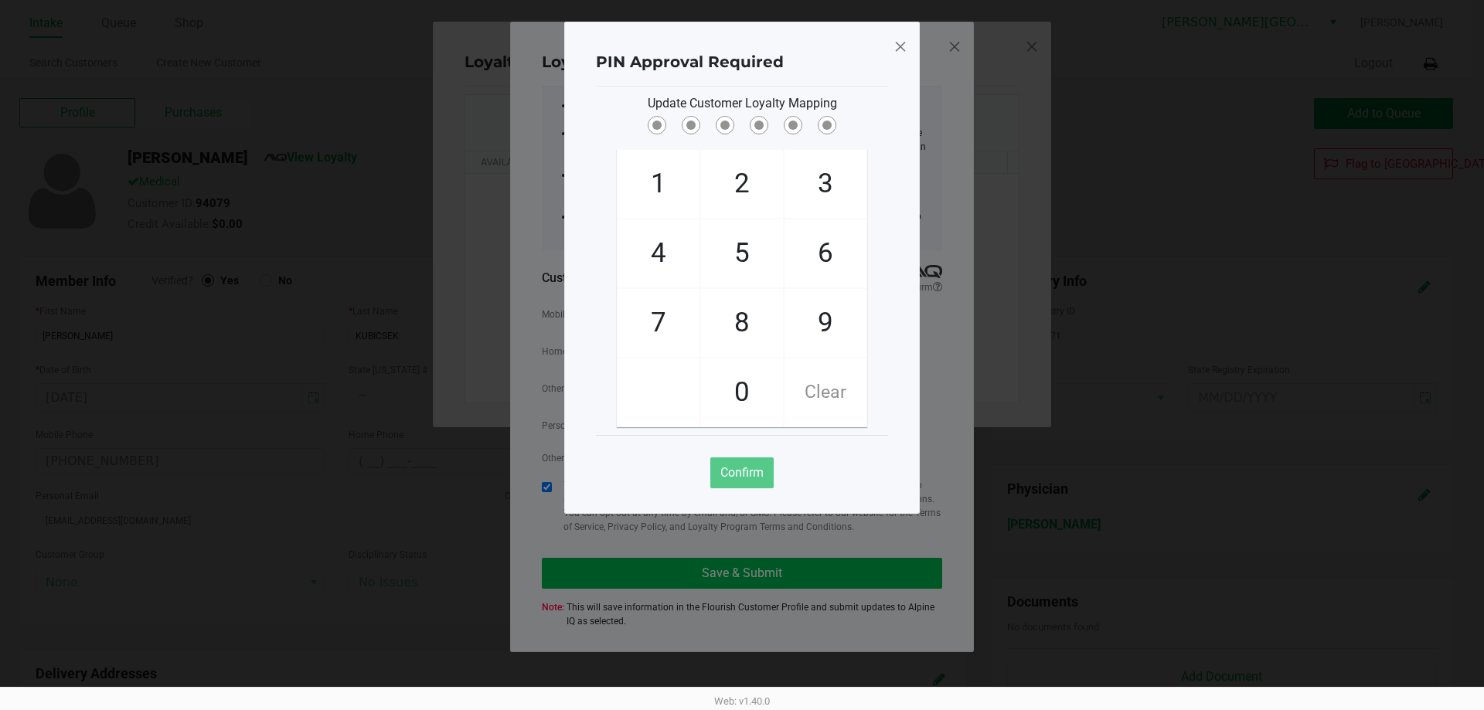
click at [726, 468] on div "Confirm" at bounding box center [741, 473] width 63 height 31
click at [729, 459] on div "Confirm" at bounding box center [741, 473] width 63 height 31
click at [868, 111] on div "Update Customer Loyalty Mapping" at bounding box center [742, 103] width 292 height 19
checkbox input "true"
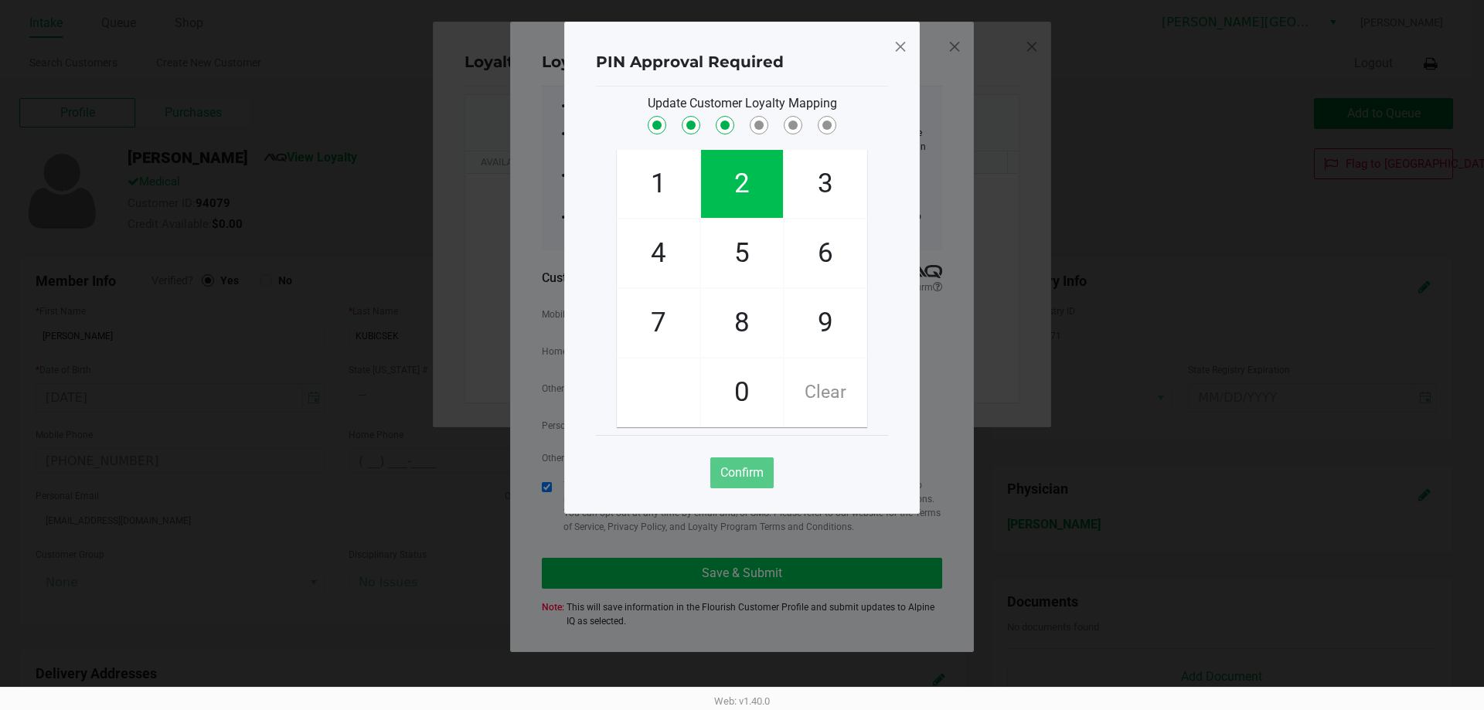
checkbox input "true"
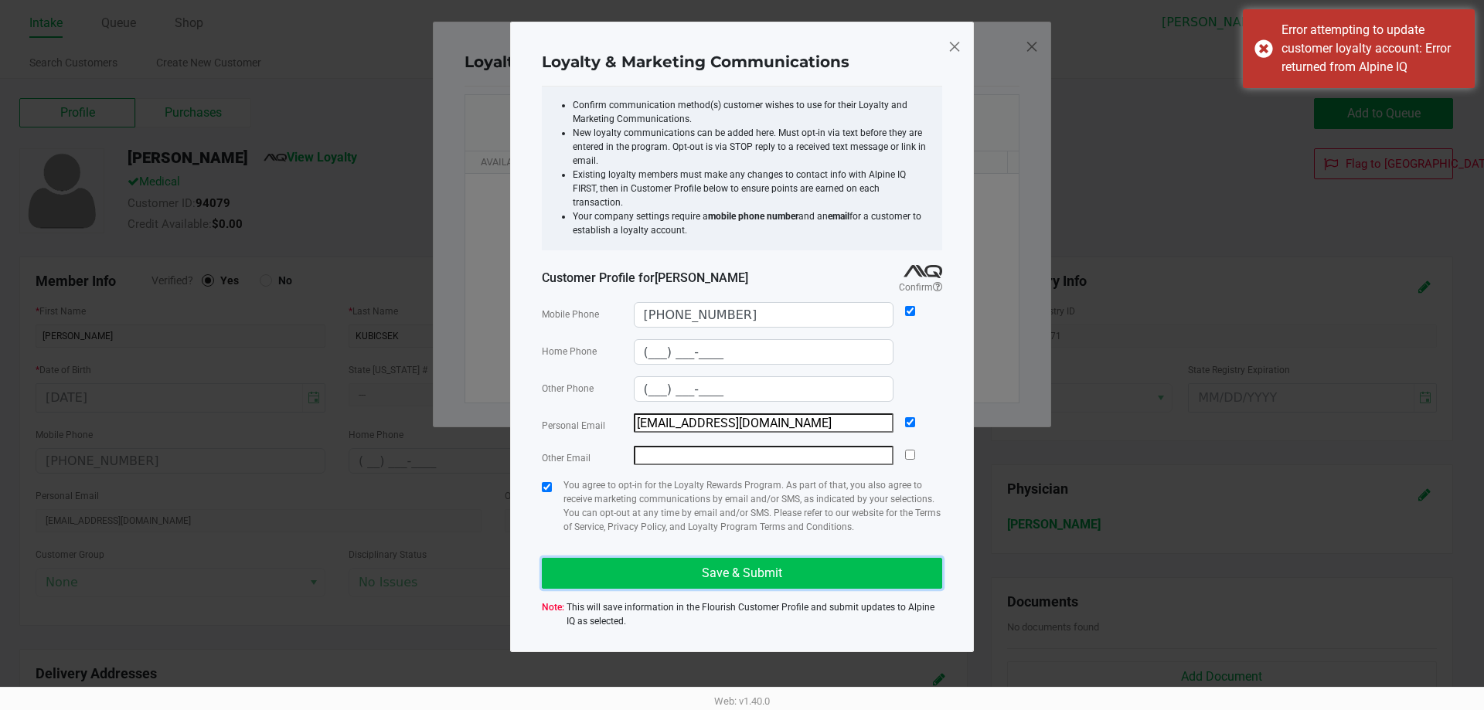
click at [767, 572] on button "Save & Submit" at bounding box center [742, 573] width 400 height 31
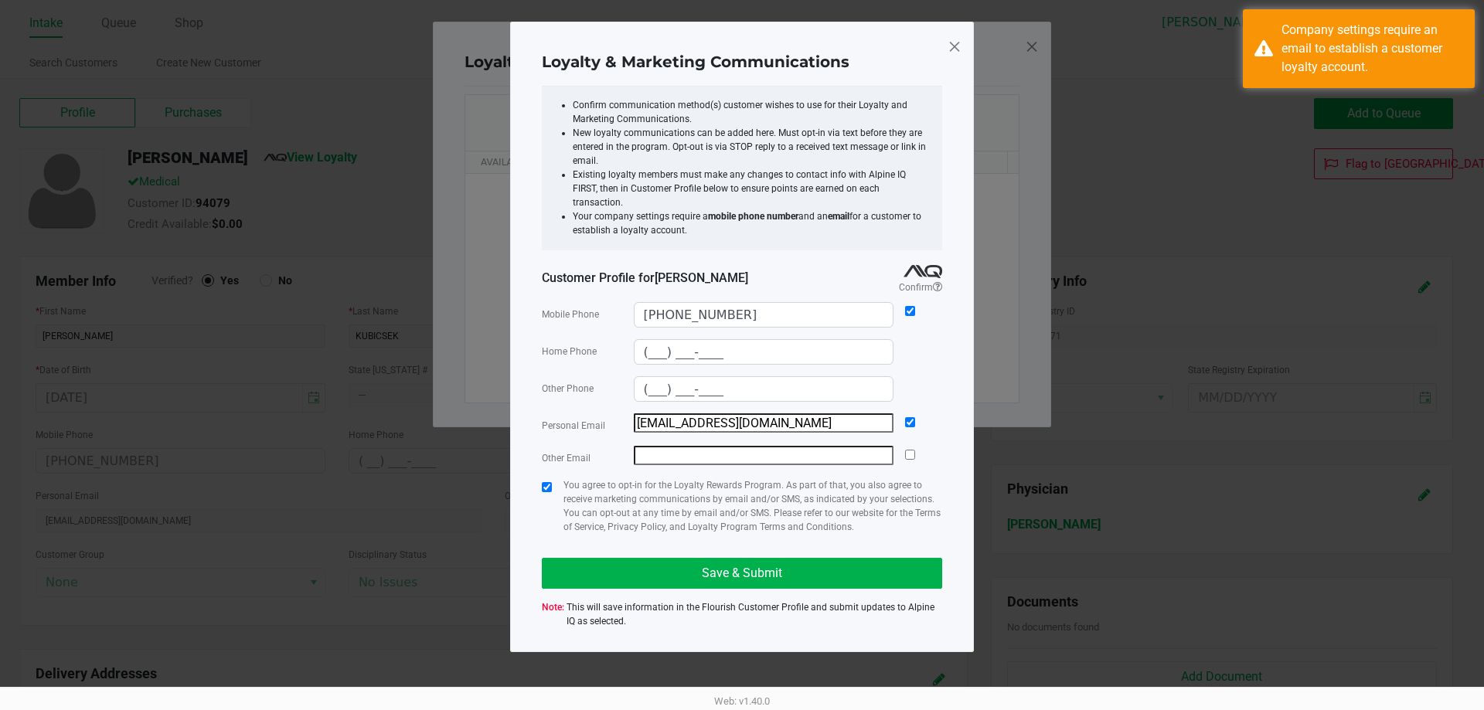
click at [954, 43] on span at bounding box center [955, 46] width 14 height 25
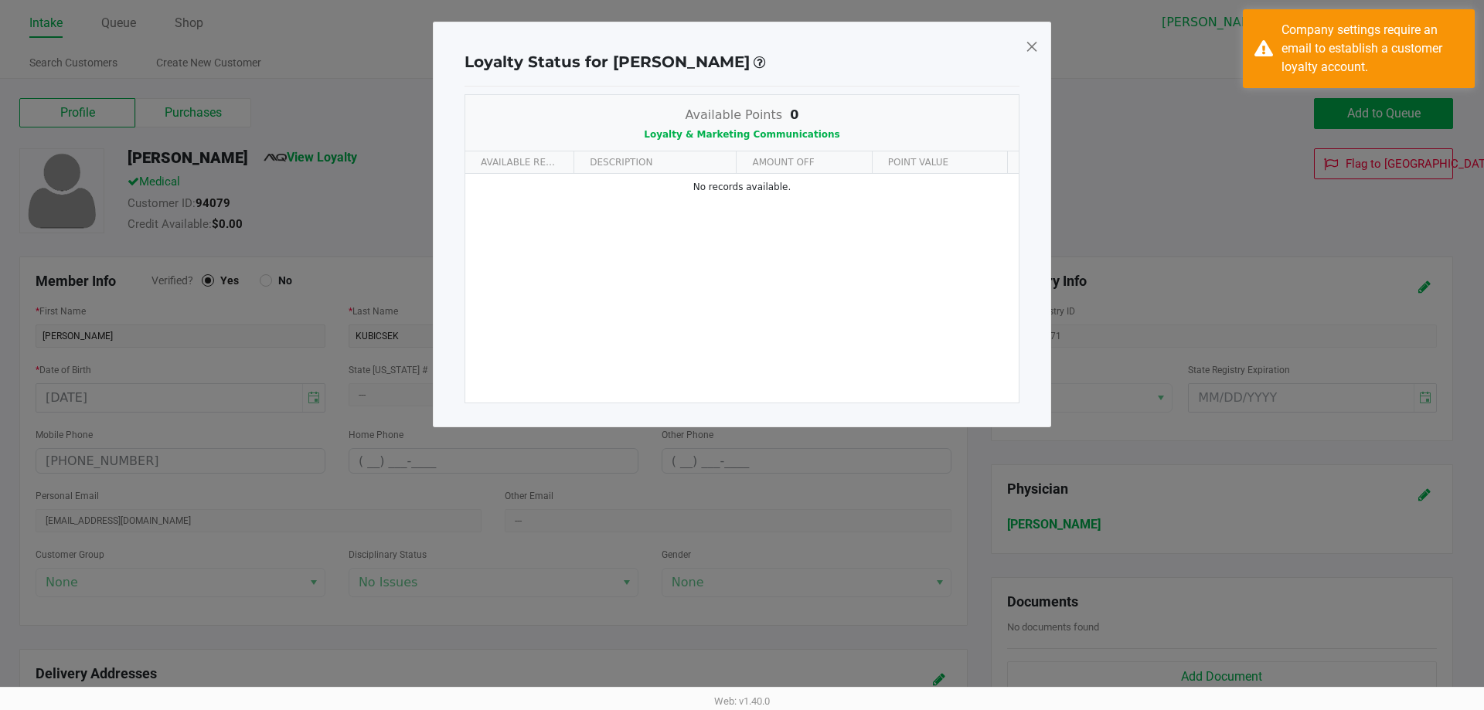
click at [1036, 46] on span at bounding box center [1032, 46] width 14 height 25
type input "(___) ___-____"
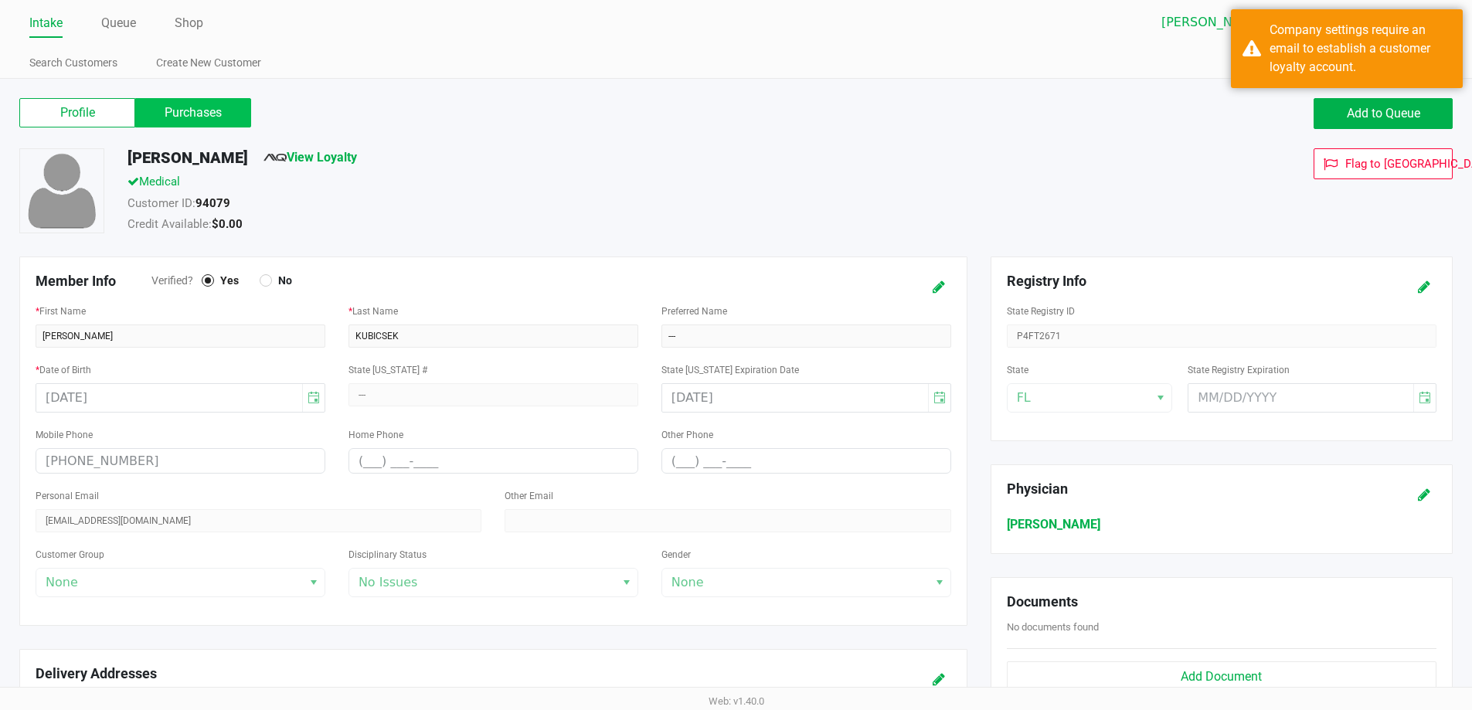
click at [241, 111] on label "Purchases" at bounding box center [193, 112] width 116 height 29
click at [0, 0] on 1 "Purchases" at bounding box center [0, 0] width 0 height 0
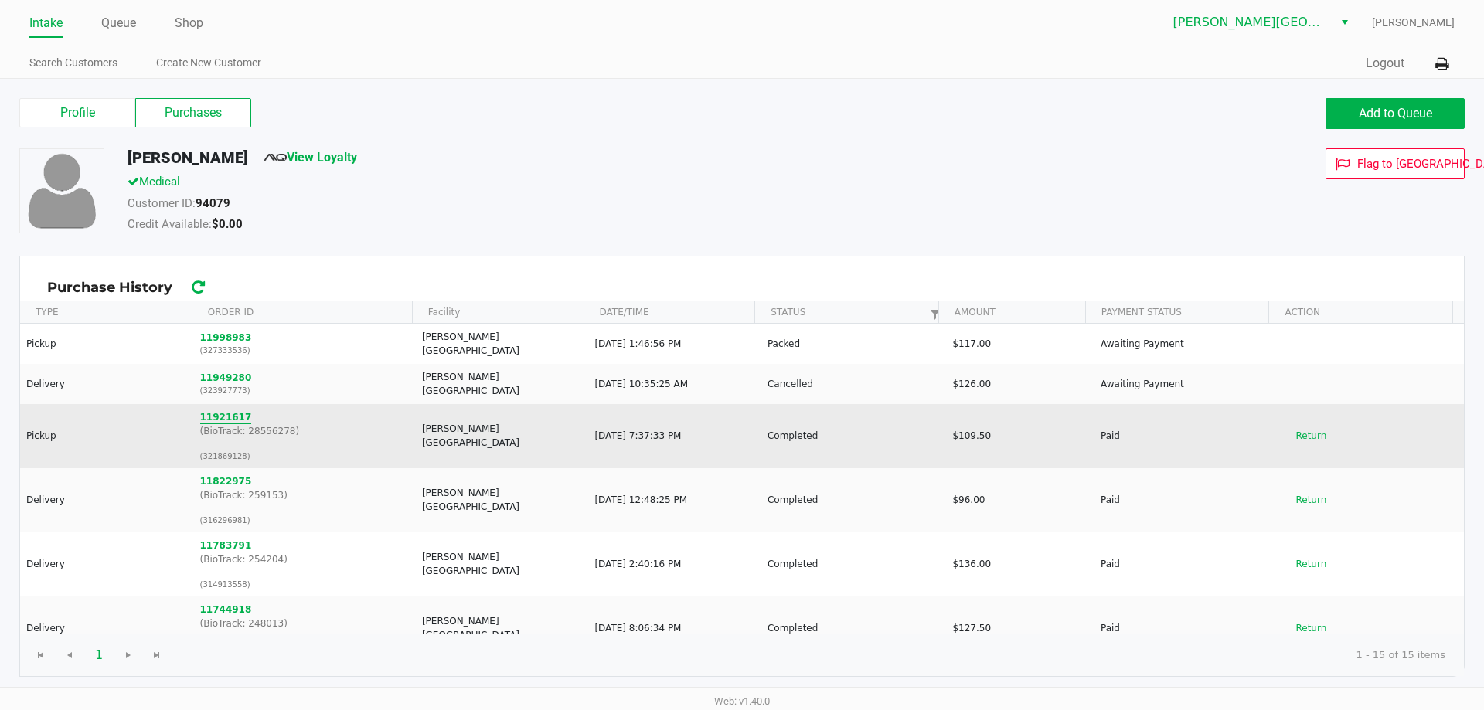
click at [206, 412] on button "11921617" at bounding box center [226, 417] width 52 height 14
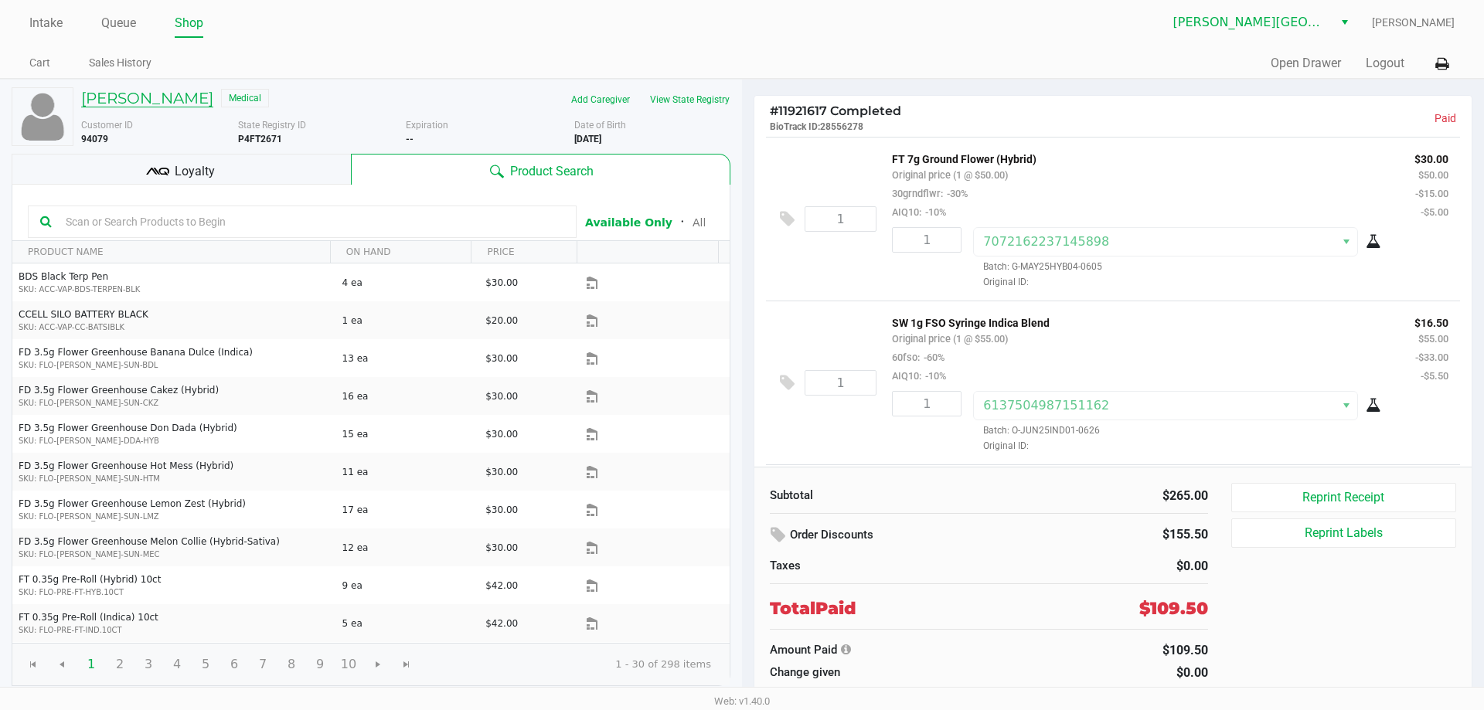
click at [138, 97] on h5 "BONNIE KUBICSEK" at bounding box center [147, 98] width 132 height 19
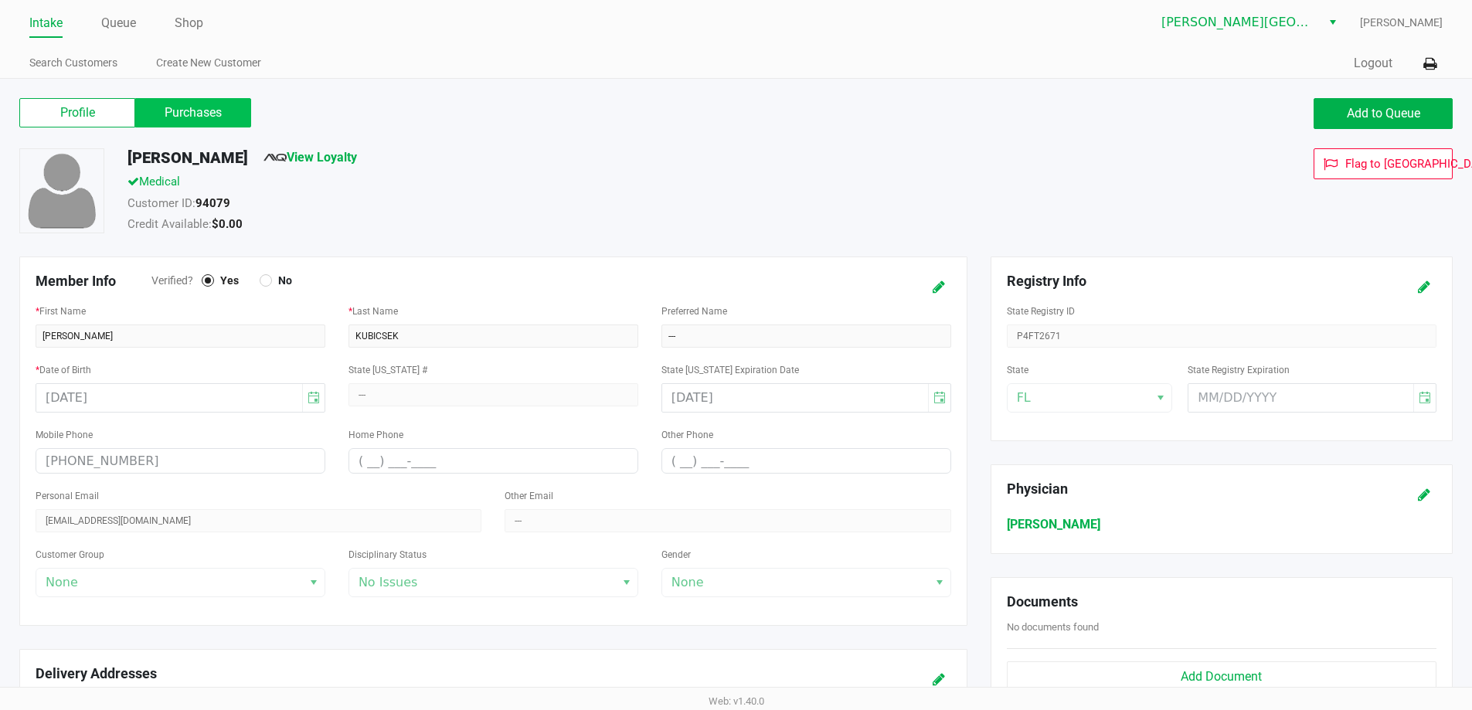
click at [225, 114] on label "Purchases" at bounding box center [193, 112] width 116 height 29
click at [0, 0] on 1 "Purchases" at bounding box center [0, 0] width 0 height 0
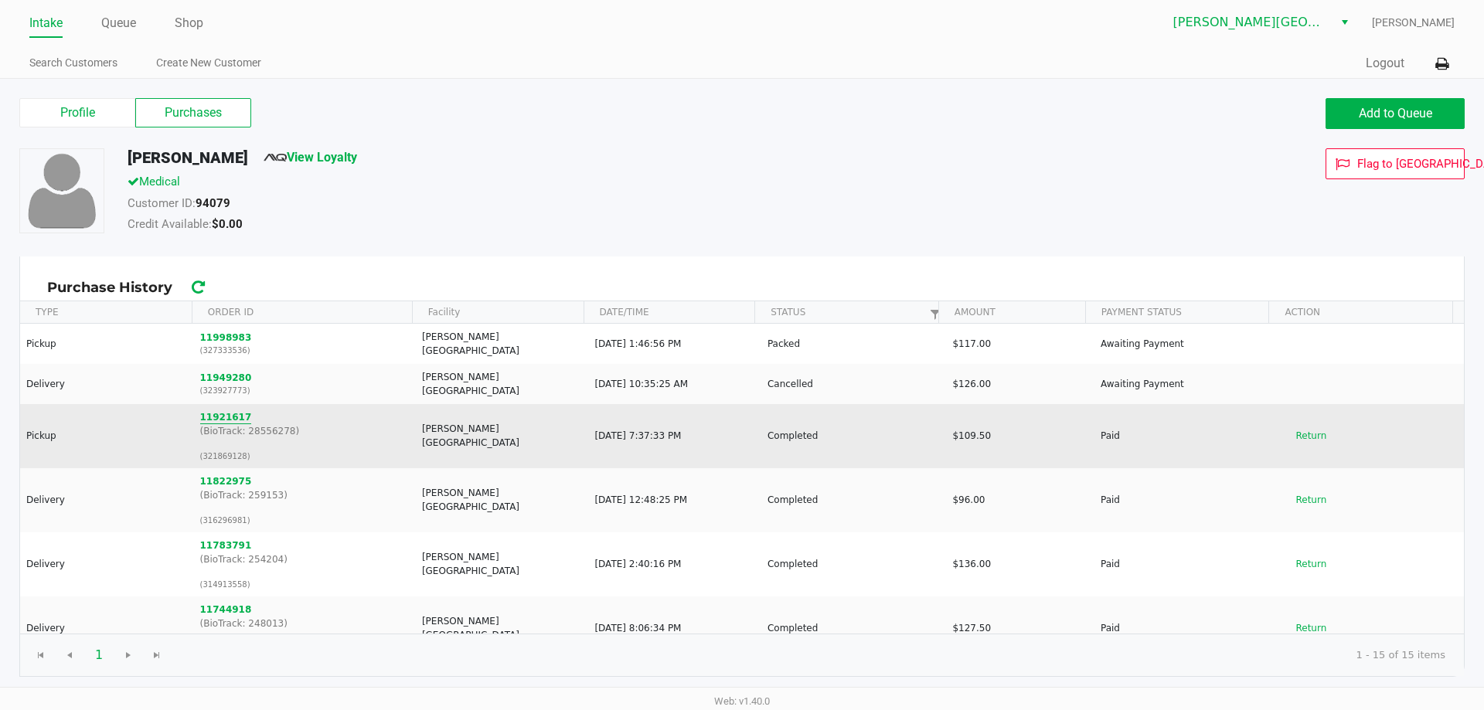
click at [227, 410] on button "11921617" at bounding box center [226, 417] width 52 height 14
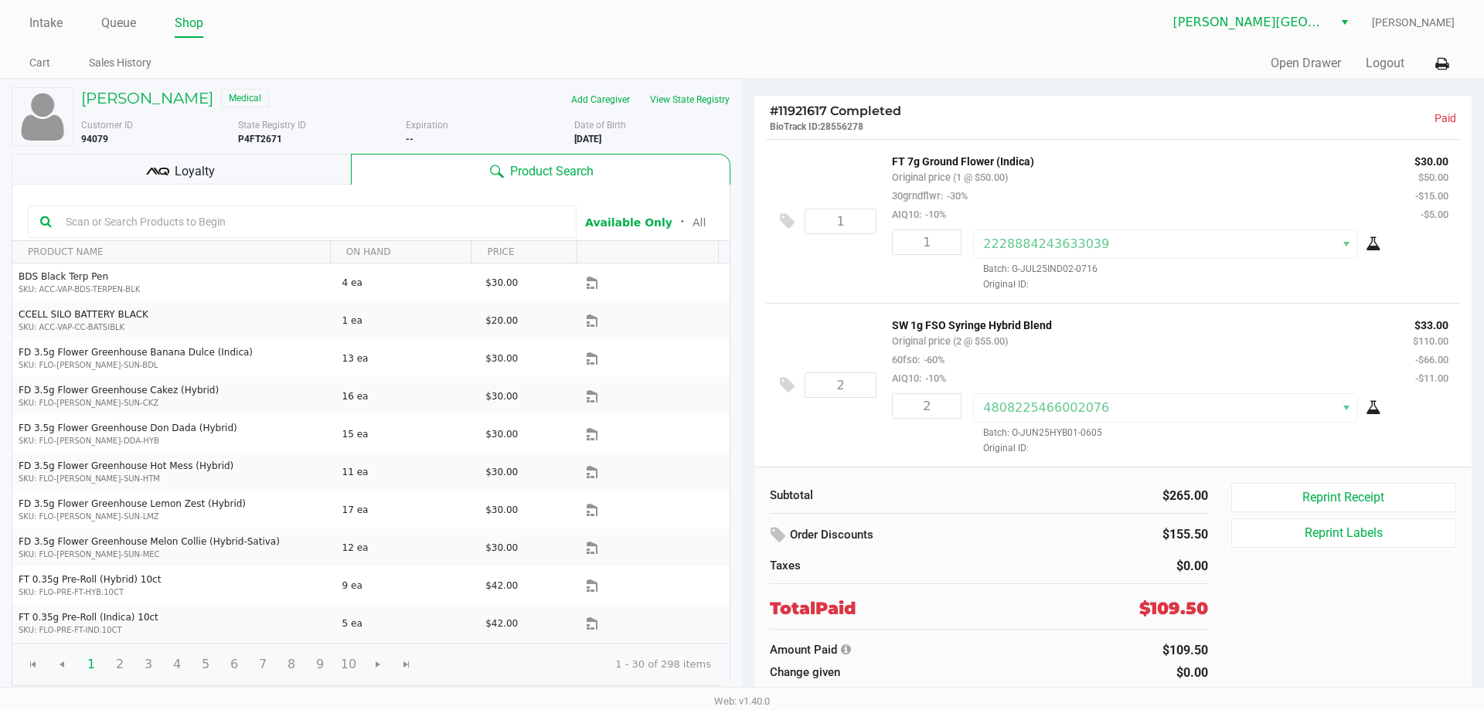
scroll to position [19, 0]
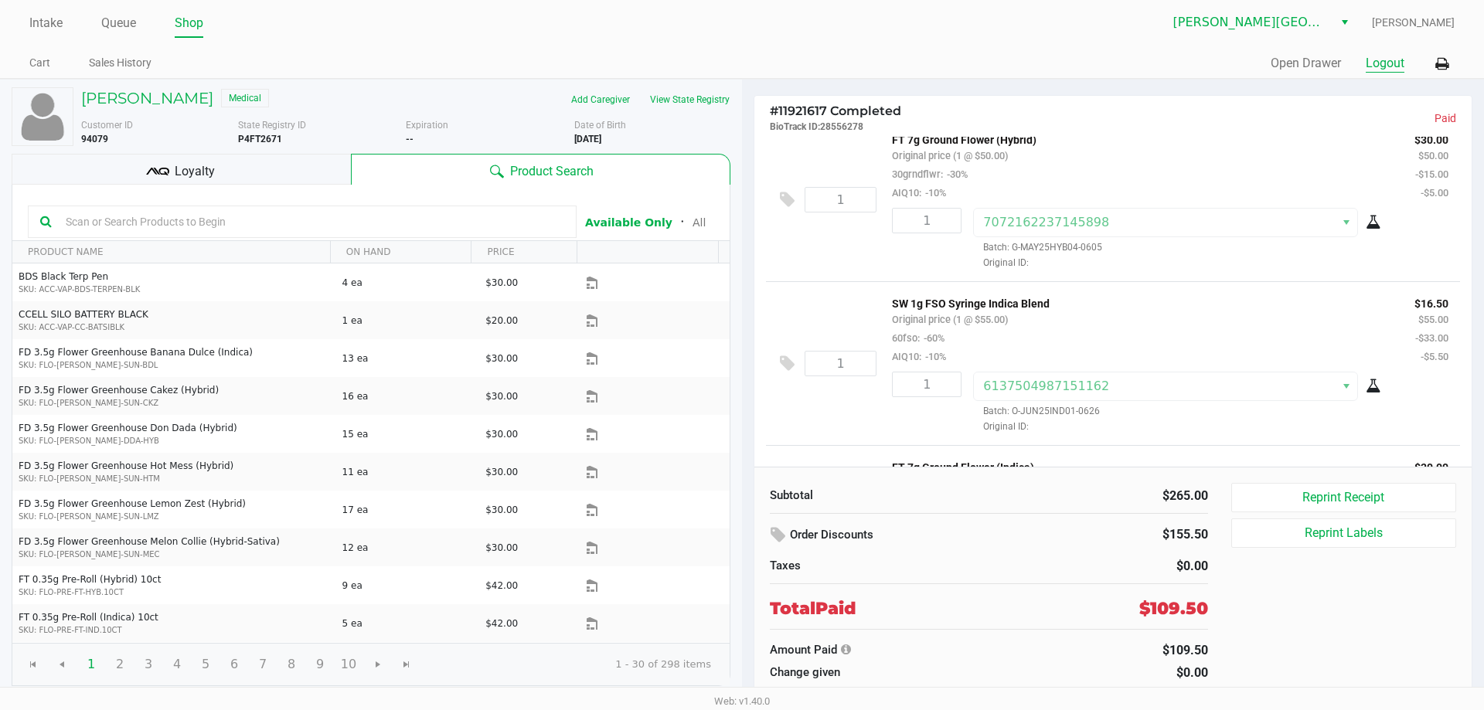
click at [1397, 65] on button "Logout" at bounding box center [1385, 63] width 39 height 19
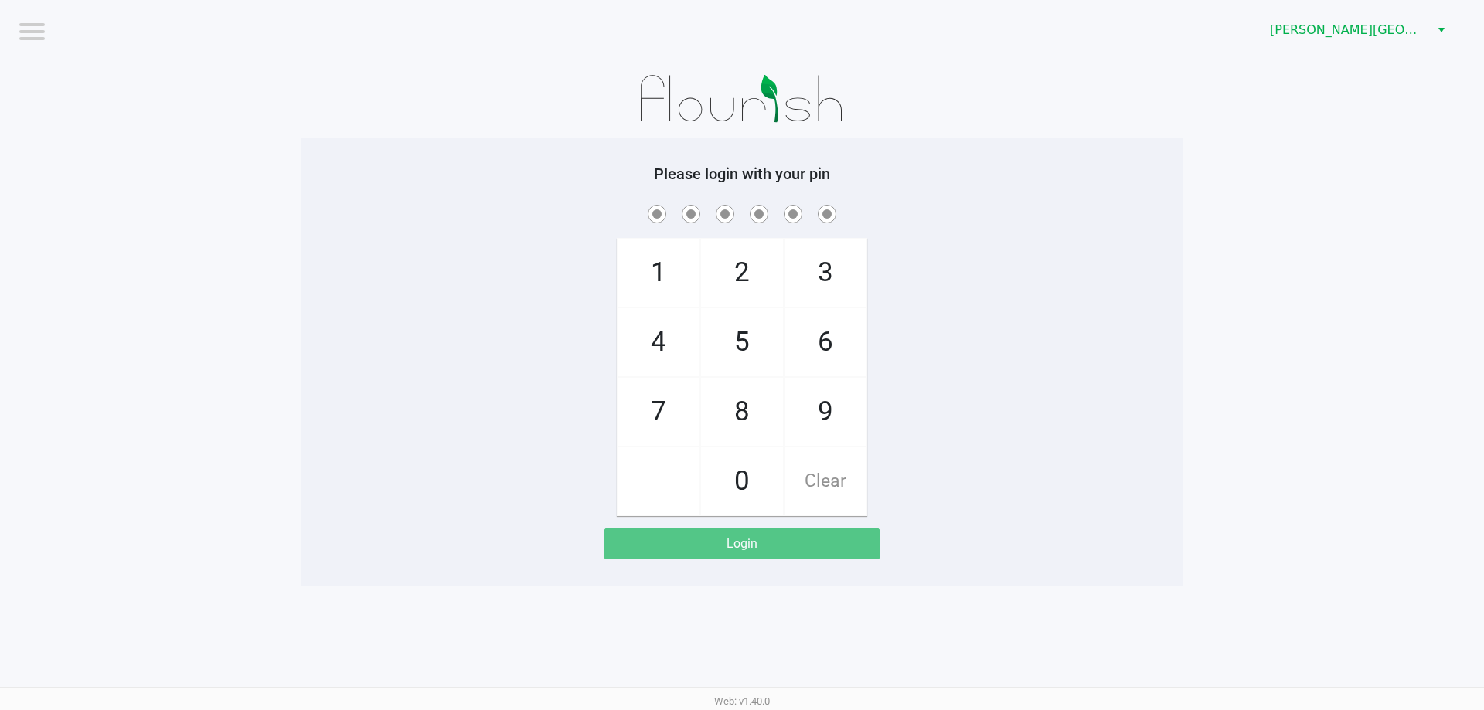
click at [45, 36] on input "checkbox" at bounding box center [30, 30] width 31 height 25
checkbox input "true"
click at [43, 73] on li "Logout" at bounding box center [65, 69] width 93 height 51
